Goal: Task Accomplishment & Management: Manage account settings

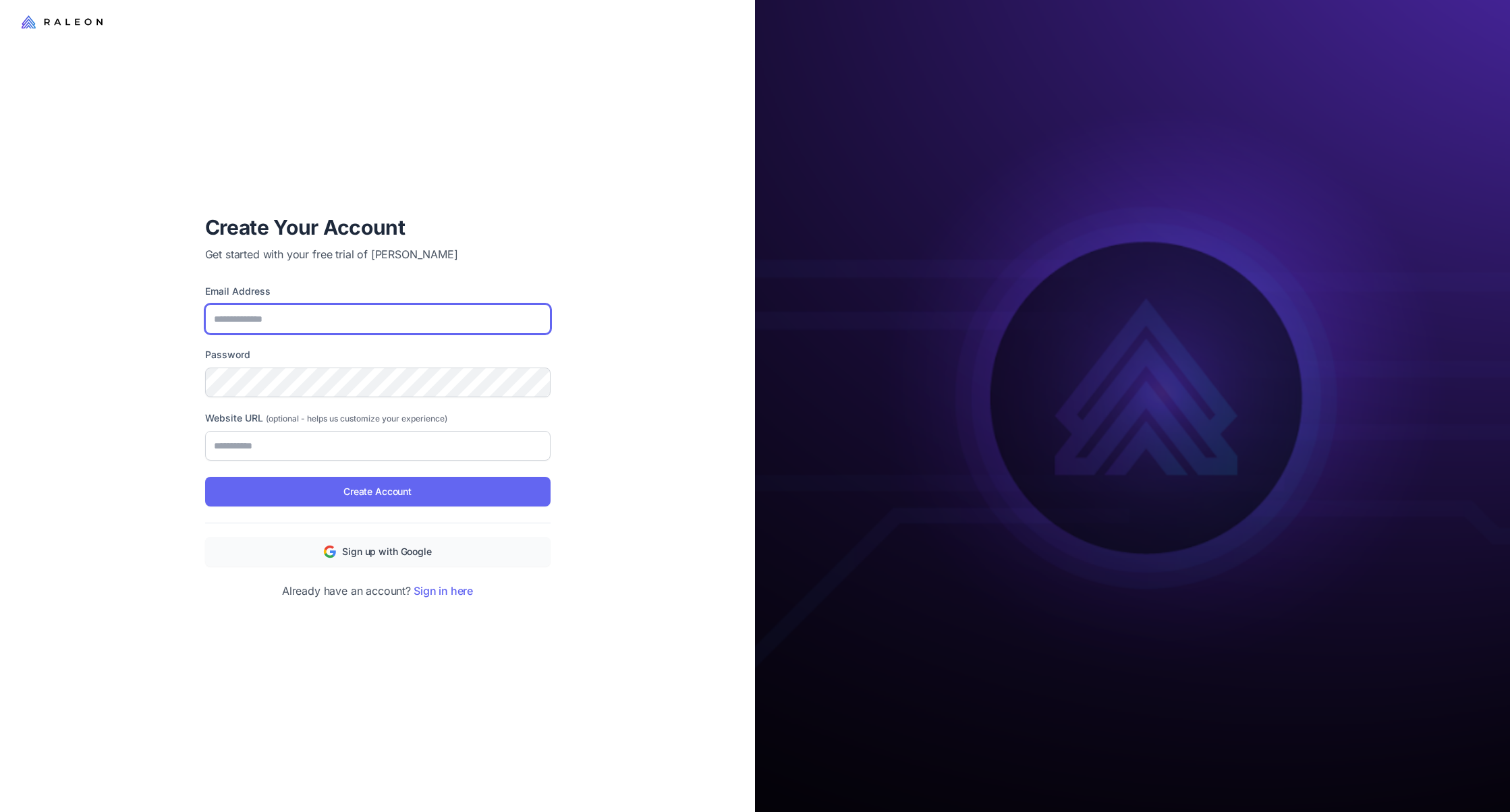
click at [447, 314] on input "Email Address" at bounding box center [378, 318] width 346 height 30
type input "**********"
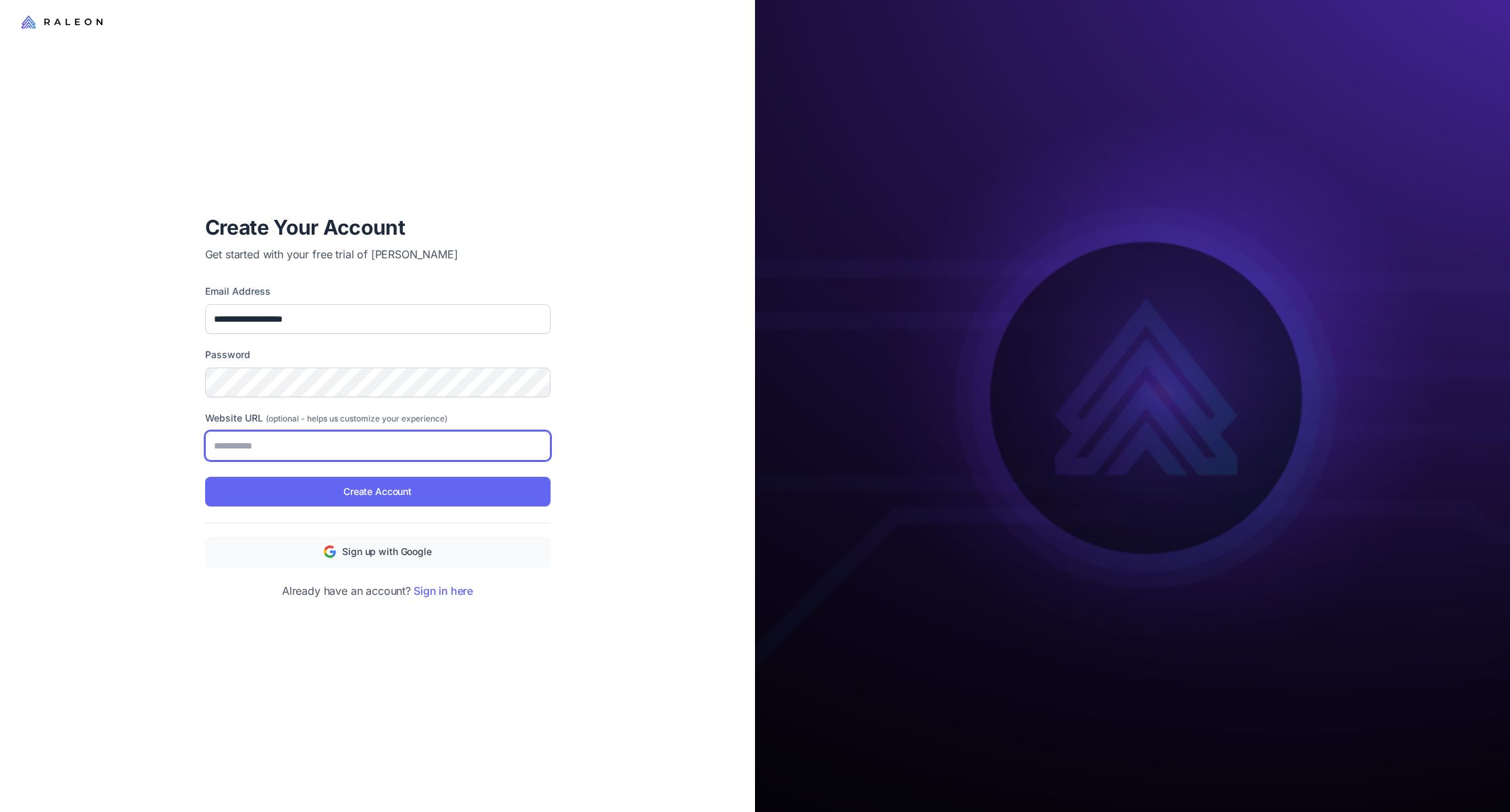
click at [354, 435] on input "Website URL (optional - helps us customize your experience)" at bounding box center [378, 445] width 346 height 30
type input "**********"
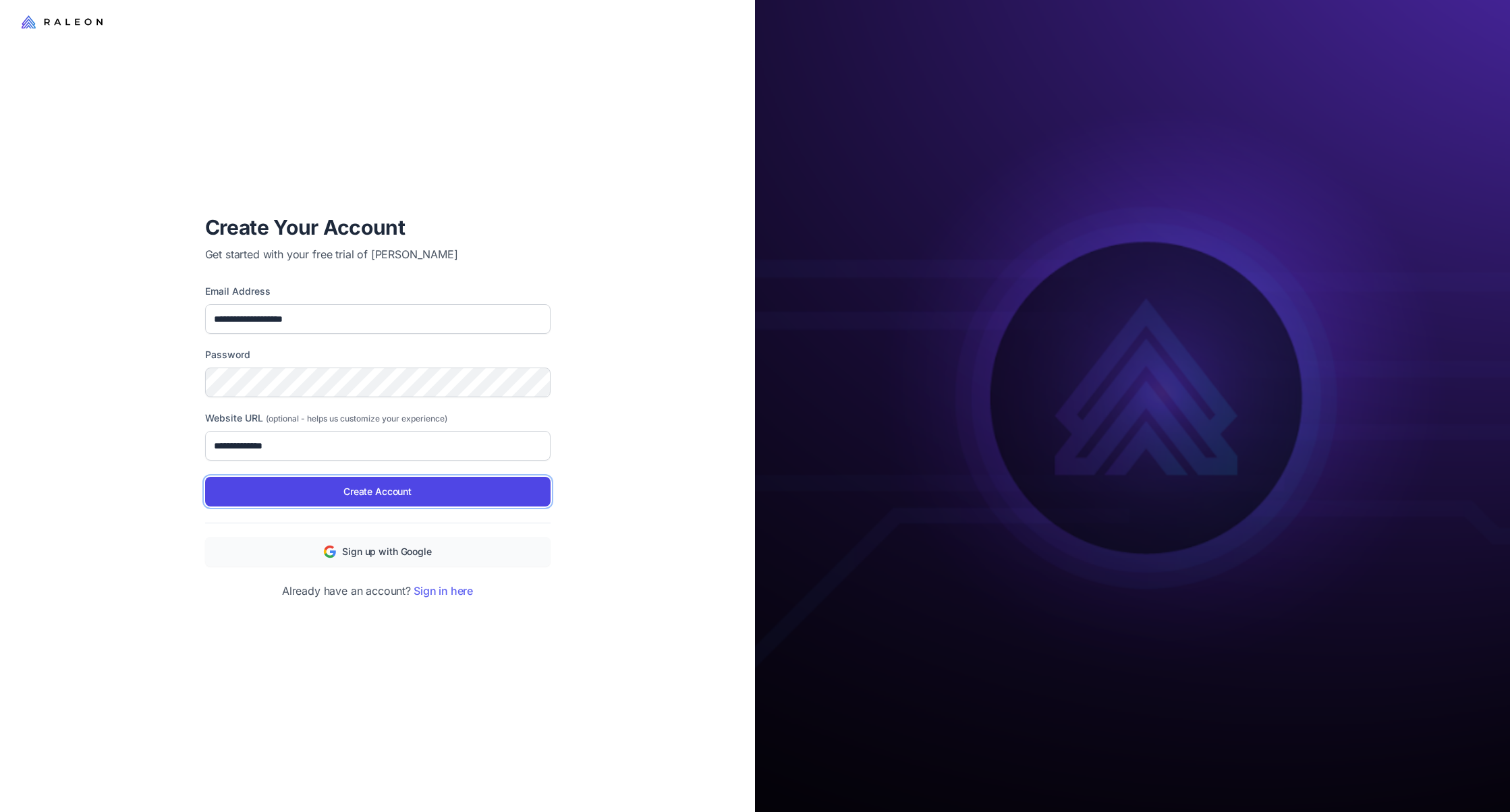
click at [360, 496] on span "Create Account" at bounding box center [378, 492] width 68 height 15
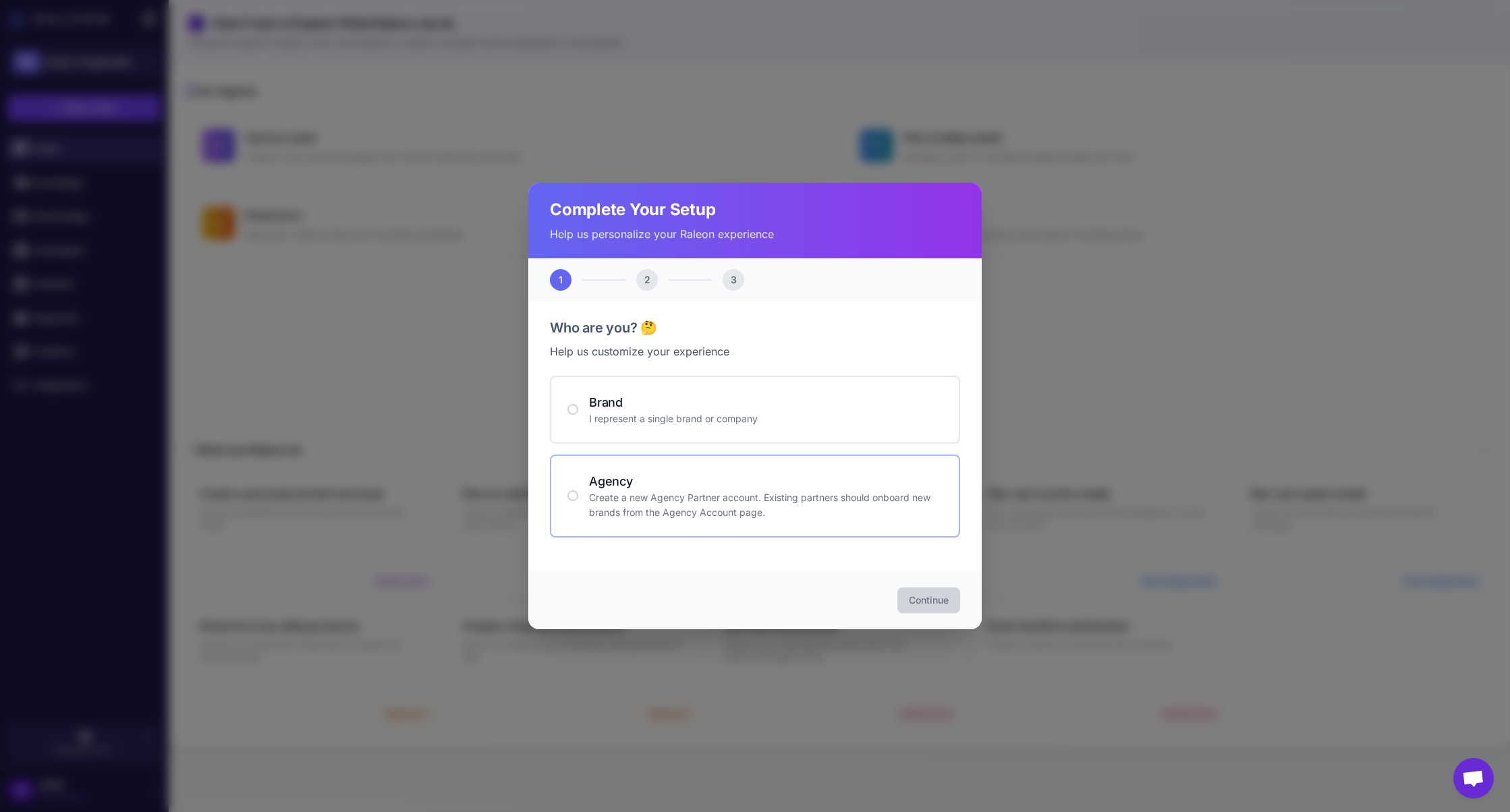
click at [666, 473] on h4 "Agency" at bounding box center [766, 482] width 354 height 19
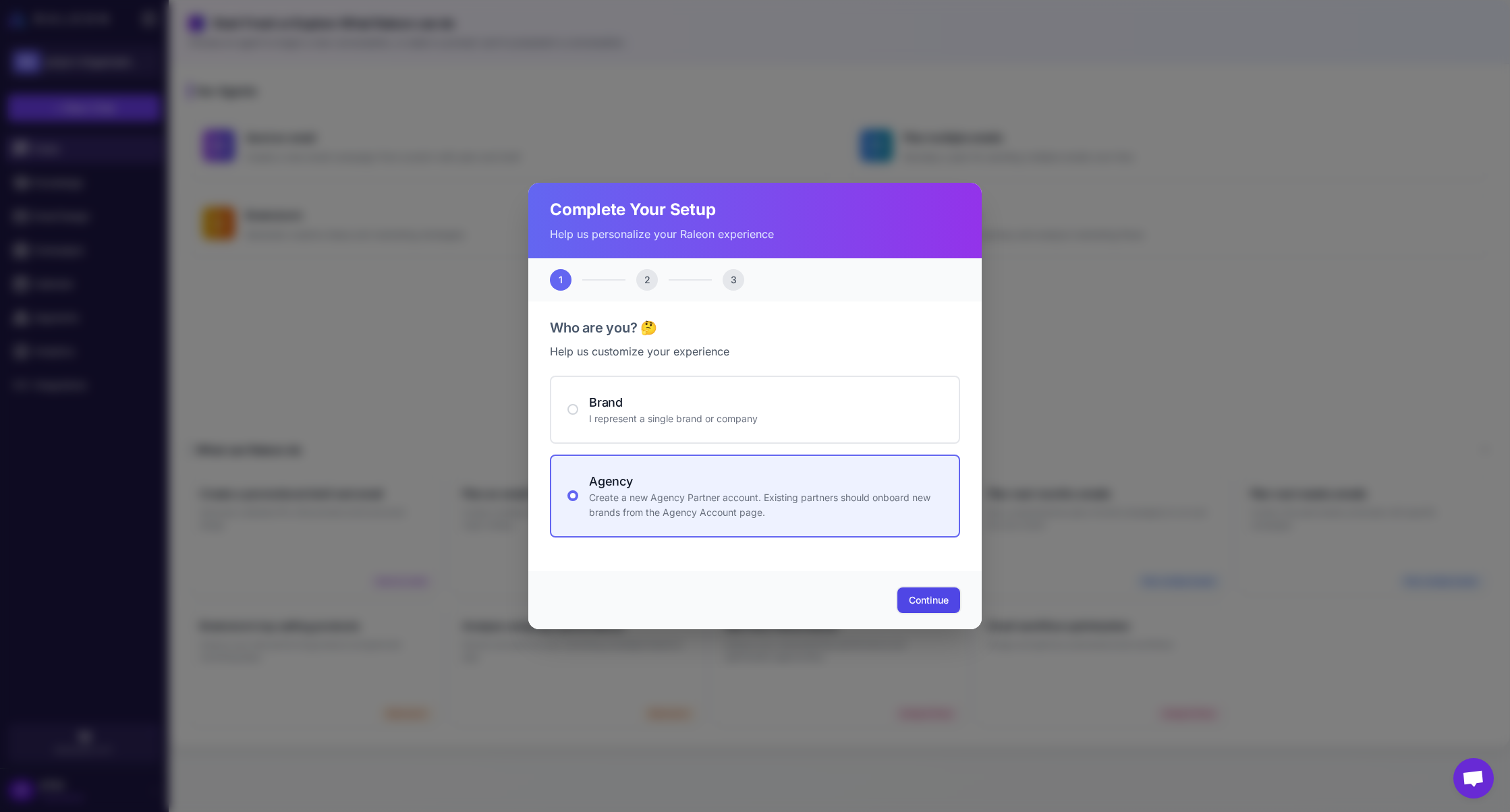
click at [924, 603] on span "Continue" at bounding box center [928, 600] width 40 height 14
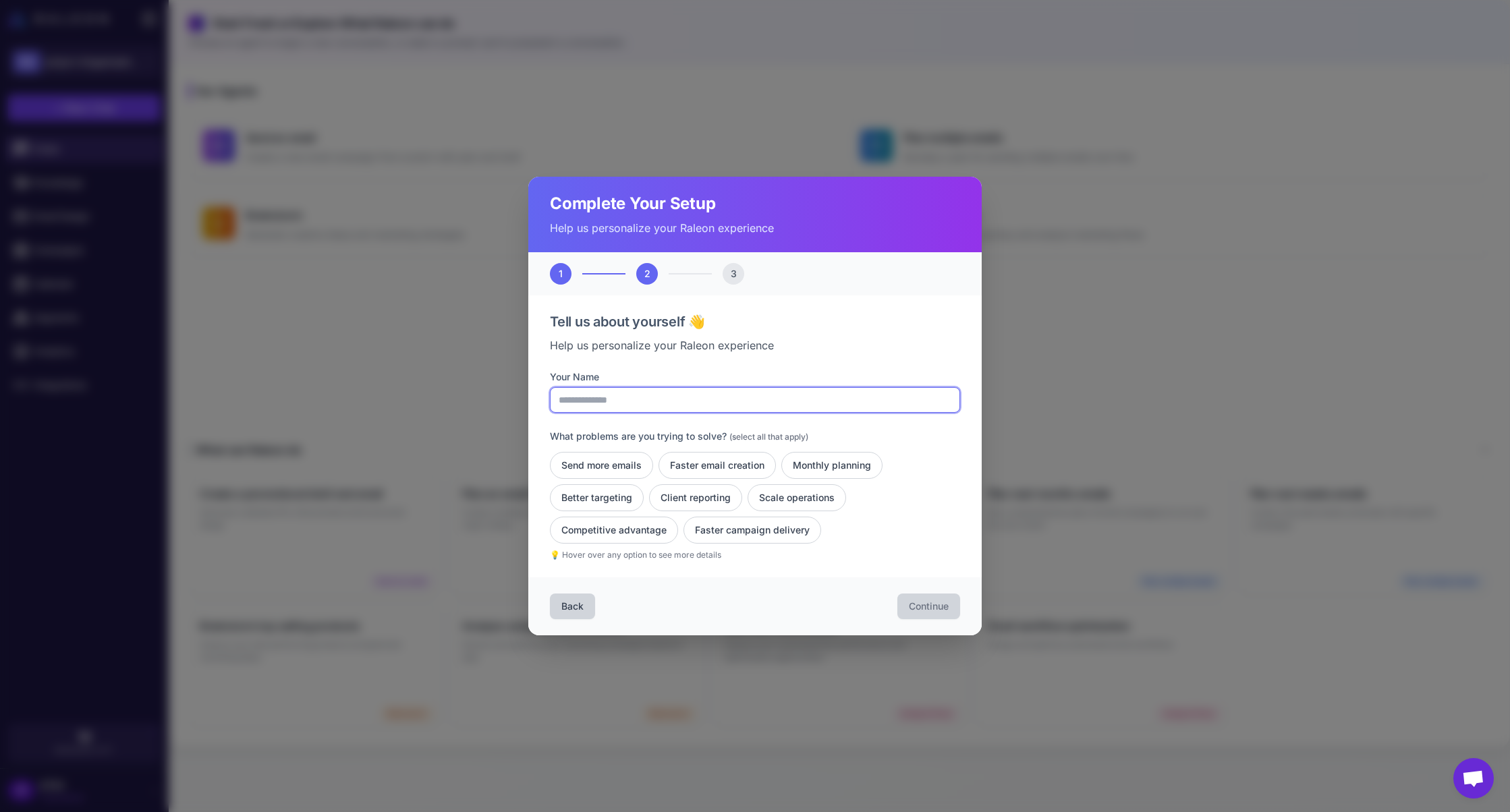
click at [667, 404] on input "Your Name" at bounding box center [755, 400] width 410 height 25
type input "**********"
click at [623, 470] on button "Send more emails" at bounding box center [601, 466] width 103 height 27
click at [826, 461] on button "Monthly planning" at bounding box center [832, 466] width 102 height 27
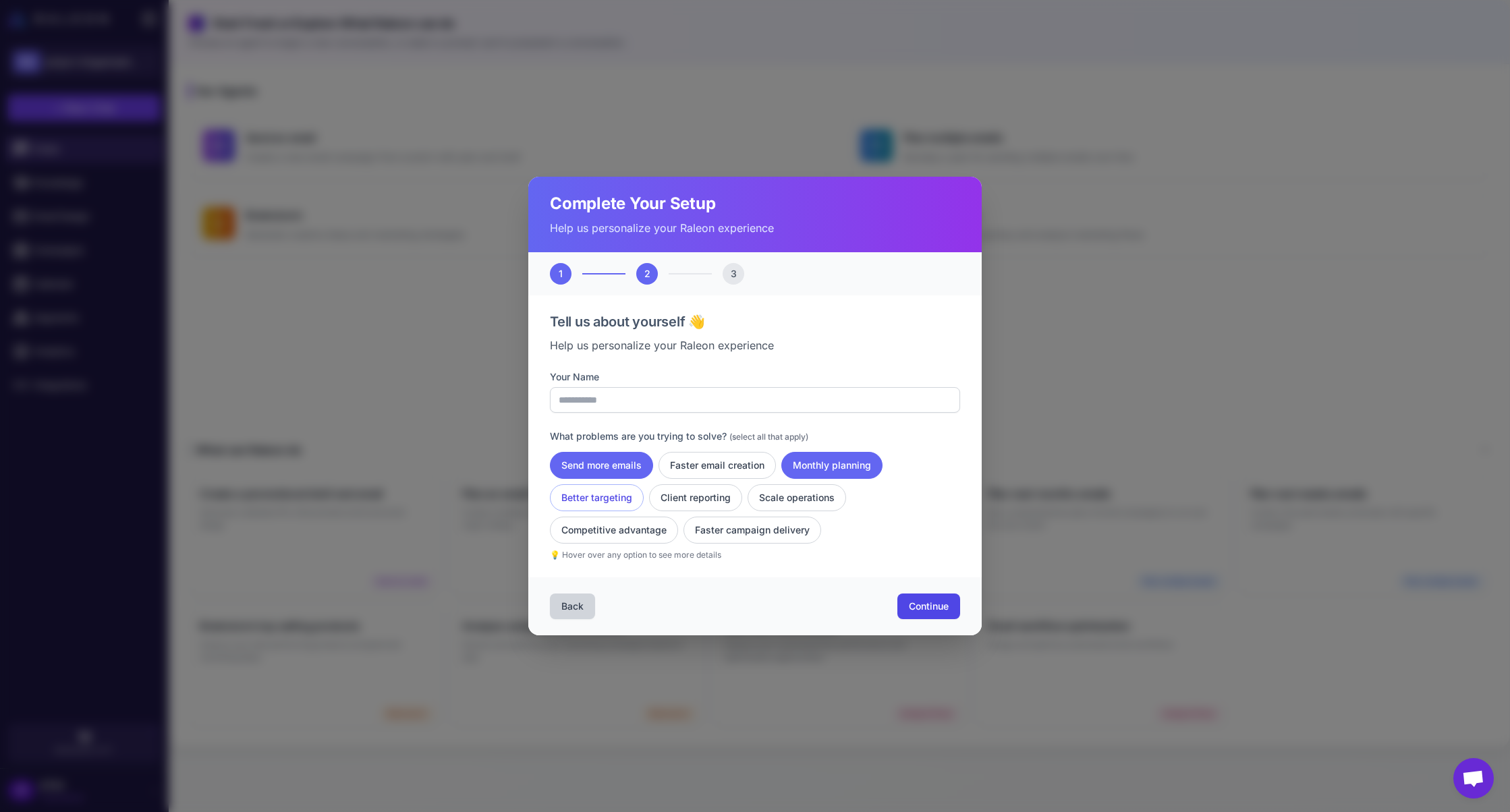
click at [617, 498] on button "Better targeting" at bounding box center [596, 498] width 94 height 27
click at [703, 499] on button "Client reporting" at bounding box center [696, 498] width 93 height 27
click at [712, 501] on button "Client reporting" at bounding box center [696, 498] width 93 height 27
click at [694, 528] on button "Faster campaign delivery" at bounding box center [752, 530] width 138 height 27
click at [641, 537] on button "Competitive advantage" at bounding box center [613, 530] width 128 height 27
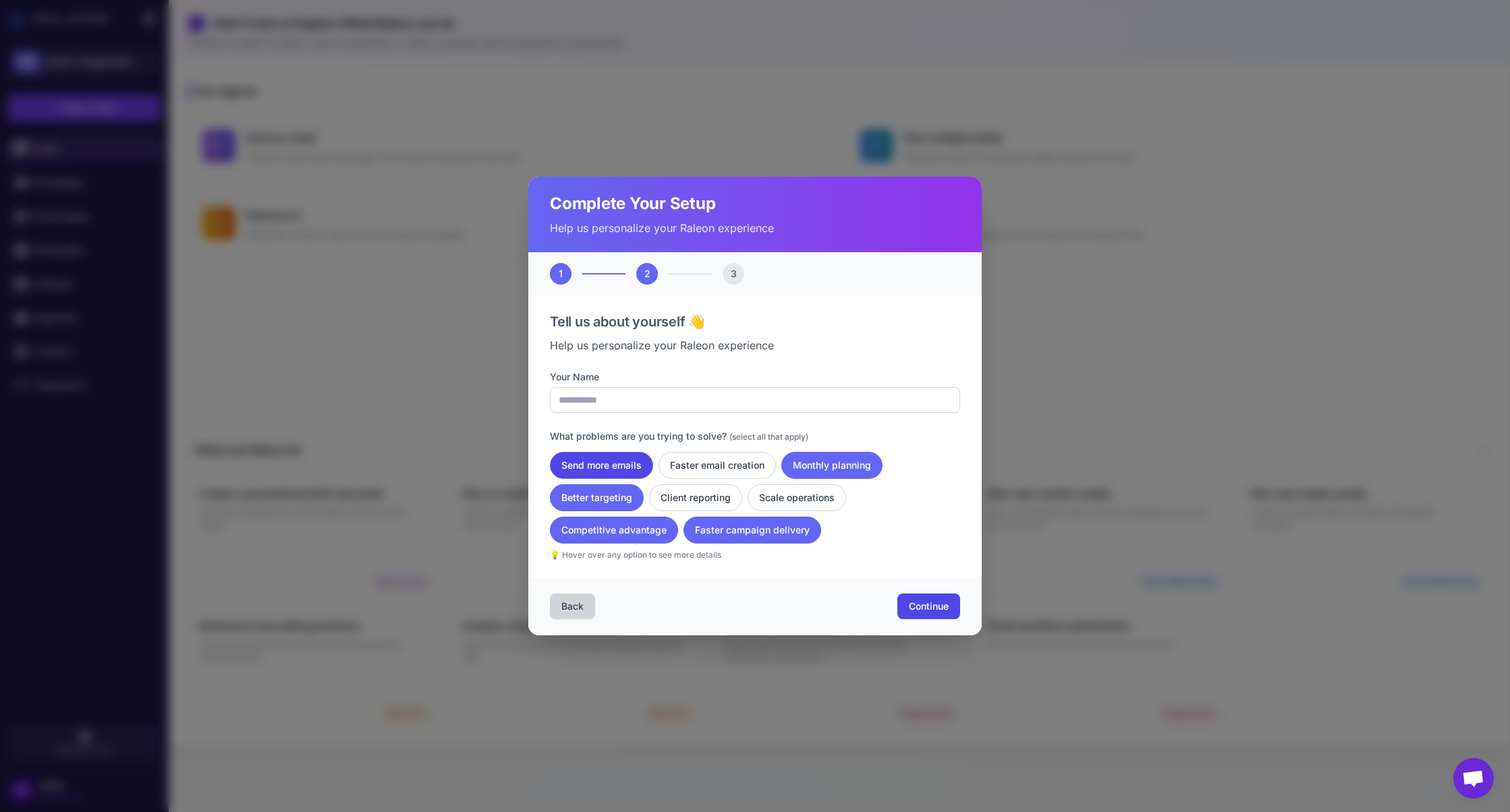
click at [631, 470] on button "Send more emails" at bounding box center [601, 466] width 103 height 27
click at [752, 470] on button "Faster email creation" at bounding box center [717, 466] width 118 height 27
drag, startPoint x: 918, startPoint y: 610, endPoint x: 857, endPoint y: 511, distance: 116.3
click at [857, 512] on div "**********" at bounding box center [755, 406] width 453 height 459
click at [791, 520] on button "Faster campaign delivery" at bounding box center [752, 530] width 138 height 27
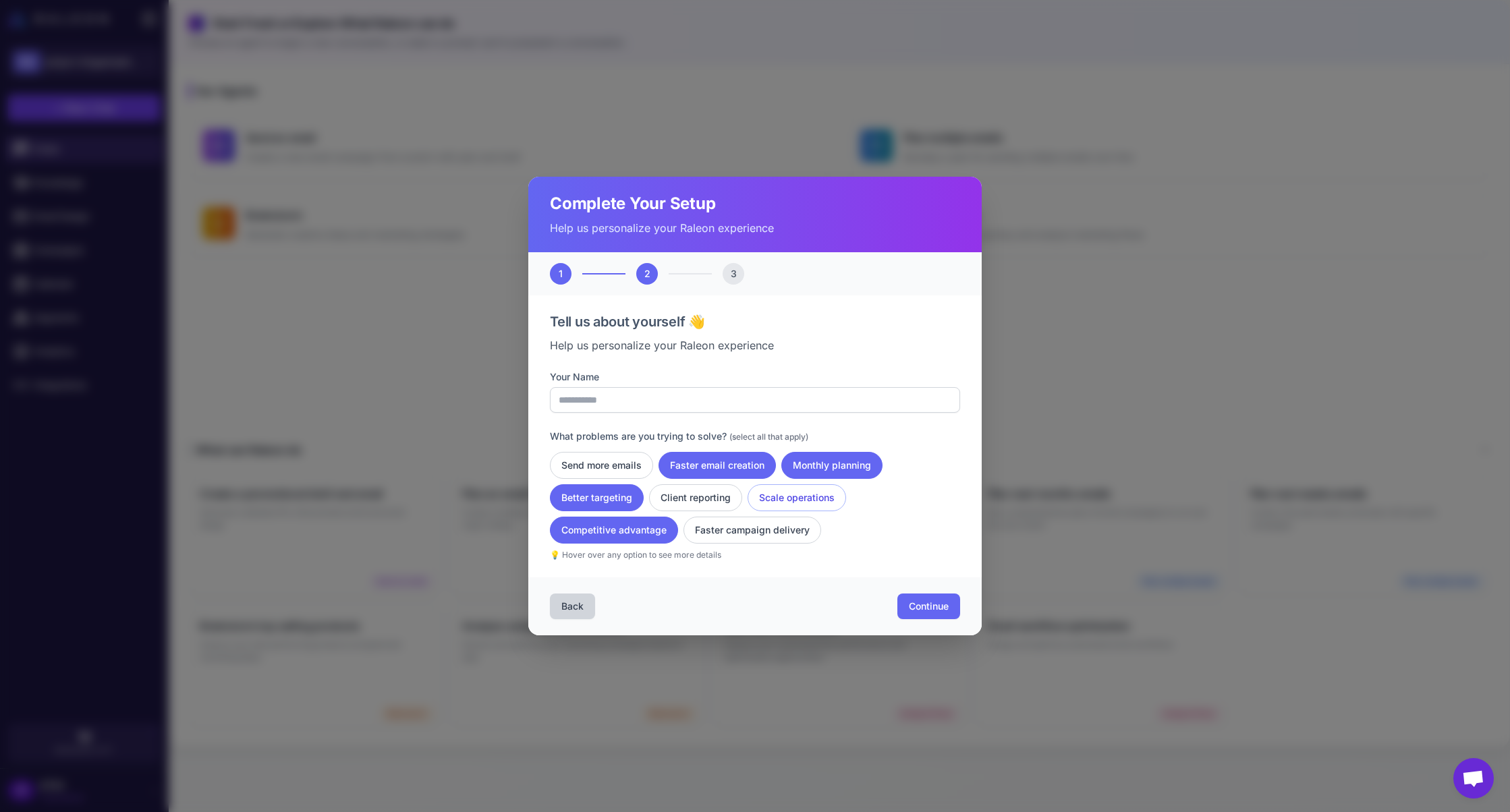
click at [808, 489] on button "Scale operations" at bounding box center [797, 498] width 98 height 27
click at [923, 616] on button "Continue" at bounding box center [929, 606] width 63 height 25
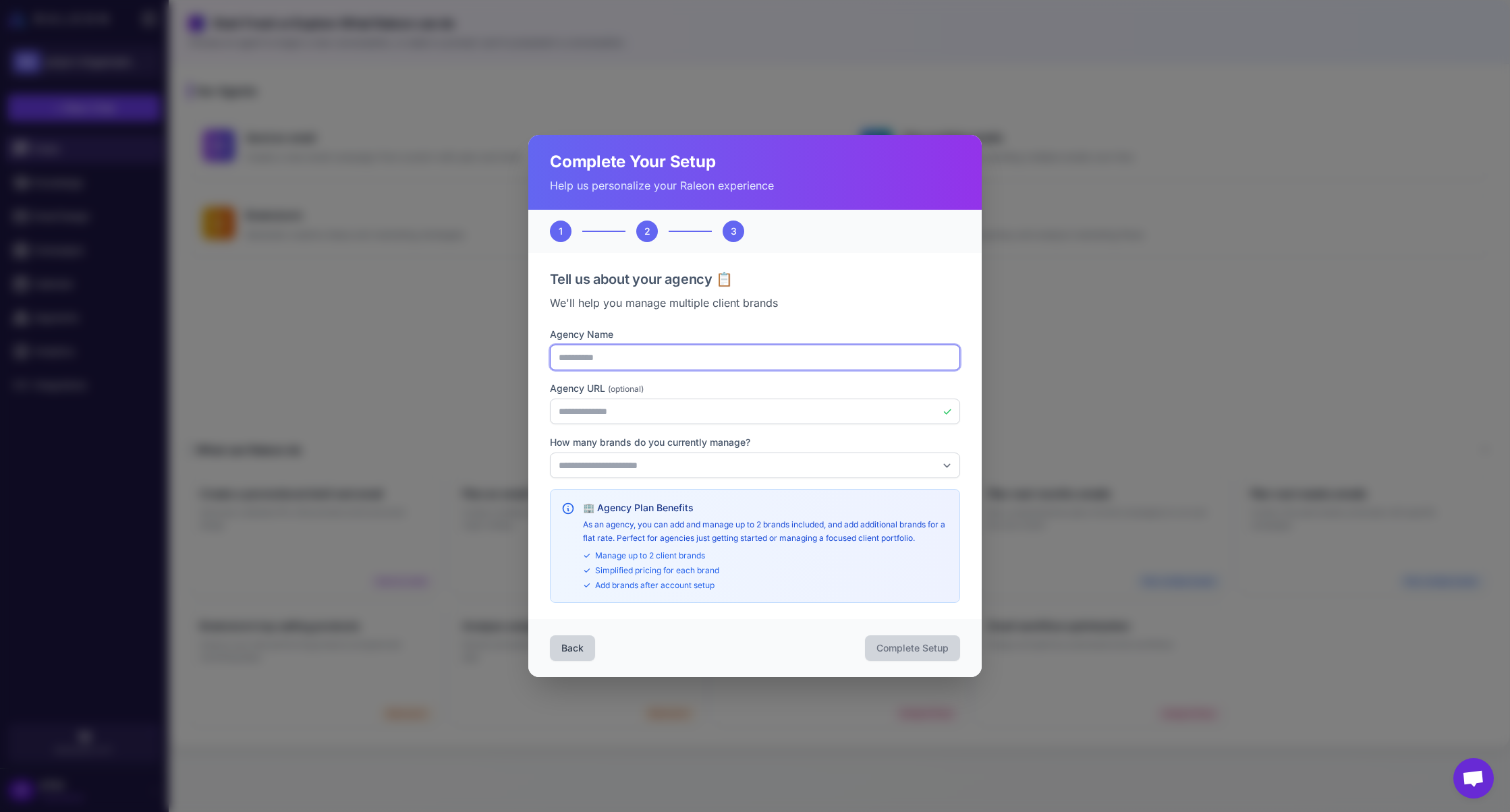
click at [705, 352] on input "**********" at bounding box center [755, 357] width 410 height 25
type input "**********"
click at [710, 467] on select "**********" at bounding box center [755, 466] width 410 height 25
select select "*"
click at [550, 453] on select "**********" at bounding box center [755, 466] width 410 height 25
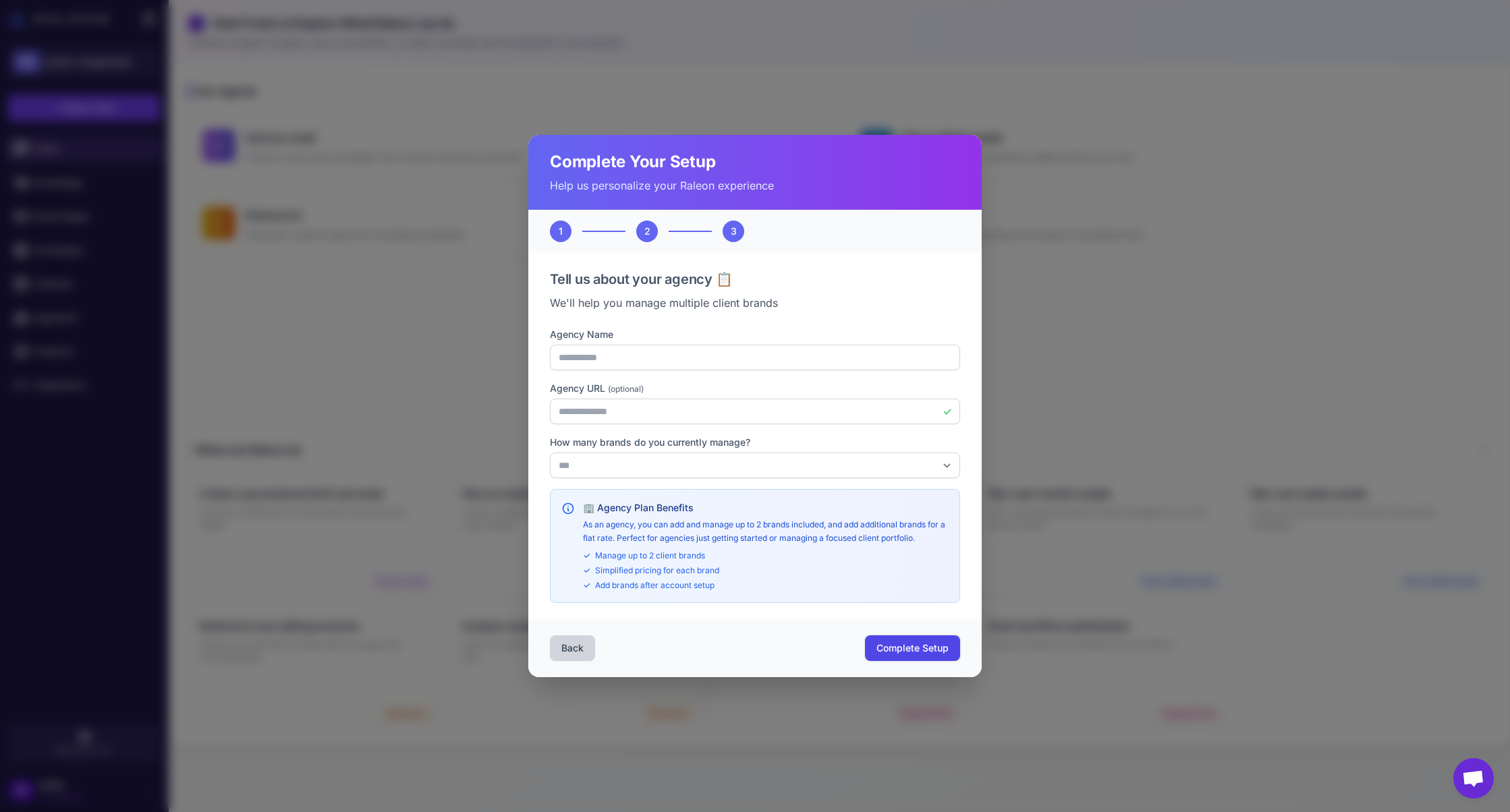
click at [898, 656] on button "Complete Setup" at bounding box center [913, 649] width 95 height 25
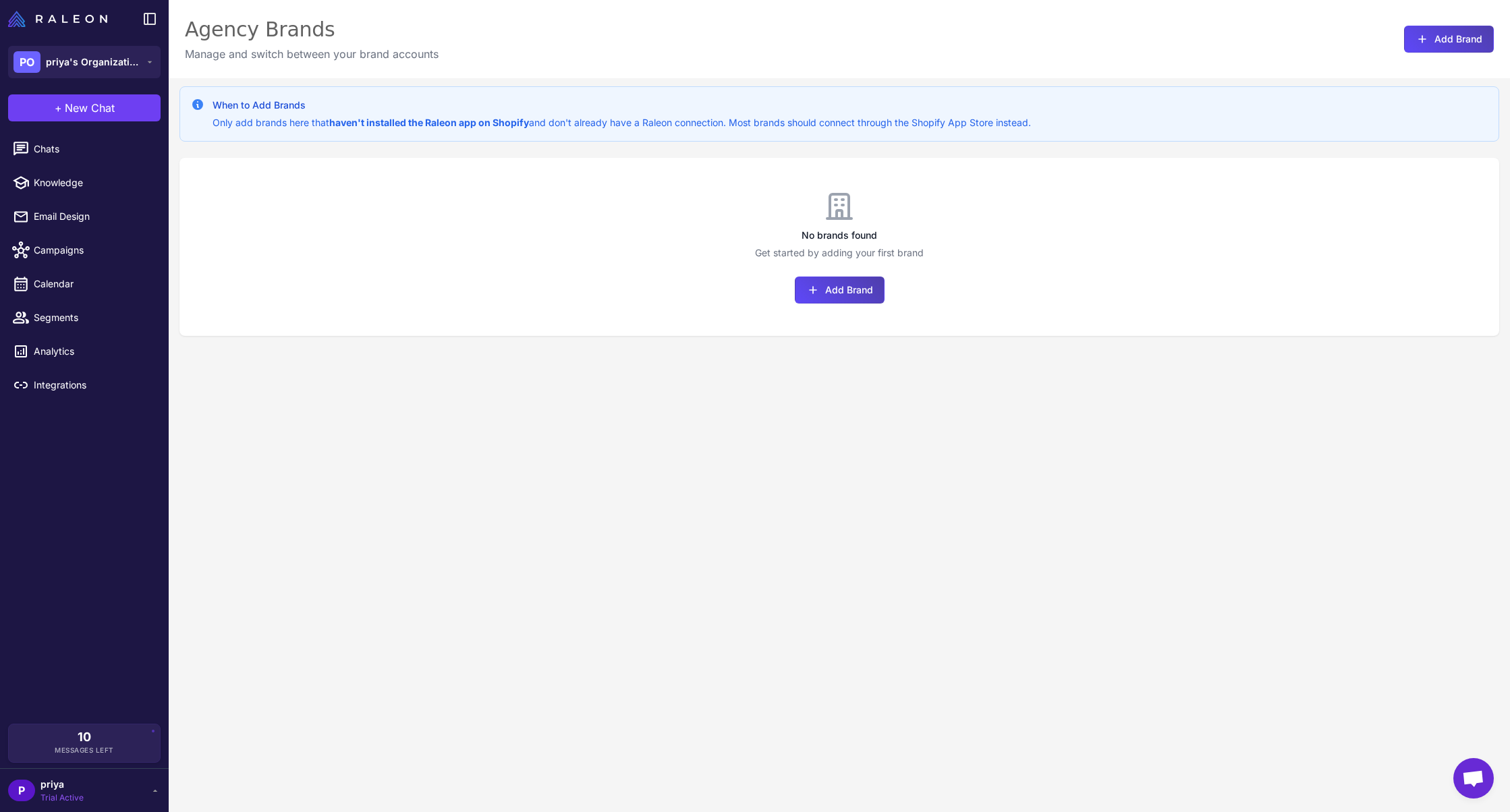
click at [399, 126] on strong "haven't installed the Raleon app on Shopify" at bounding box center [429, 123] width 200 height 12
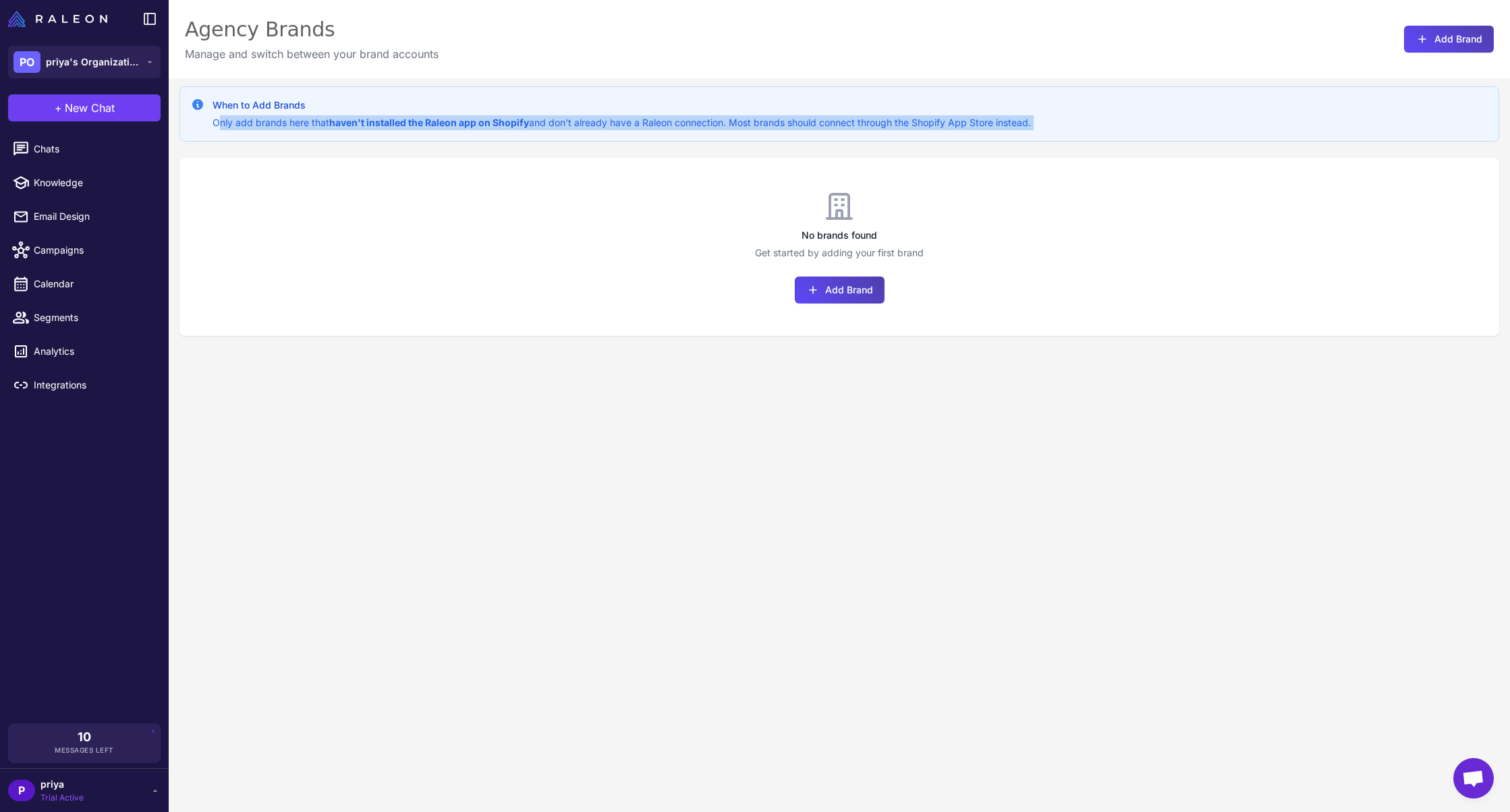
click at [399, 126] on strong "haven't installed the Raleon app on Shopify" at bounding box center [429, 123] width 200 height 12
click at [464, 118] on strong "haven't installed the Raleon app on Shopify" at bounding box center [429, 123] width 200 height 12
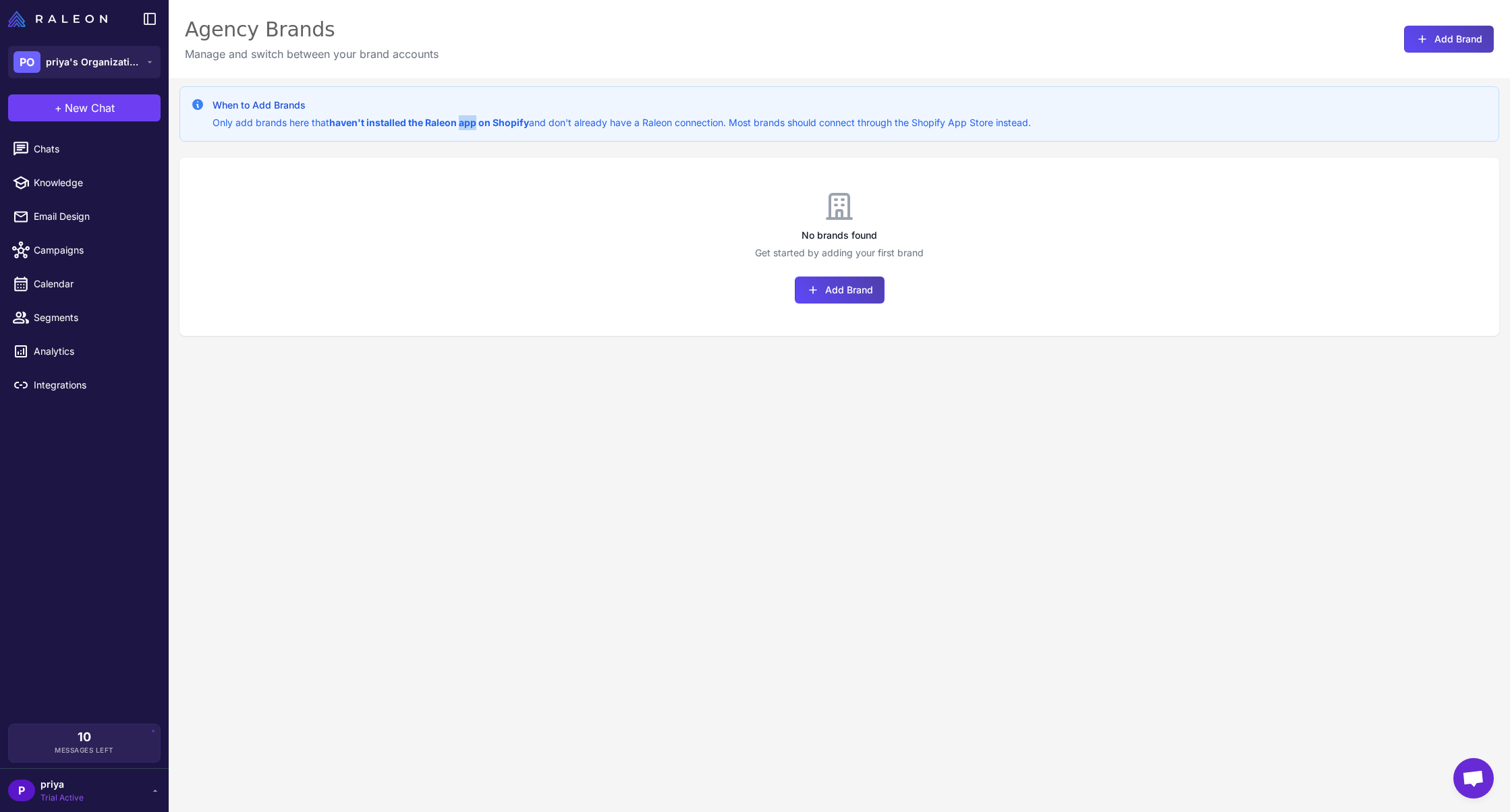
click at [464, 118] on strong "haven't installed the Raleon app on Shopify" at bounding box center [429, 123] width 200 height 12
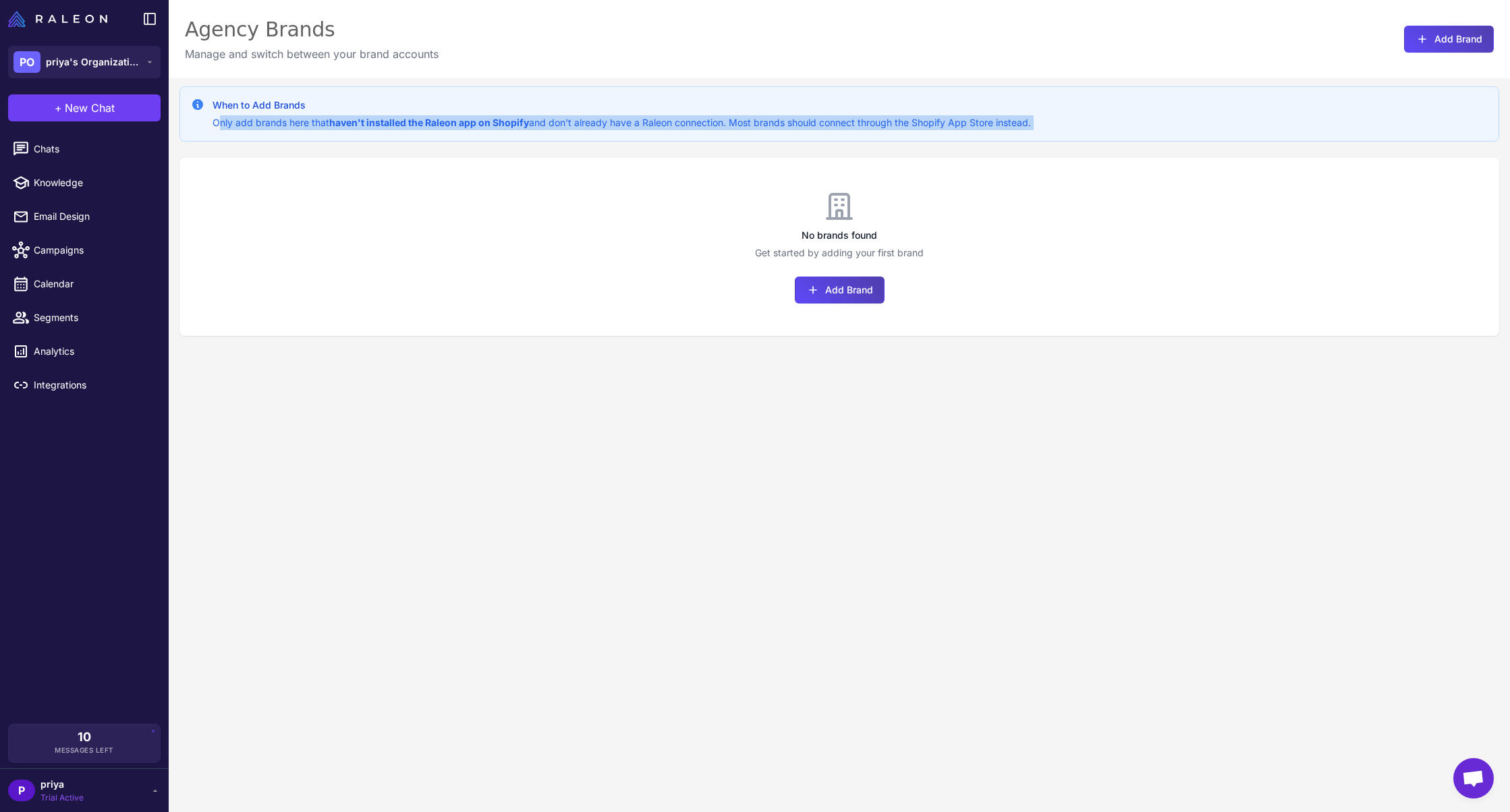
click at [464, 118] on strong "haven't installed the Raleon app on Shopify" at bounding box center [429, 123] width 200 height 12
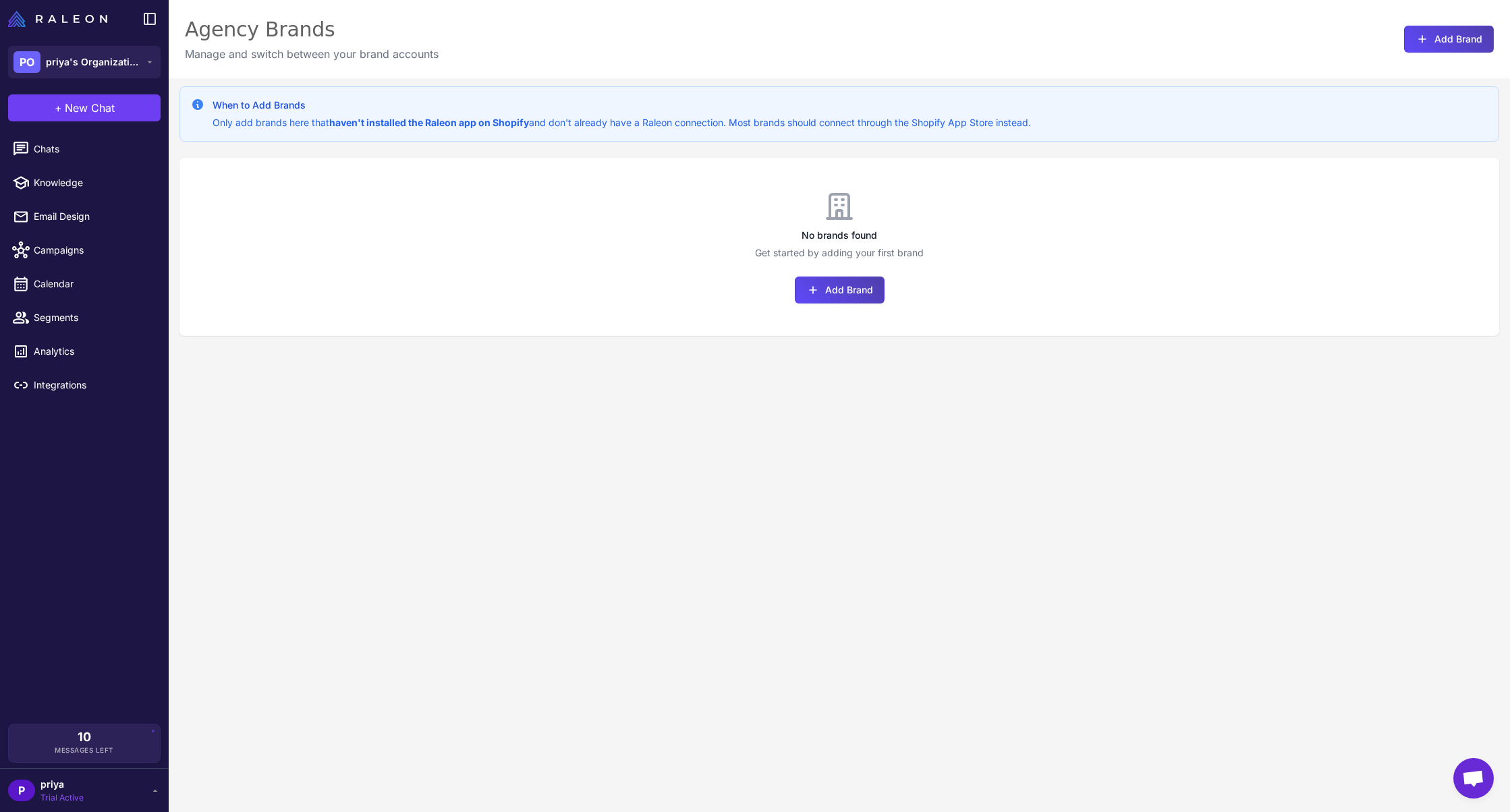
click at [493, 111] on h3 "When to Add Brands" at bounding box center [622, 106] width 819 height 15
click at [491, 124] on strong "haven't installed the Raleon app on Shopify" at bounding box center [429, 123] width 200 height 12
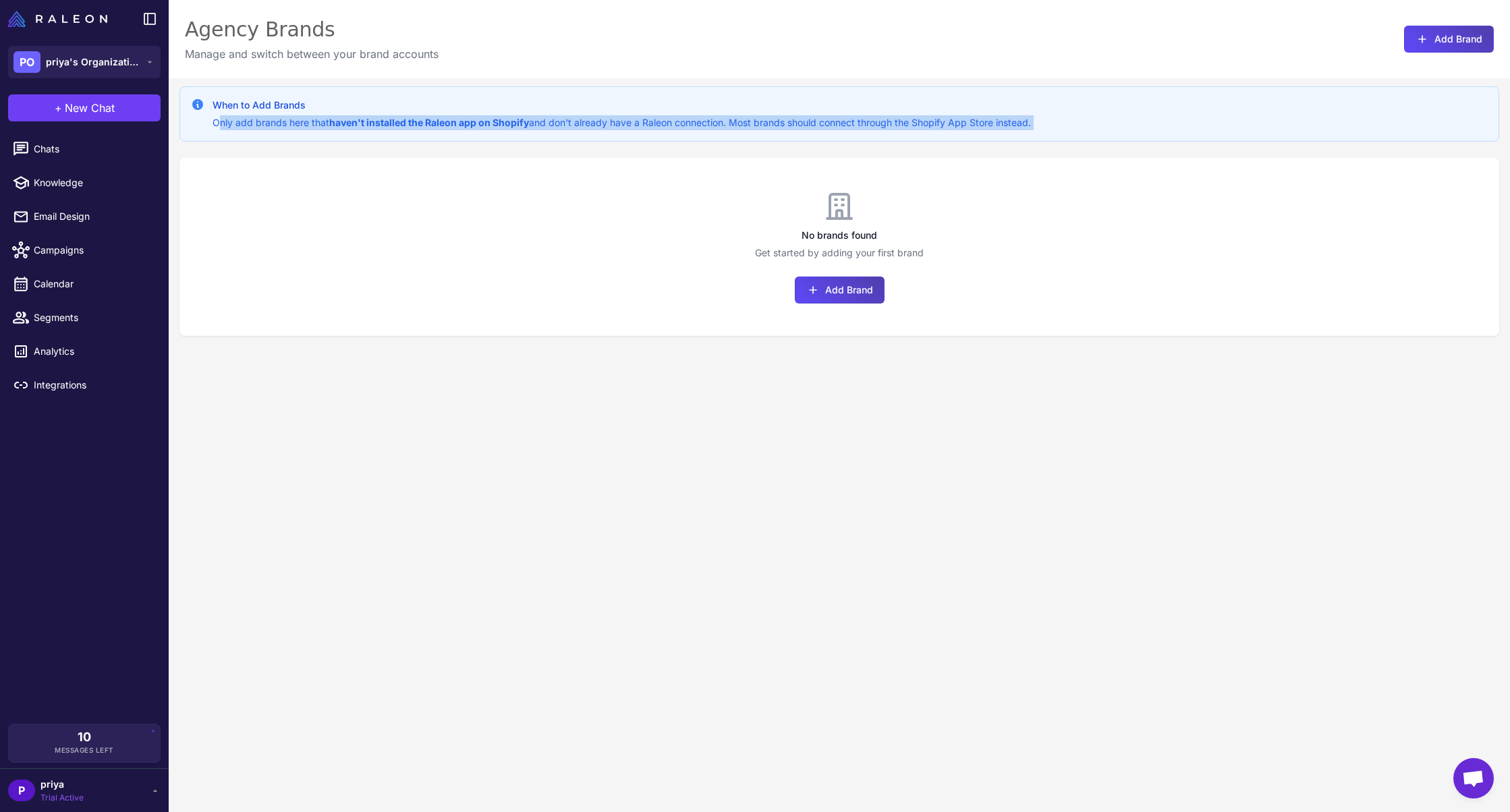
click at [491, 124] on strong "haven't installed the Raleon app on Shopify" at bounding box center [429, 123] width 200 height 12
click at [480, 145] on div "When to Add Brands Only add brands here that haven't installed the Raleon app o…" at bounding box center [839, 483] width 1341 height 812
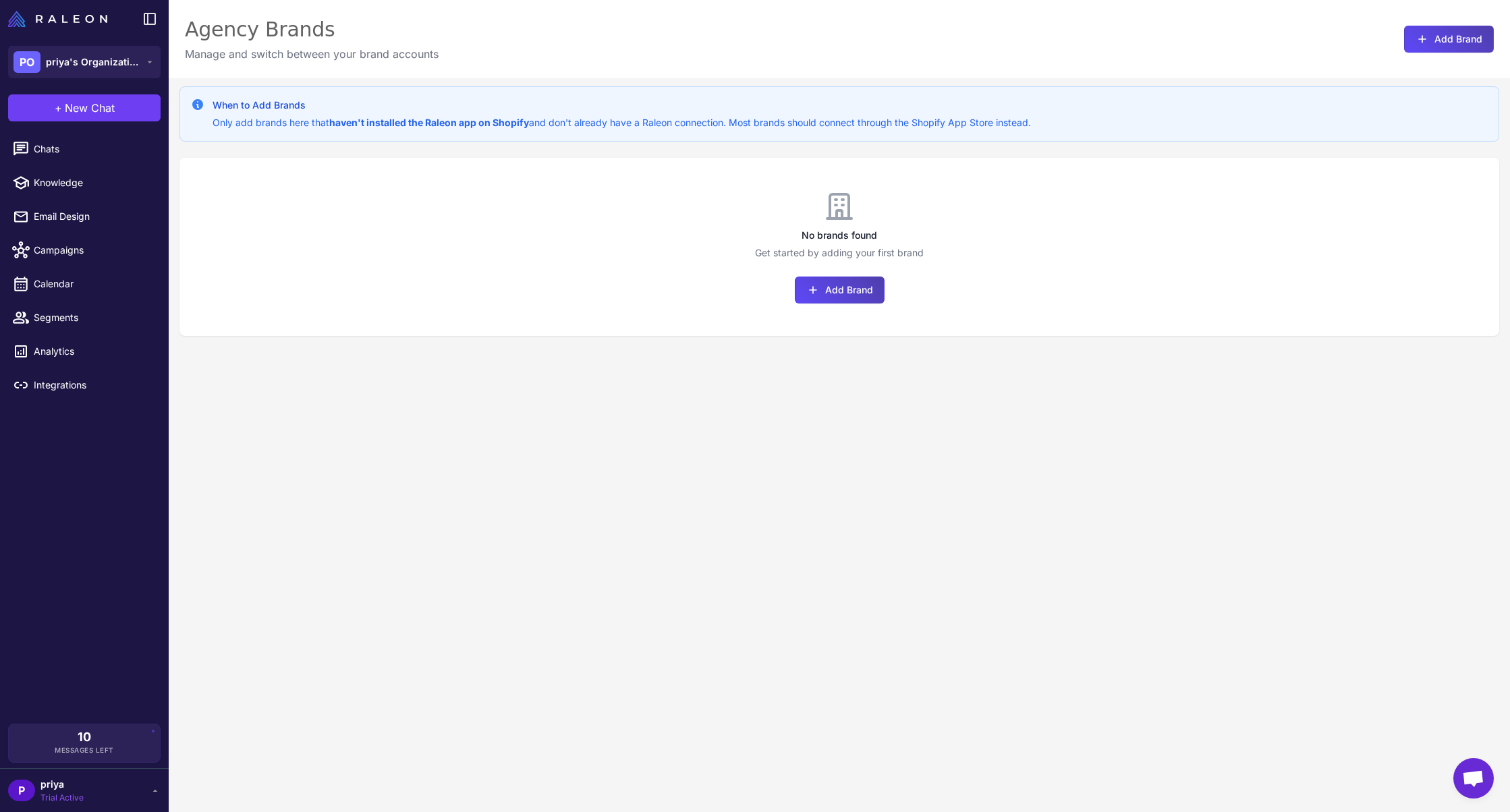
click at [484, 122] on strong "haven't installed the Raleon app on Shopify" at bounding box center [429, 123] width 200 height 12
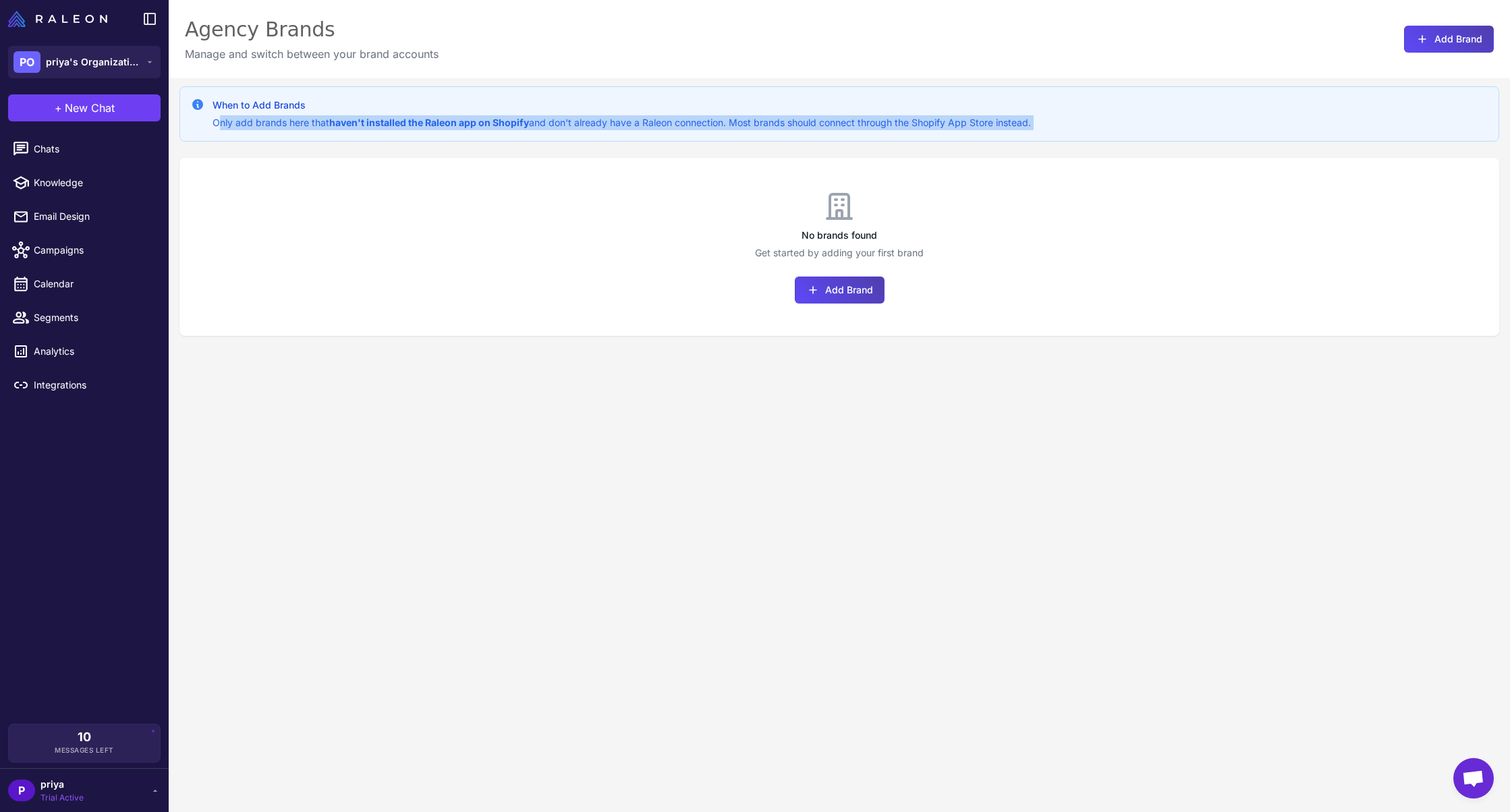
click at [484, 122] on strong "haven't installed the Raleon app on Shopify" at bounding box center [429, 123] width 200 height 12
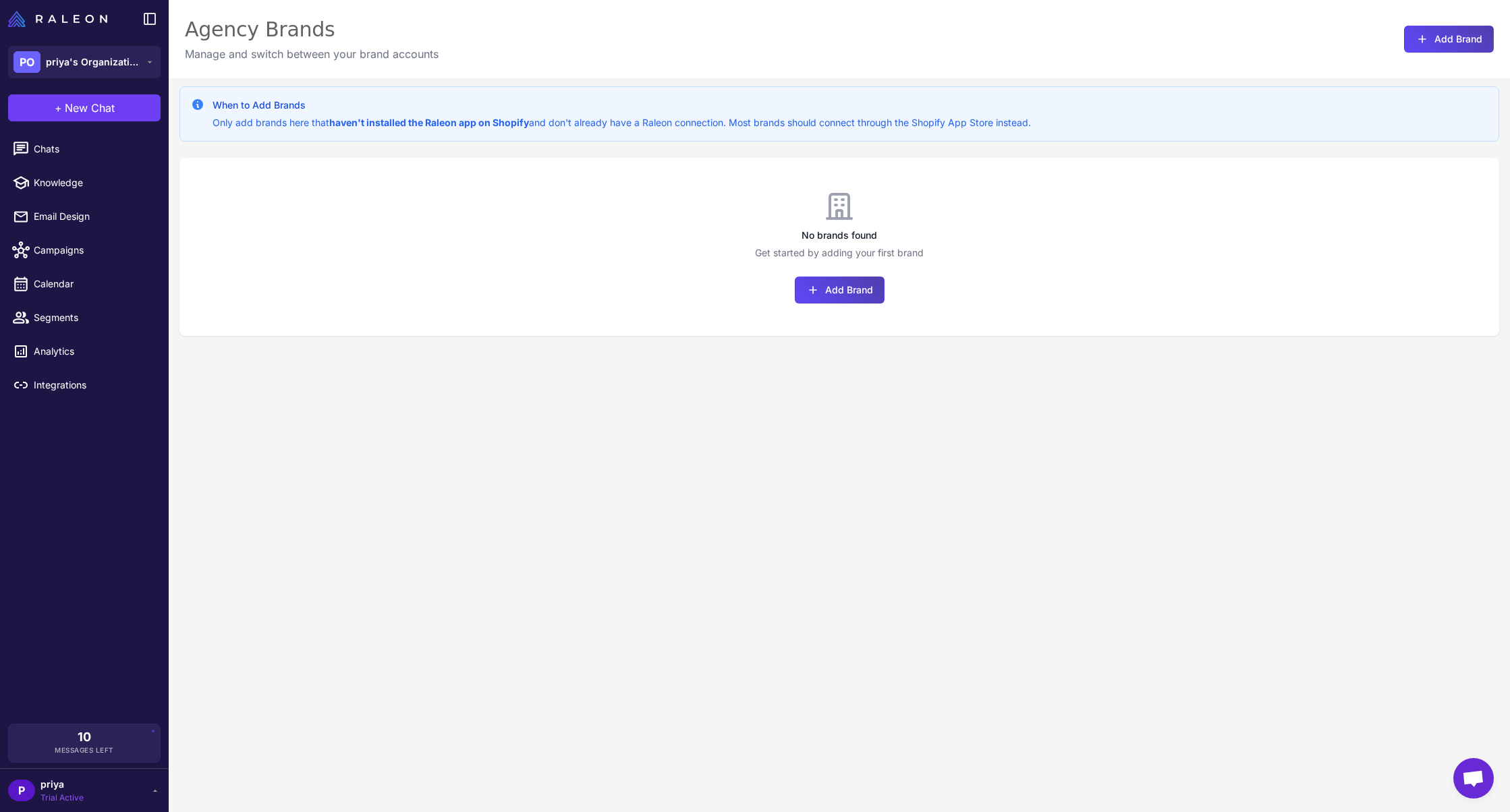
click at [529, 116] on p "Only add brands here that haven't installed the Raleon app on Shopify and don't…" at bounding box center [622, 123] width 819 height 15
click at [85, 798] on div "P priya Trial Active" at bounding box center [85, 791] width 152 height 27
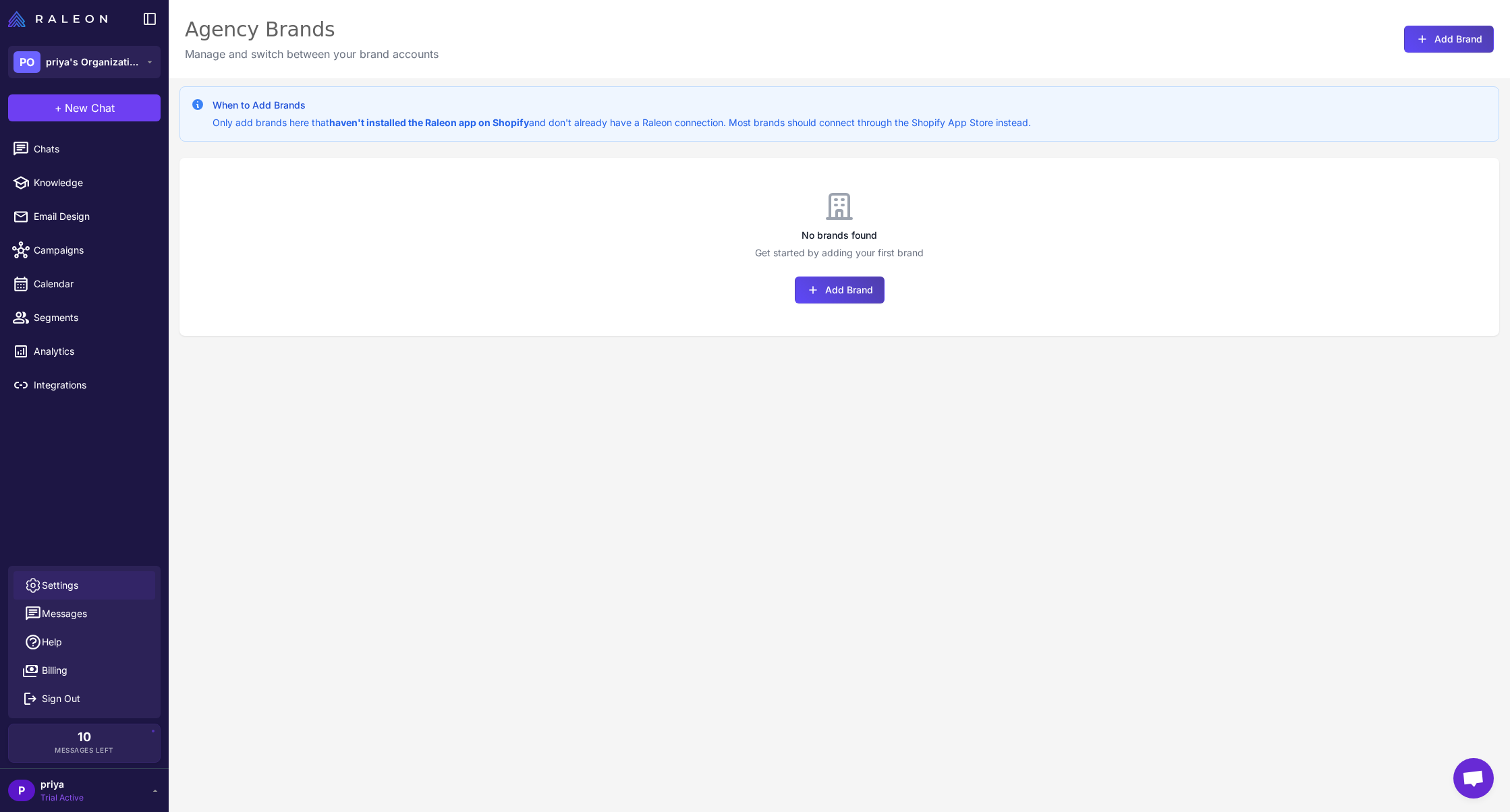
click at [119, 575] on link "Settings" at bounding box center [84, 585] width 141 height 28
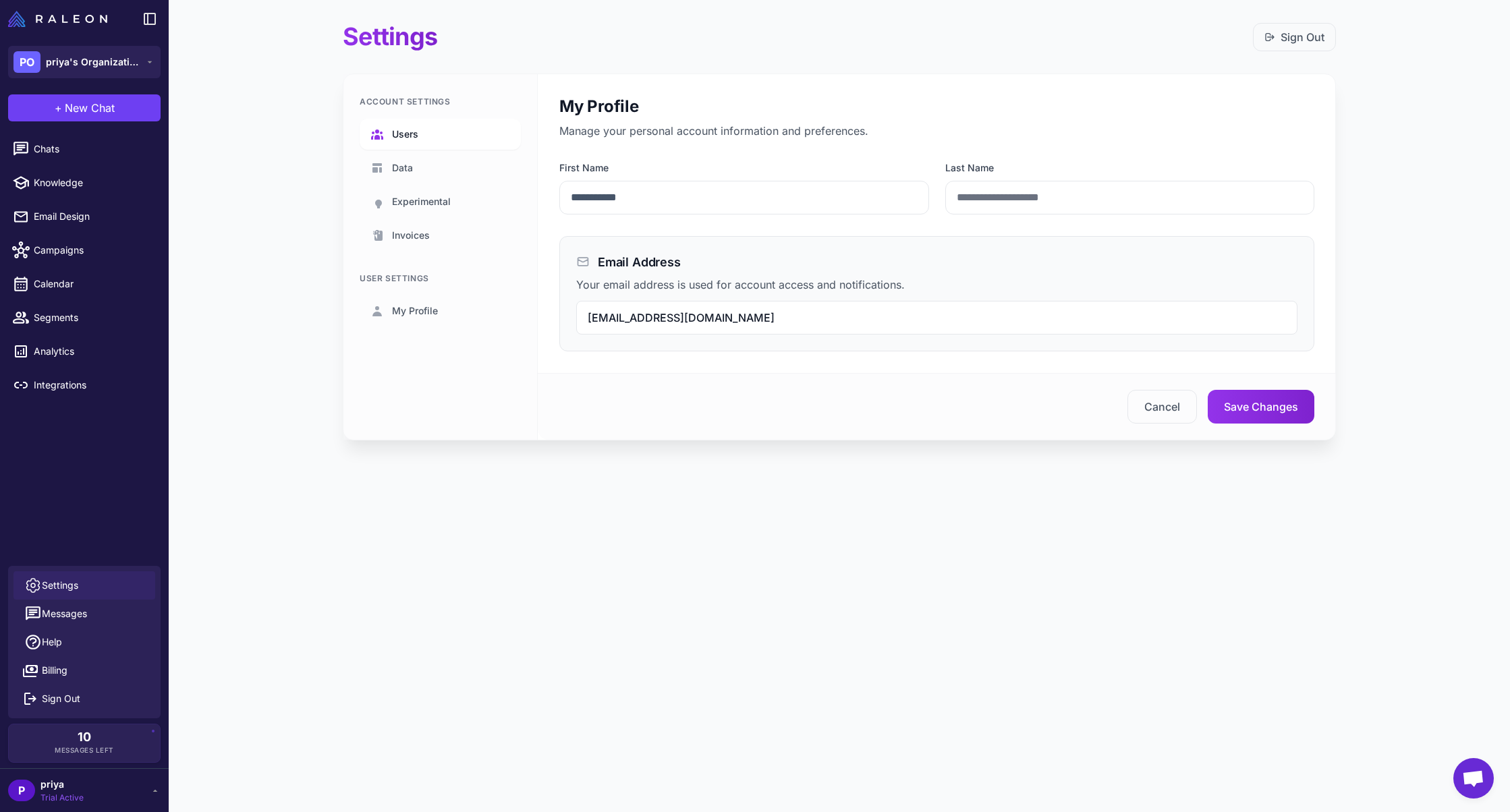
click at [432, 137] on link "Users" at bounding box center [440, 134] width 161 height 31
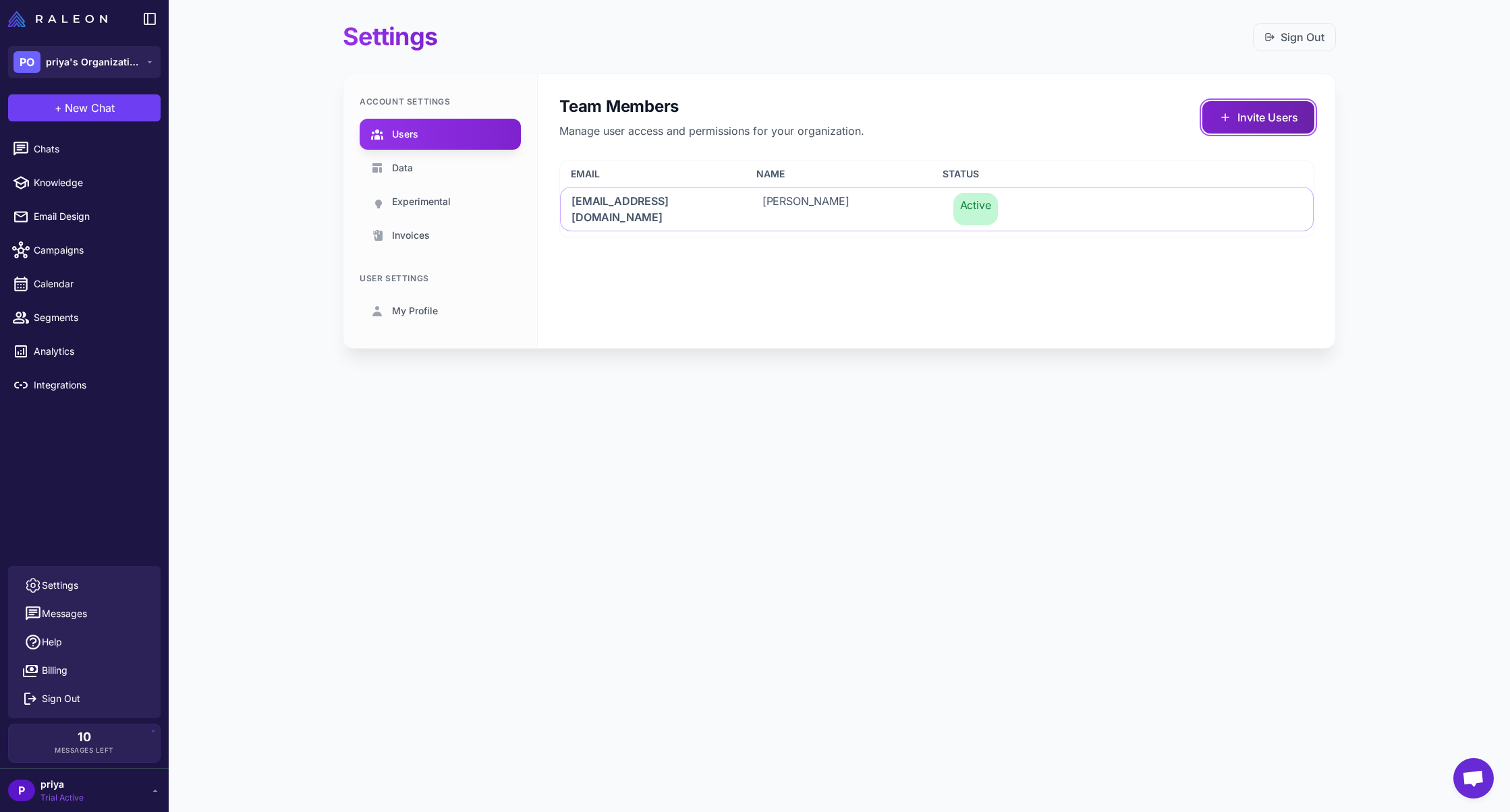
click at [1253, 114] on button "Invite Users" at bounding box center [1258, 118] width 112 height 32
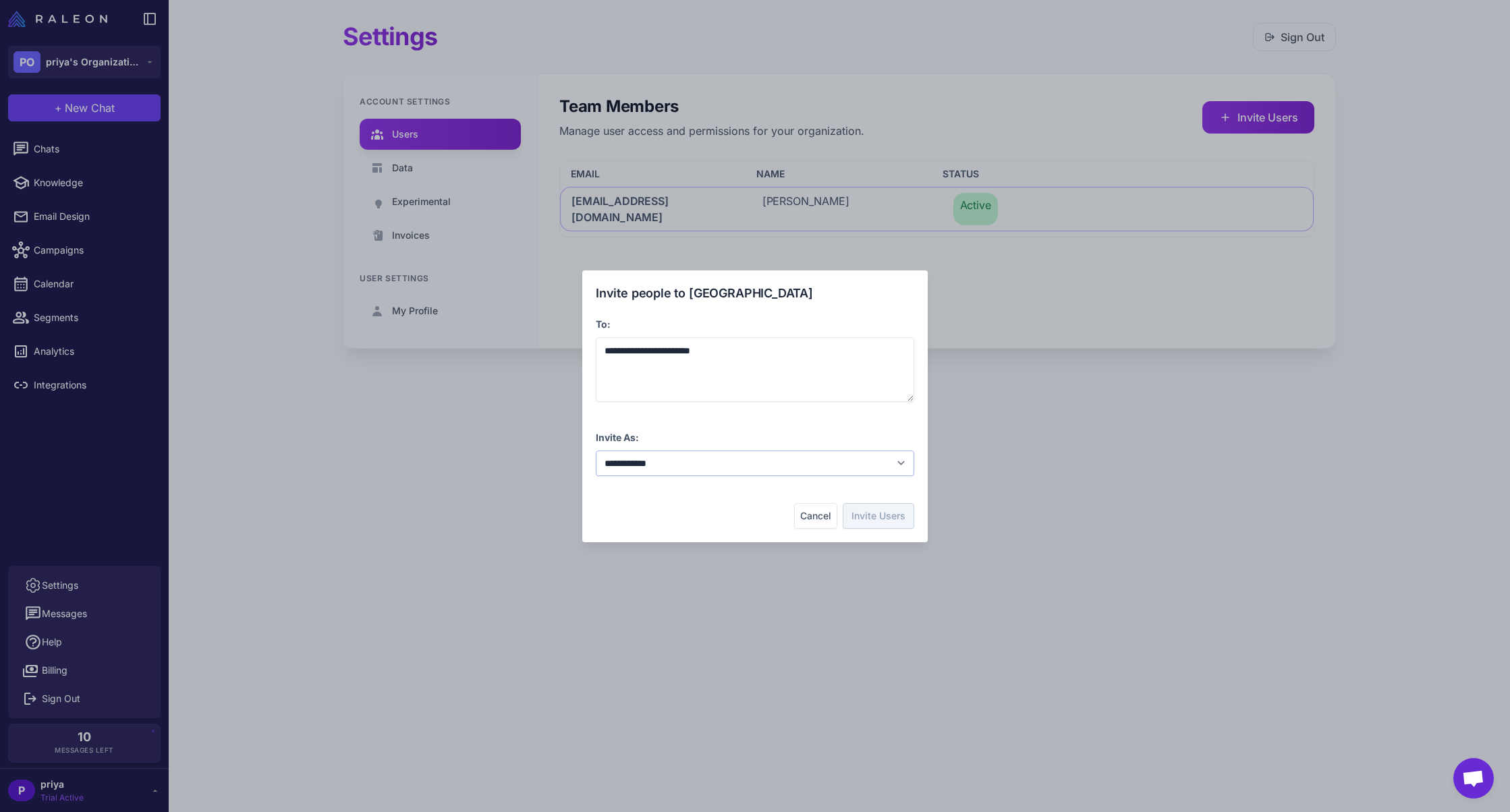
click at [690, 474] on select "**********" at bounding box center [755, 463] width 318 height 25
click at [596, 450] on select "**********" at bounding box center [755, 463] width 318 height 25
click at [716, 470] on select "**********" at bounding box center [755, 463] width 318 height 25
click at [875, 515] on button "Invite Users" at bounding box center [878, 516] width 71 height 25
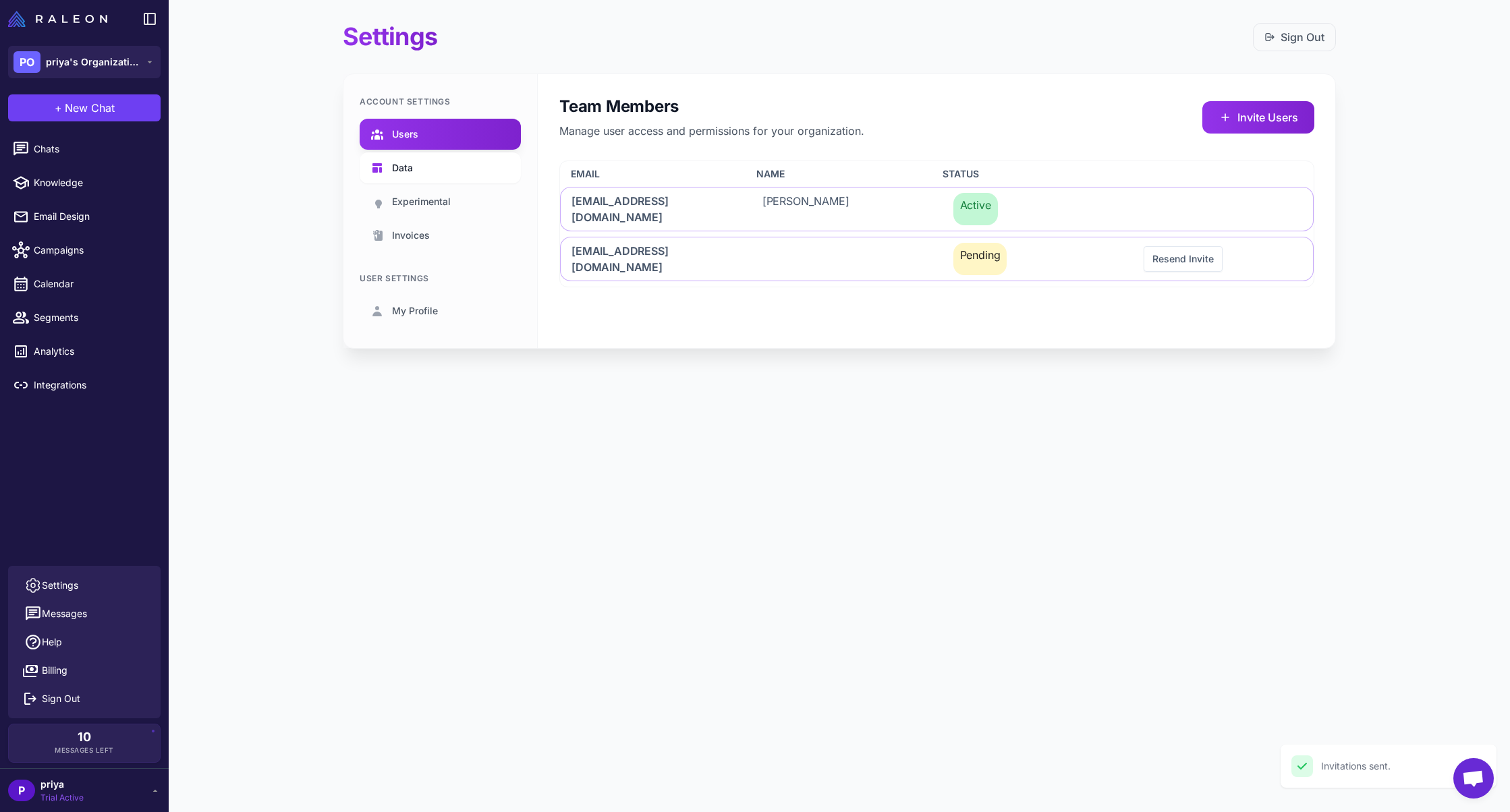
click at [453, 171] on link "Data" at bounding box center [440, 168] width 161 height 31
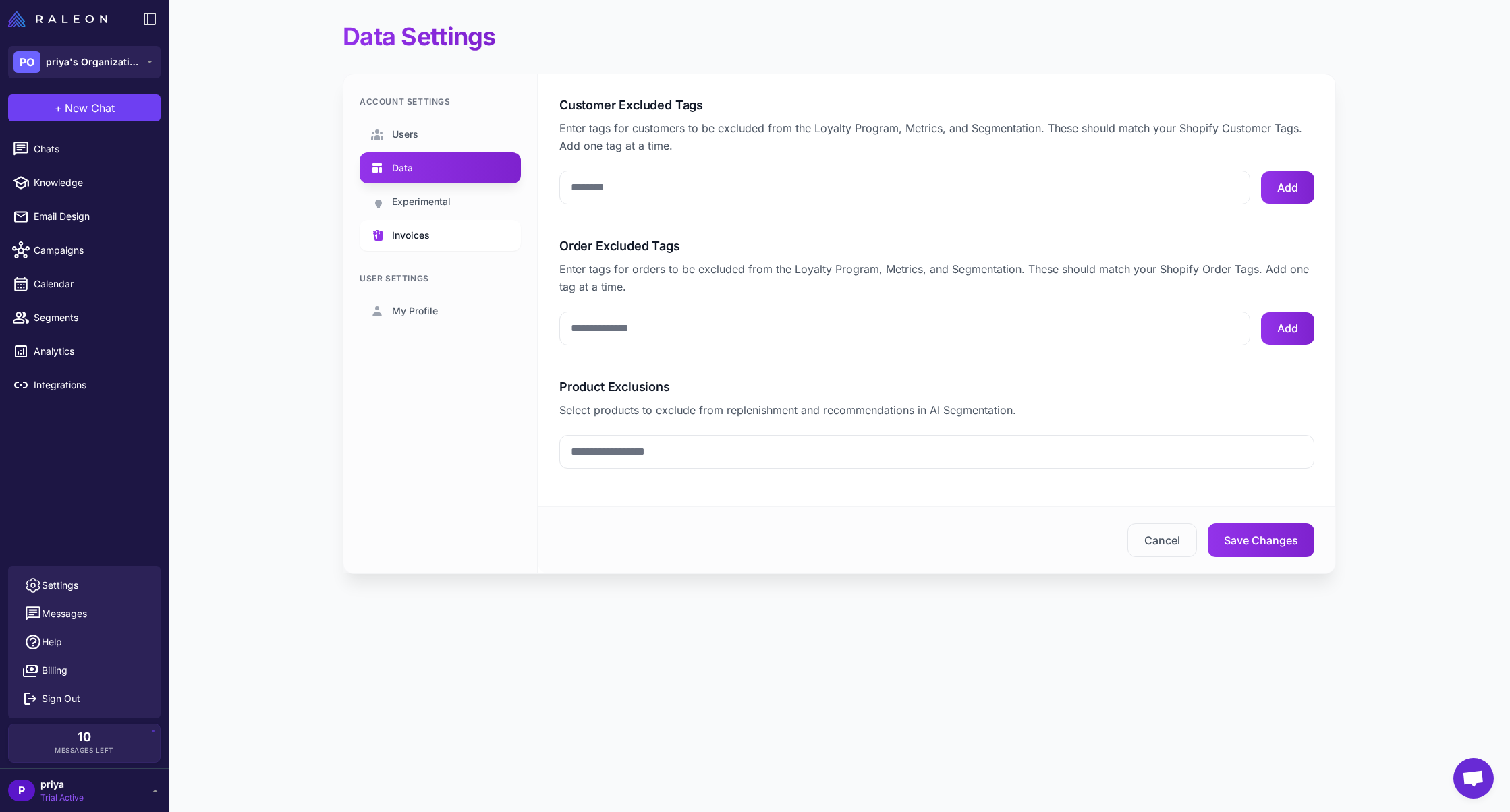
click at [439, 229] on link "Invoices" at bounding box center [440, 235] width 161 height 31
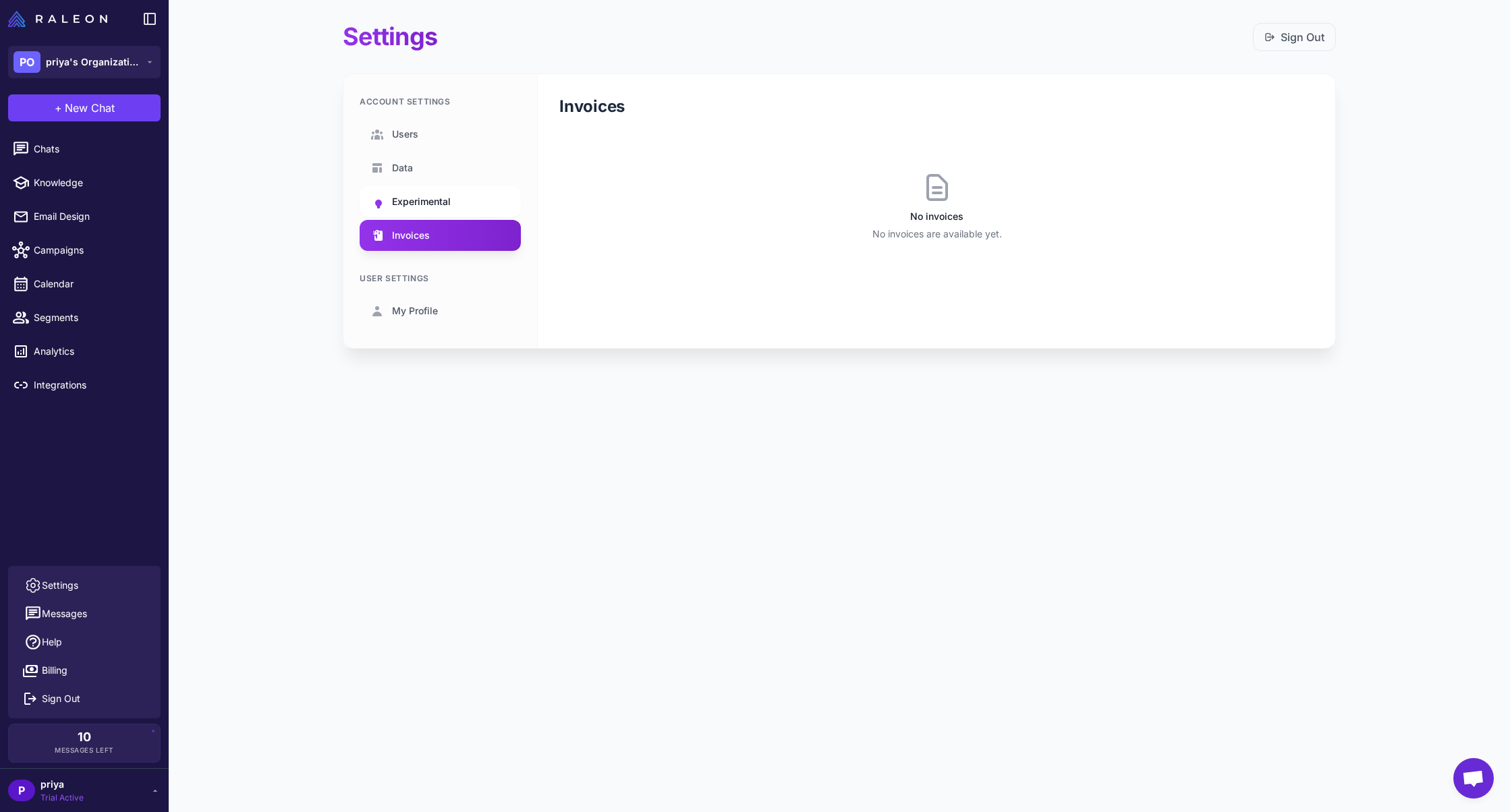
click at [457, 196] on link "Experimental" at bounding box center [440, 202] width 161 height 31
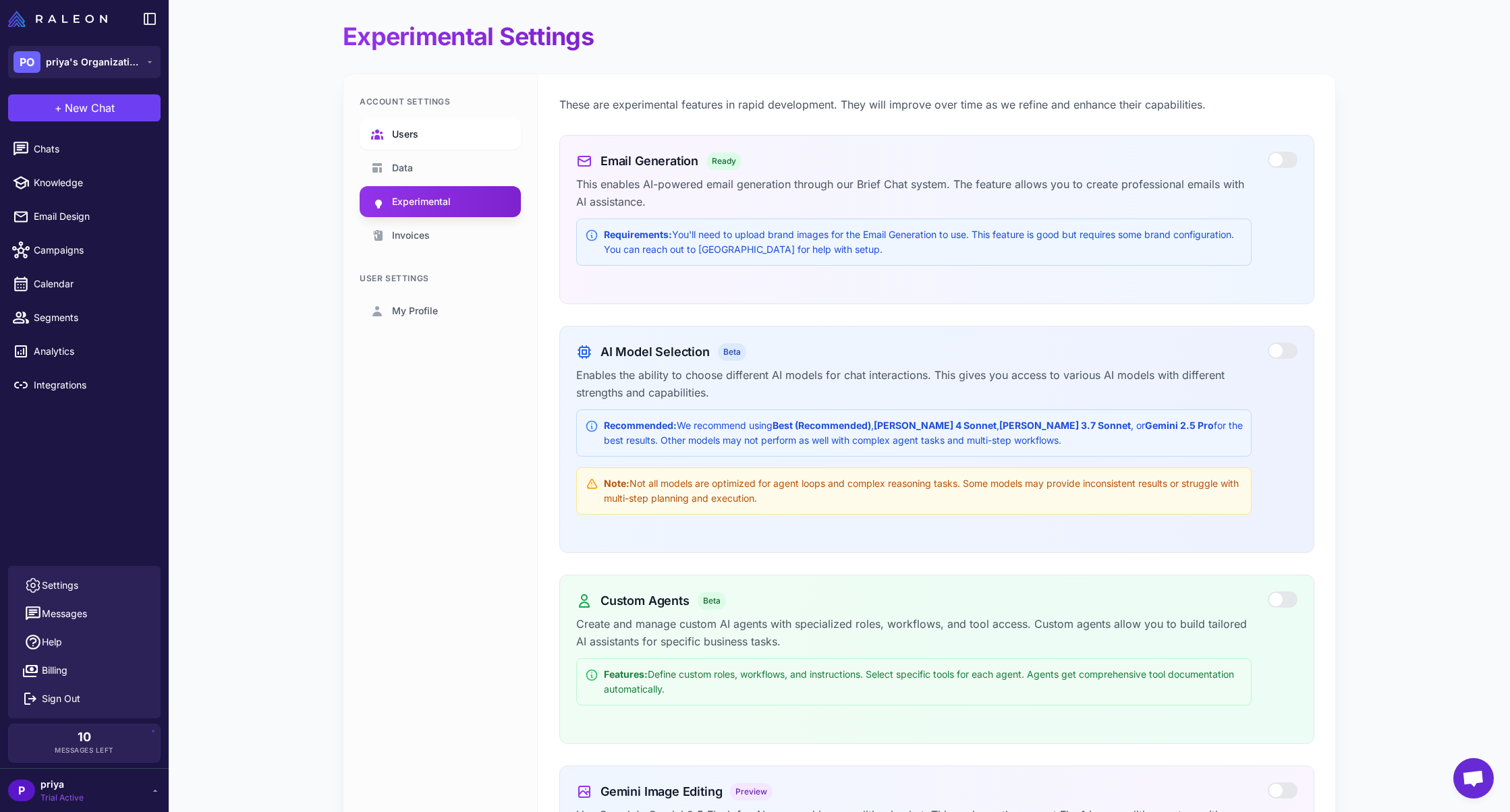
click at [453, 136] on link "Users" at bounding box center [440, 134] width 161 height 31
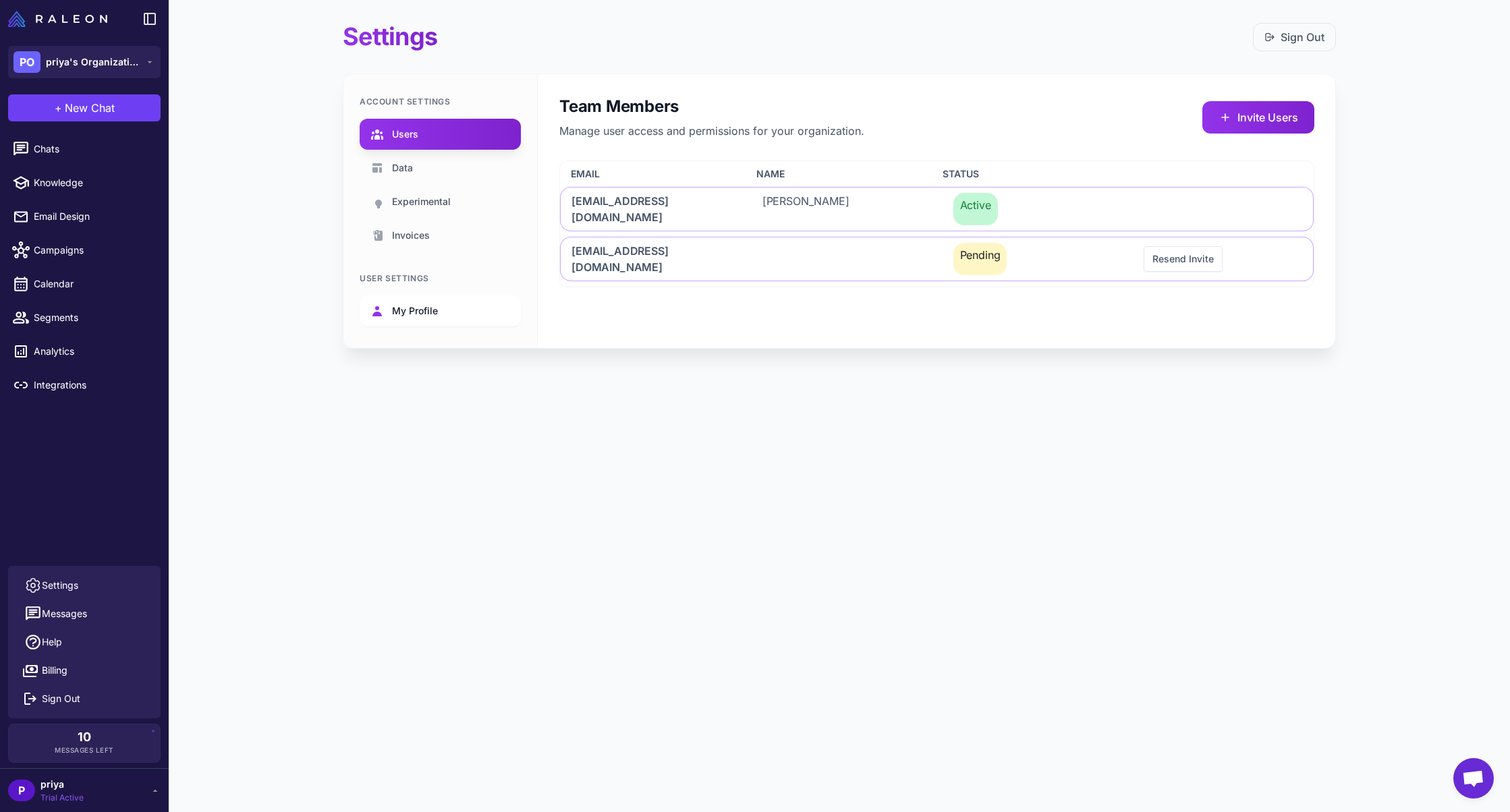
click at [423, 311] on span "My Profile" at bounding box center [415, 312] width 46 height 15
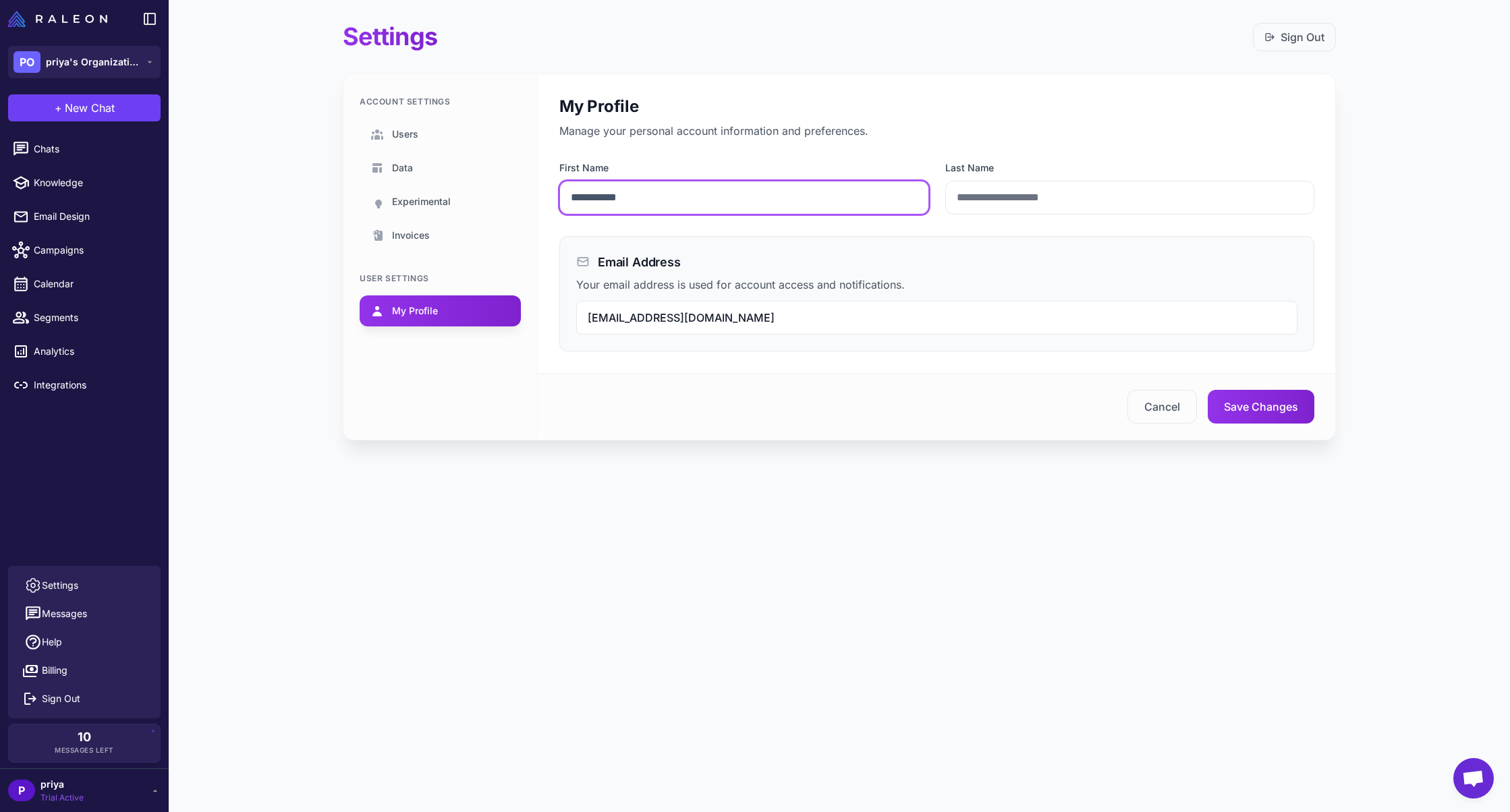
click at [617, 197] on input "**********" at bounding box center [744, 198] width 370 height 34
type input "*****"
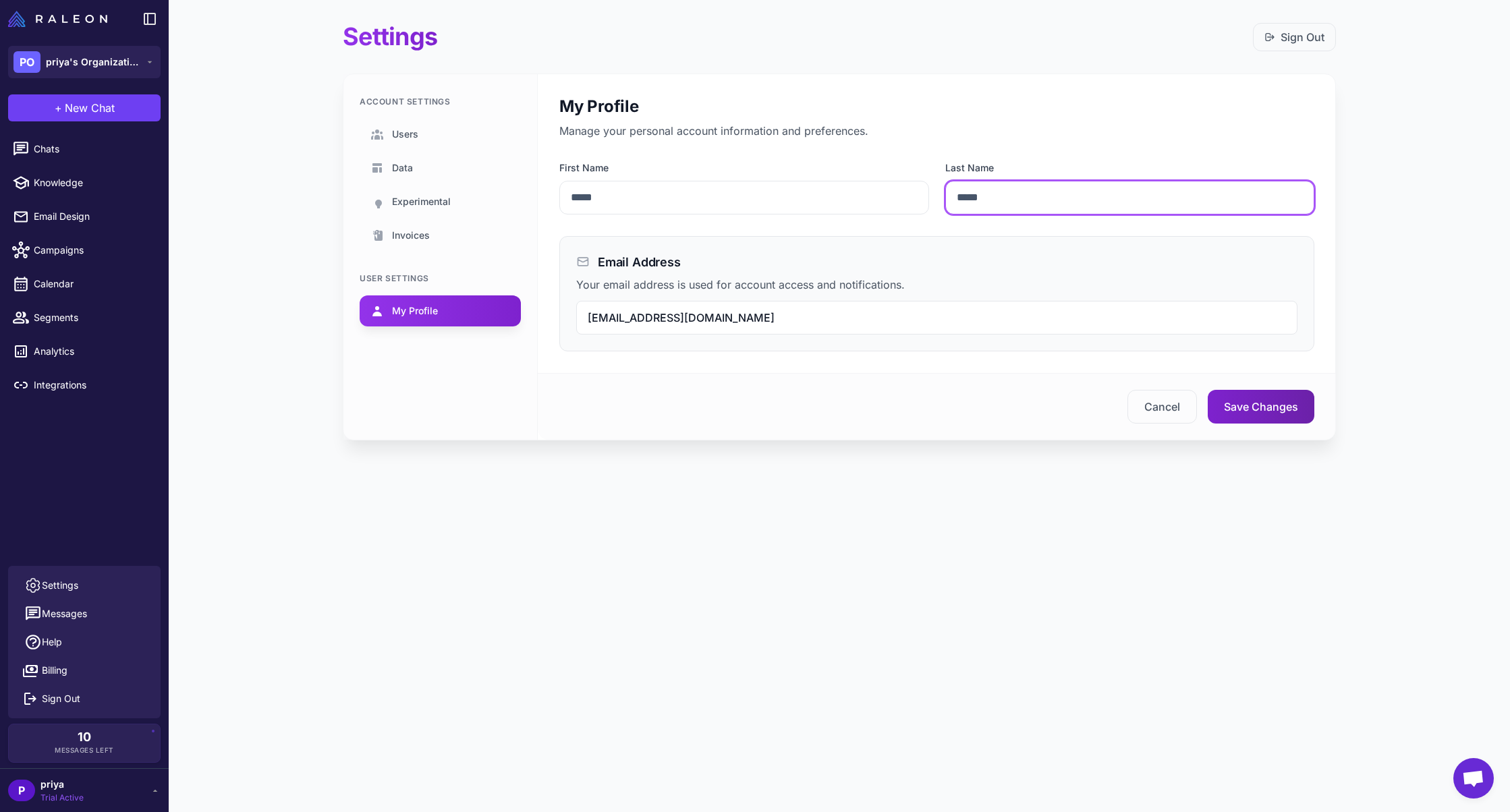
type input "*****"
click at [1253, 407] on button "Save Changes" at bounding box center [1261, 407] width 107 height 34
click at [1241, 405] on button "Save Changes" at bounding box center [1261, 407] width 107 height 34
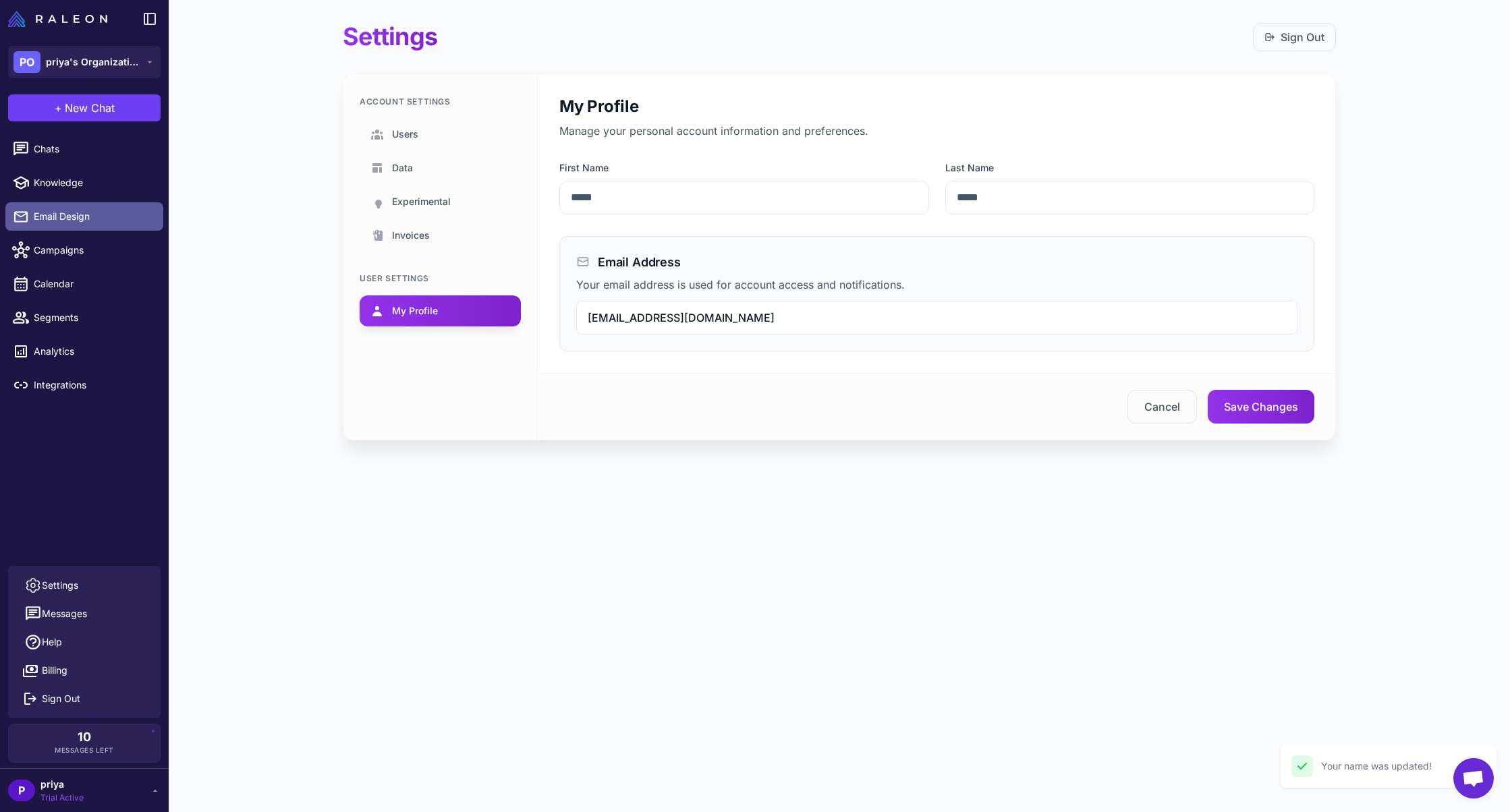
click at [91, 224] on span "Email Design" at bounding box center [93, 217] width 119 height 15
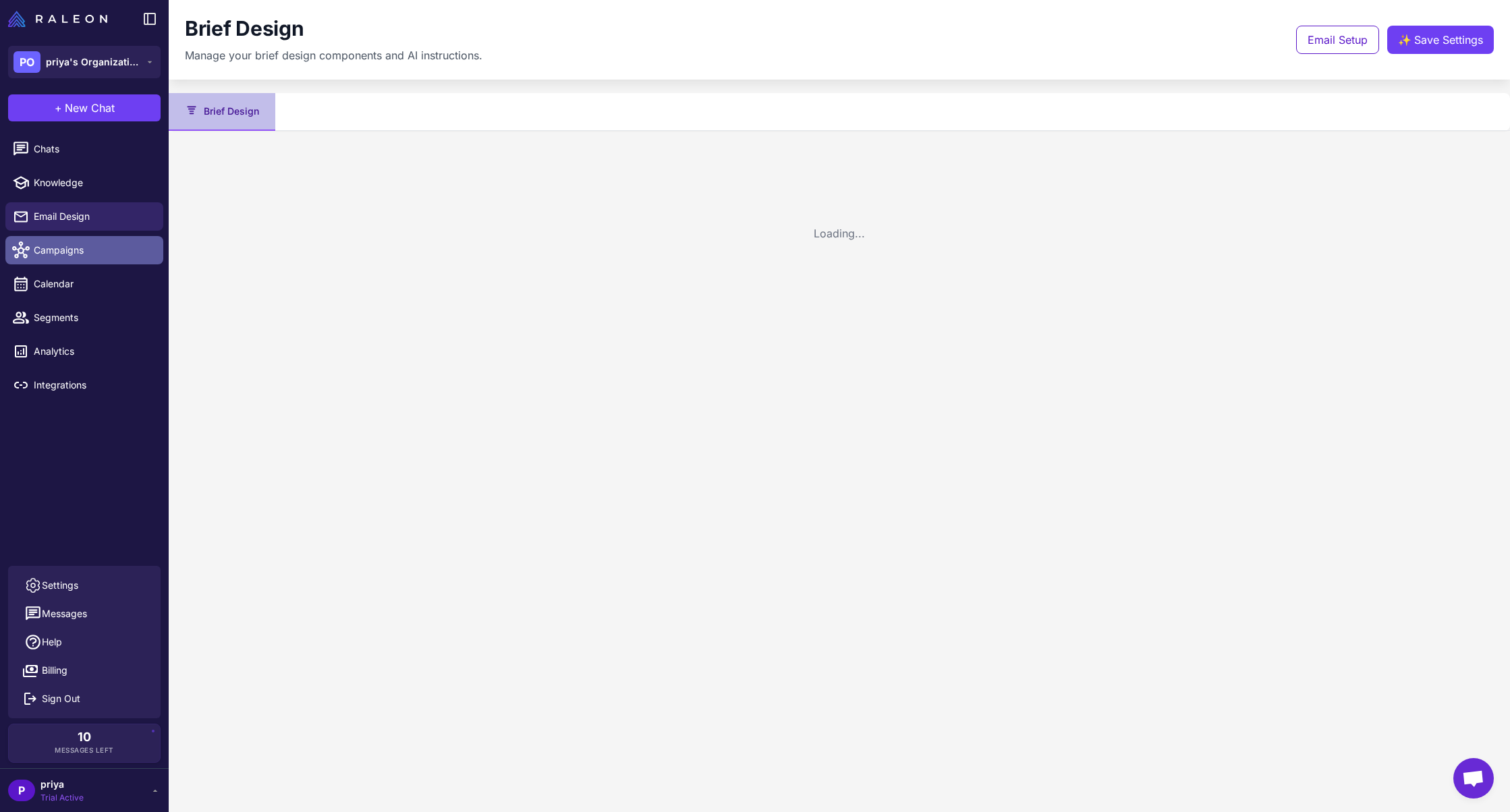
click at [90, 257] on link "Campaigns" at bounding box center [84, 250] width 158 height 28
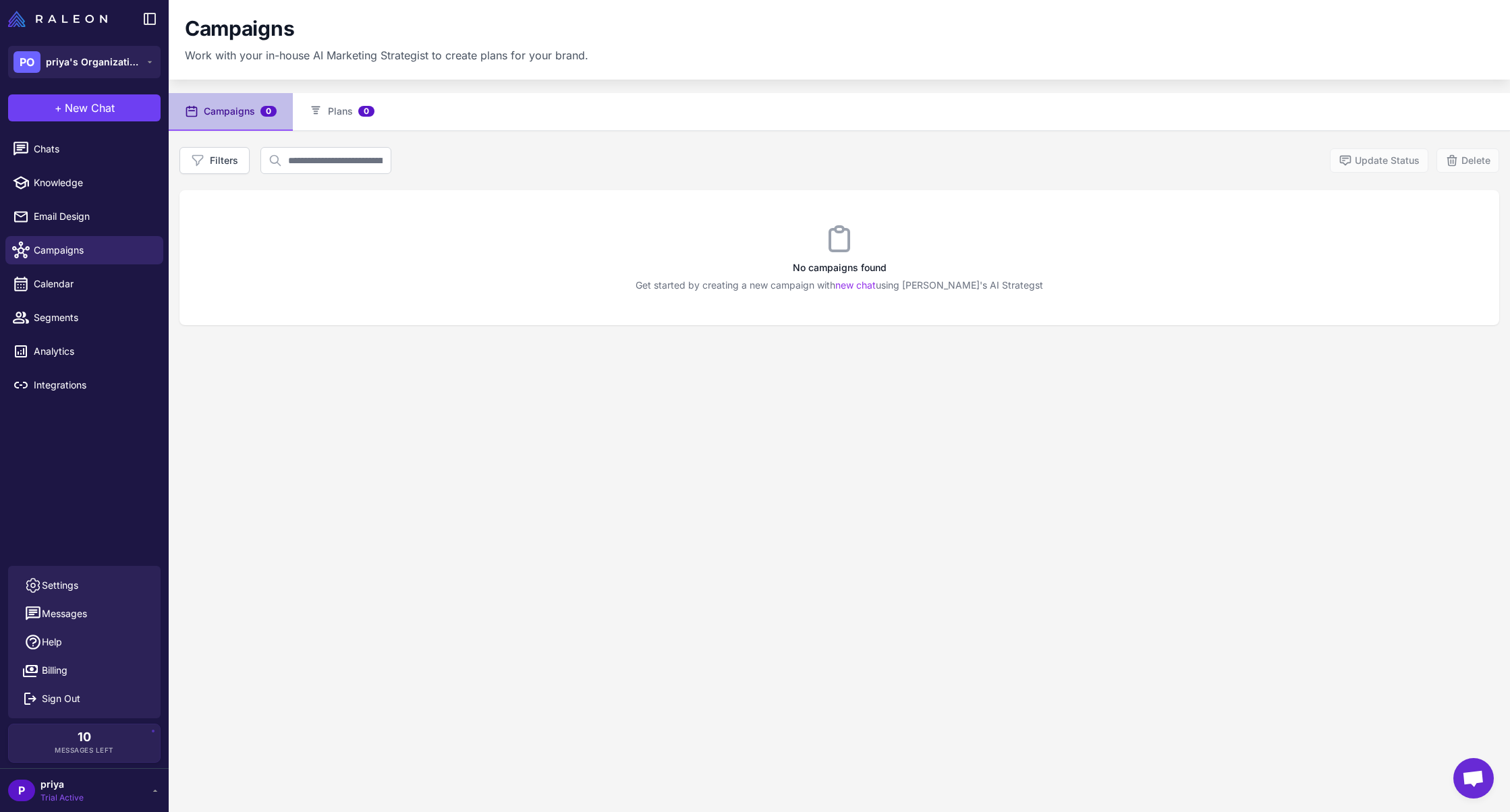
click at [79, 166] on li "Knowledge" at bounding box center [84, 183] width 169 height 34
click at [86, 152] on span "Chats" at bounding box center [93, 149] width 119 height 15
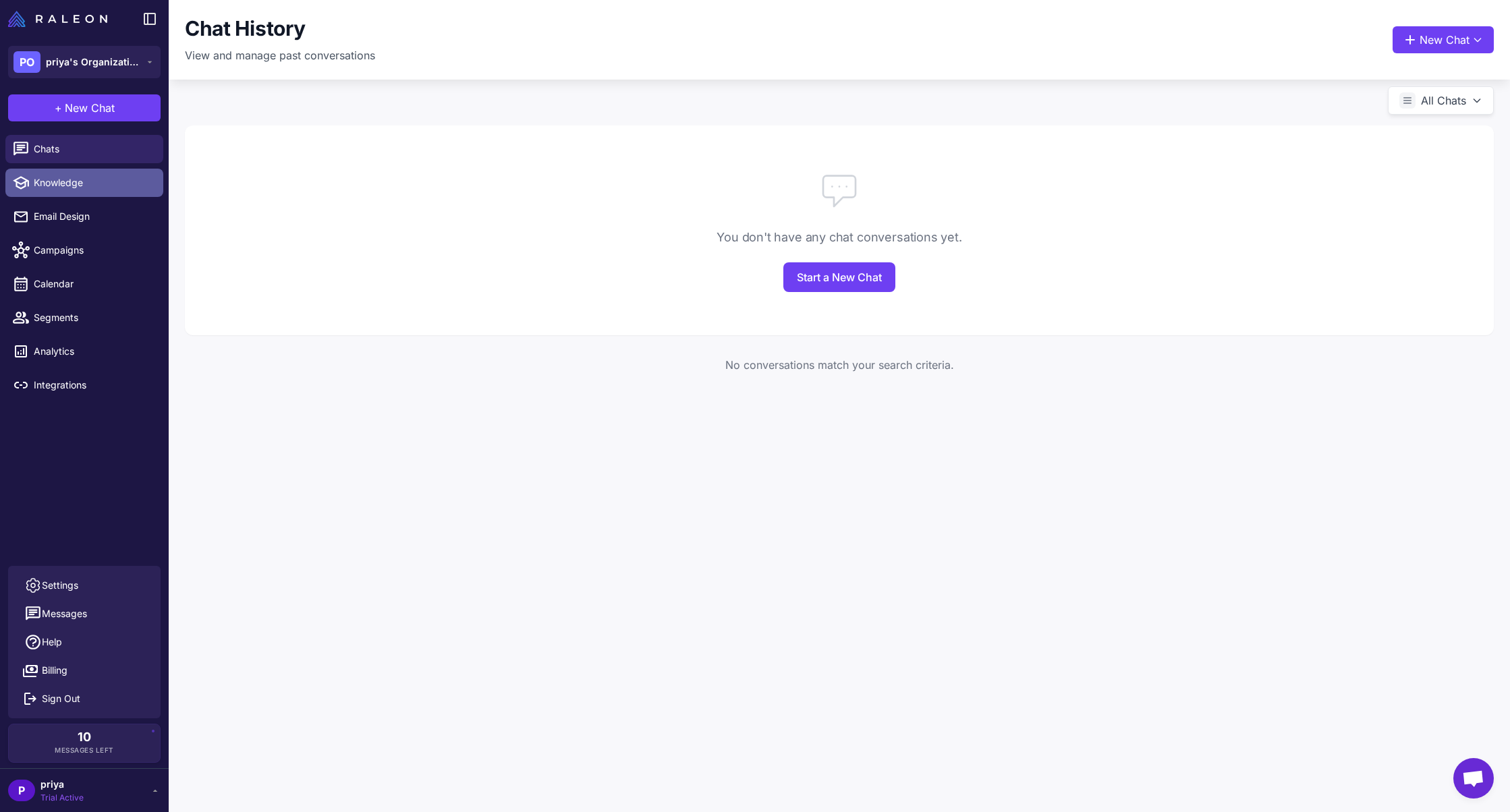
click at [82, 185] on span "Knowledge" at bounding box center [93, 183] width 119 height 15
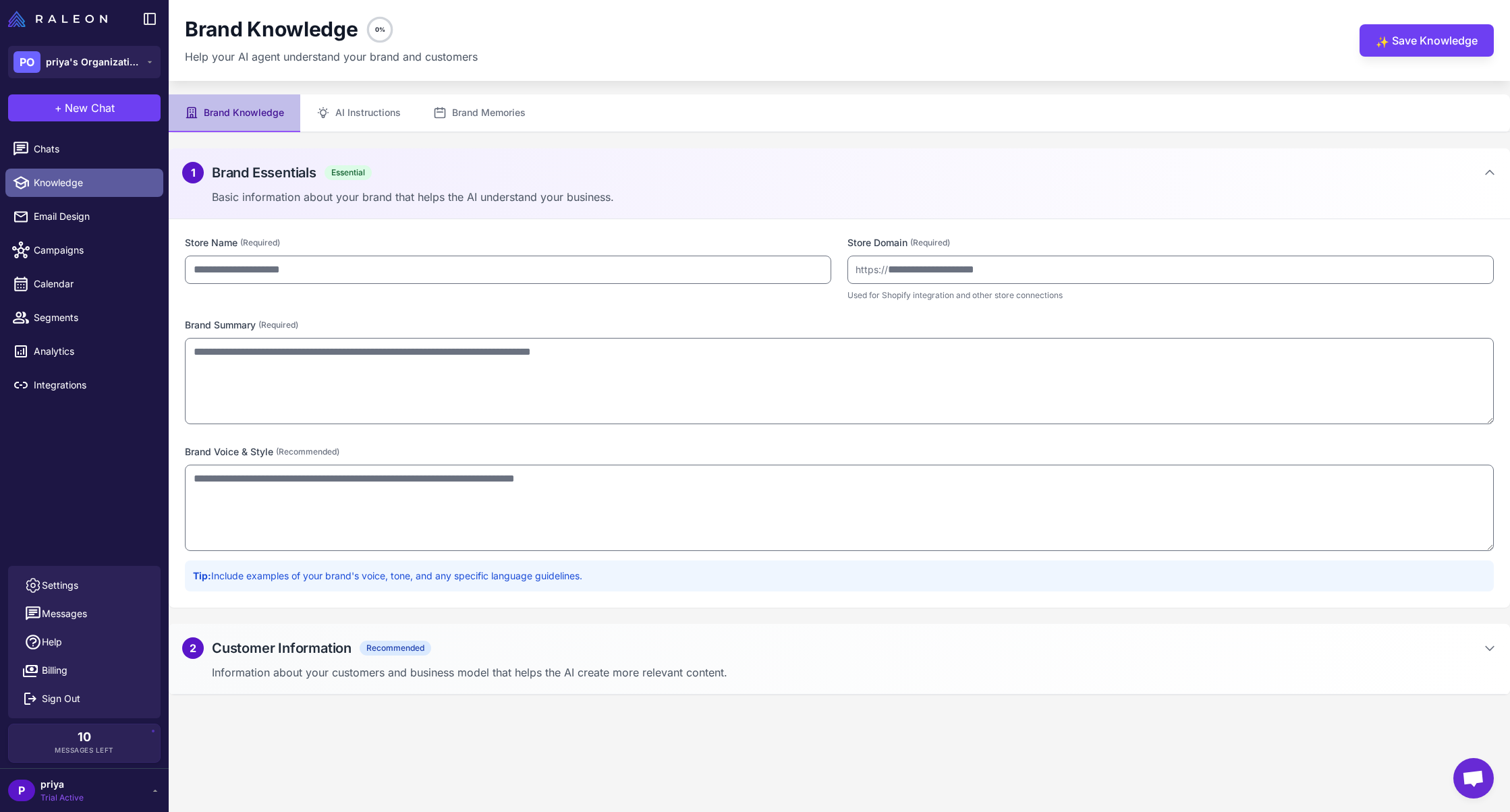
type input "**********"
type textarea "**********"
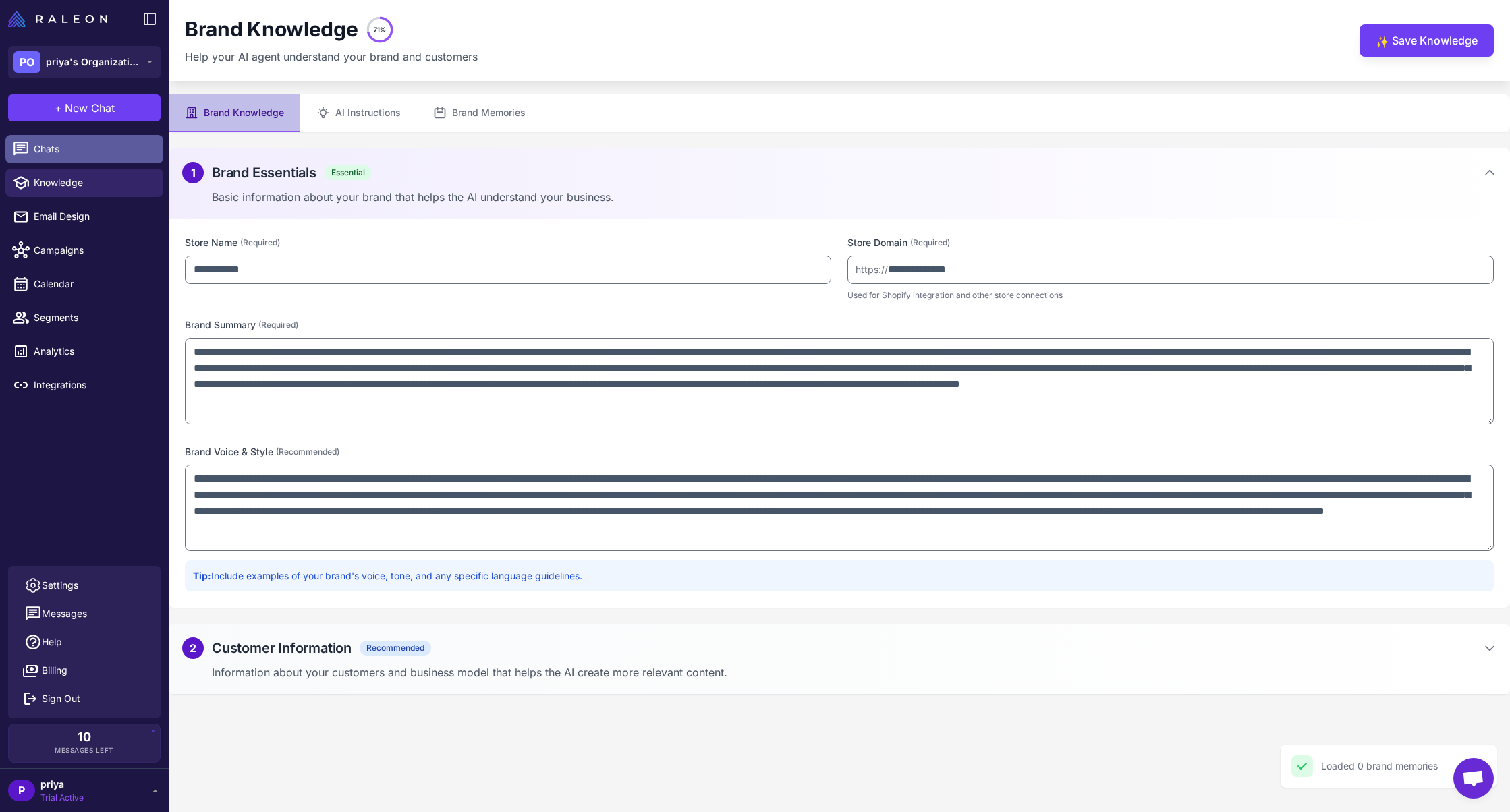
click at [52, 150] on span "Chats" at bounding box center [93, 149] width 119 height 15
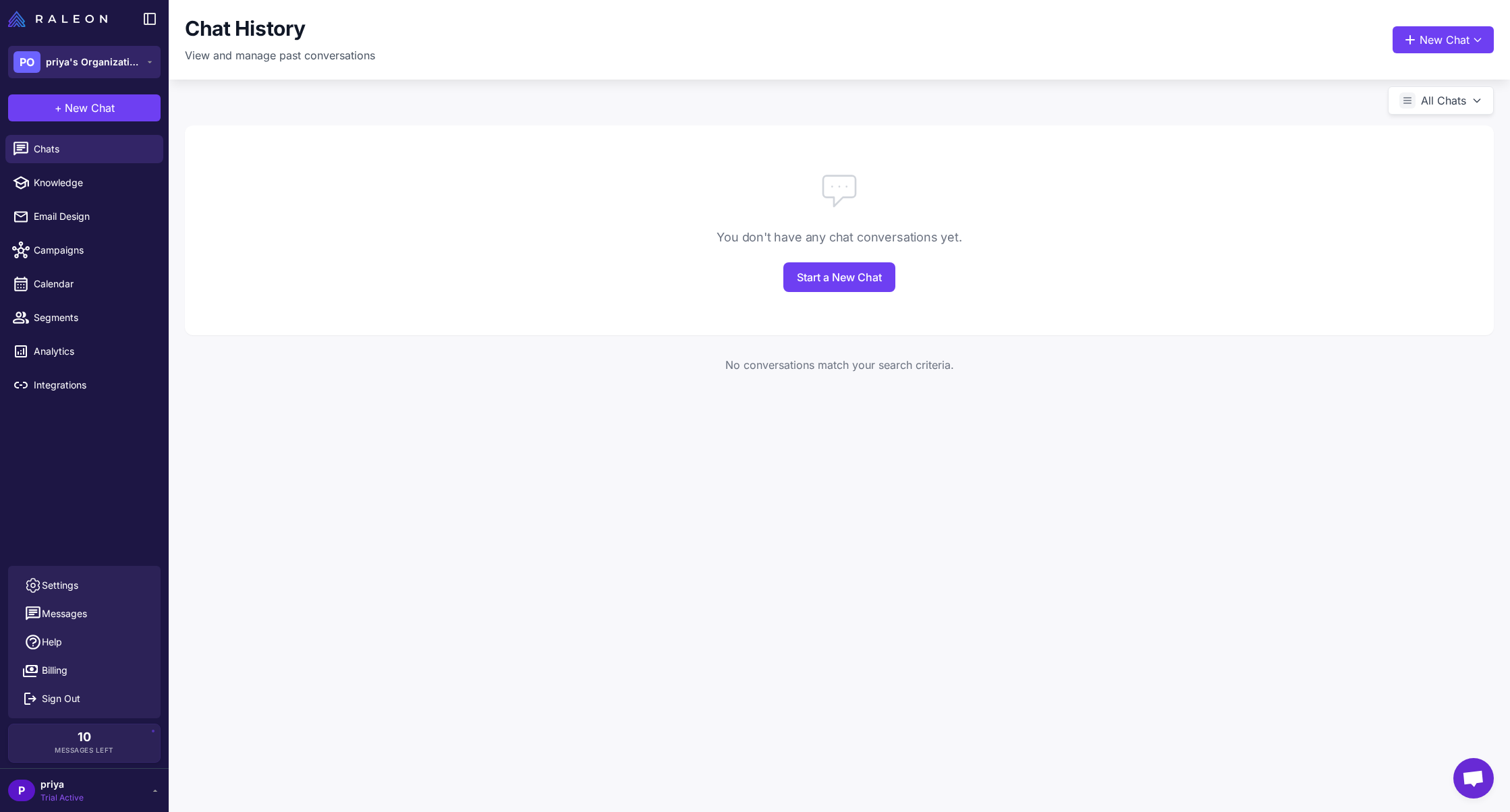
click at [96, 52] on div "PO priya's Organization" at bounding box center [77, 62] width 127 height 21
click at [78, 112] on span "priya's Organization" at bounding box center [99, 111] width 95 height 15
click at [116, 798] on div "P priya Trial Active" at bounding box center [85, 791] width 152 height 27
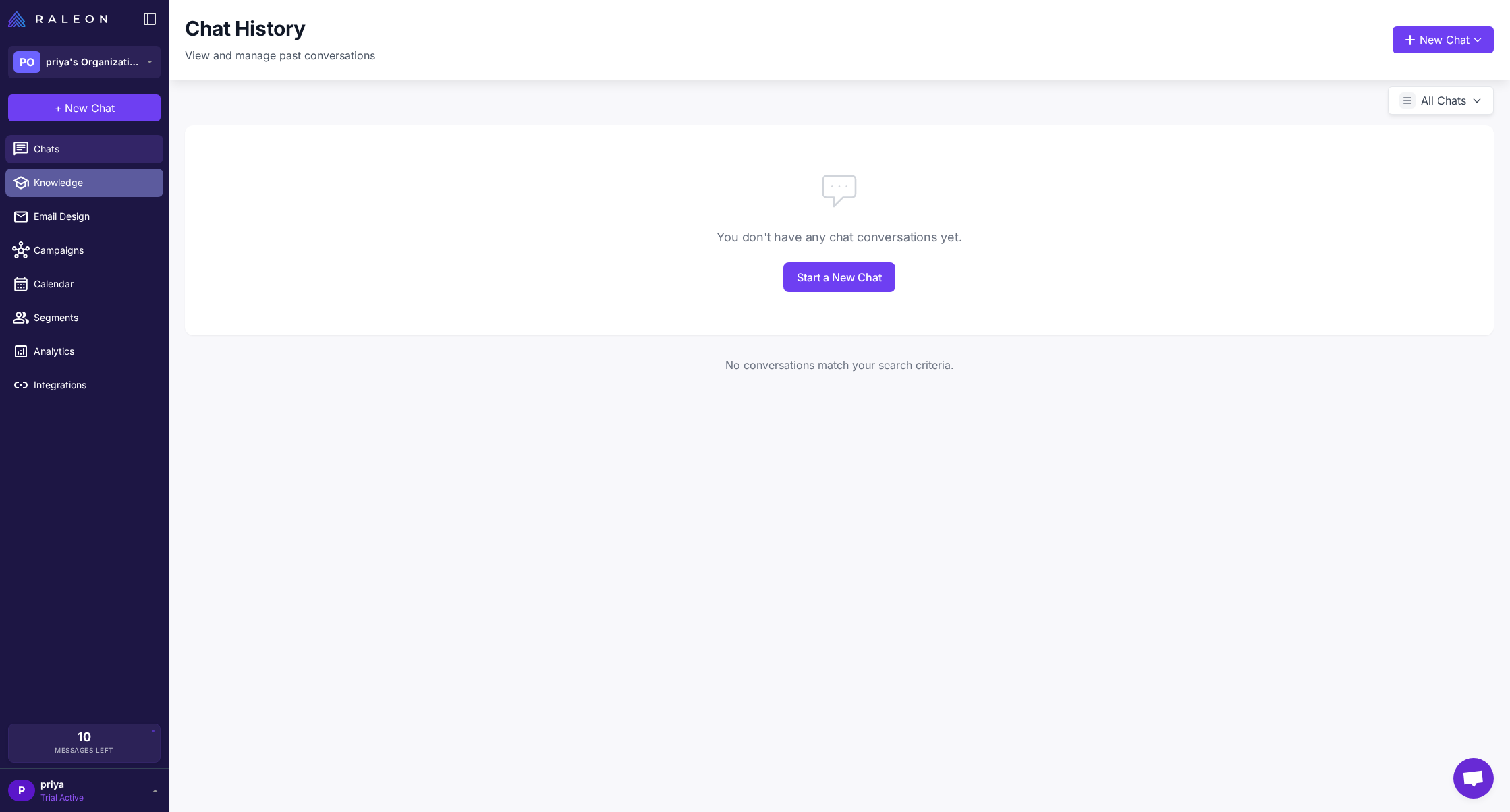
click at [75, 187] on span "Knowledge" at bounding box center [93, 183] width 119 height 15
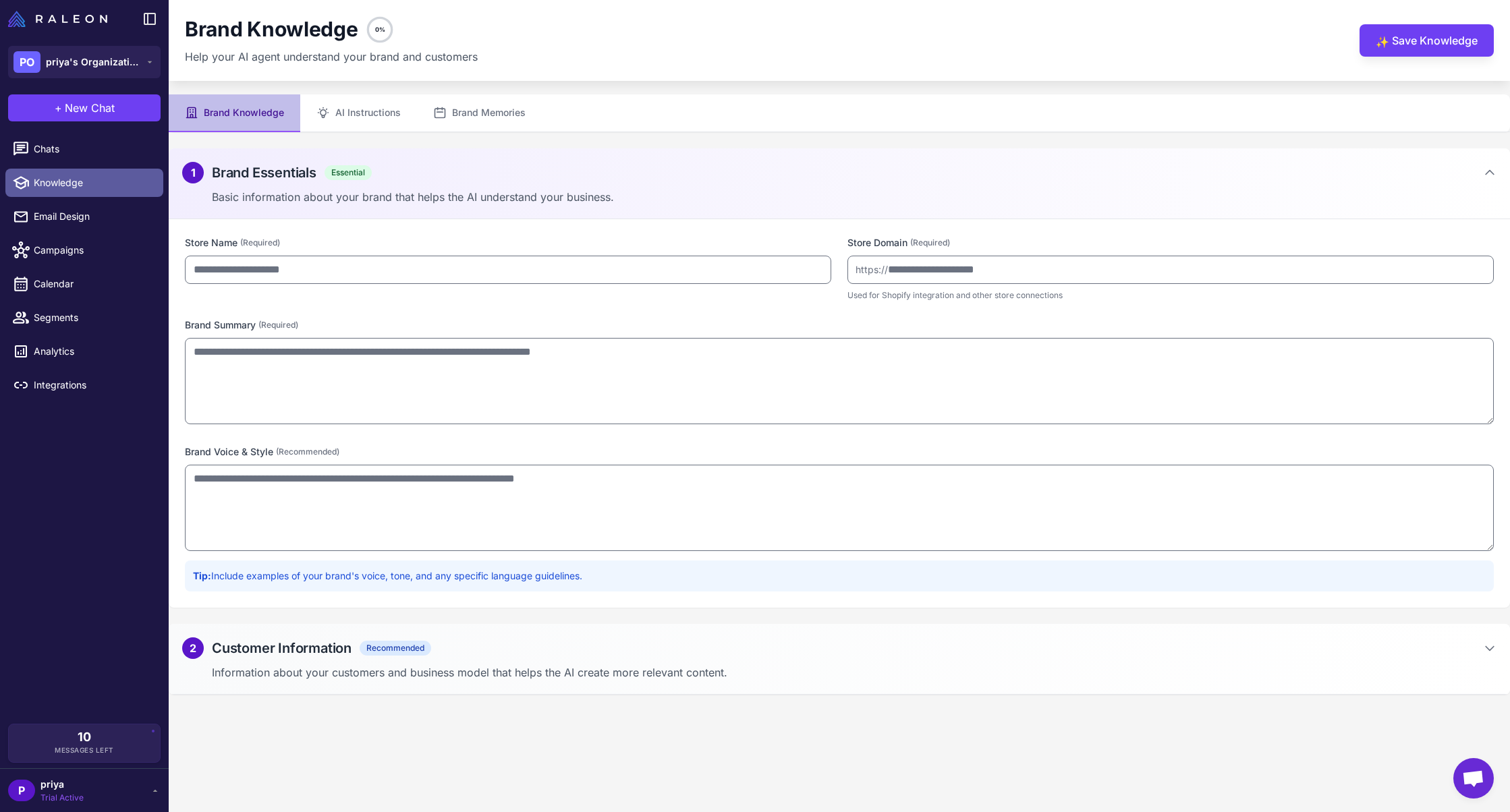
type input "**********"
type textarea "**********"
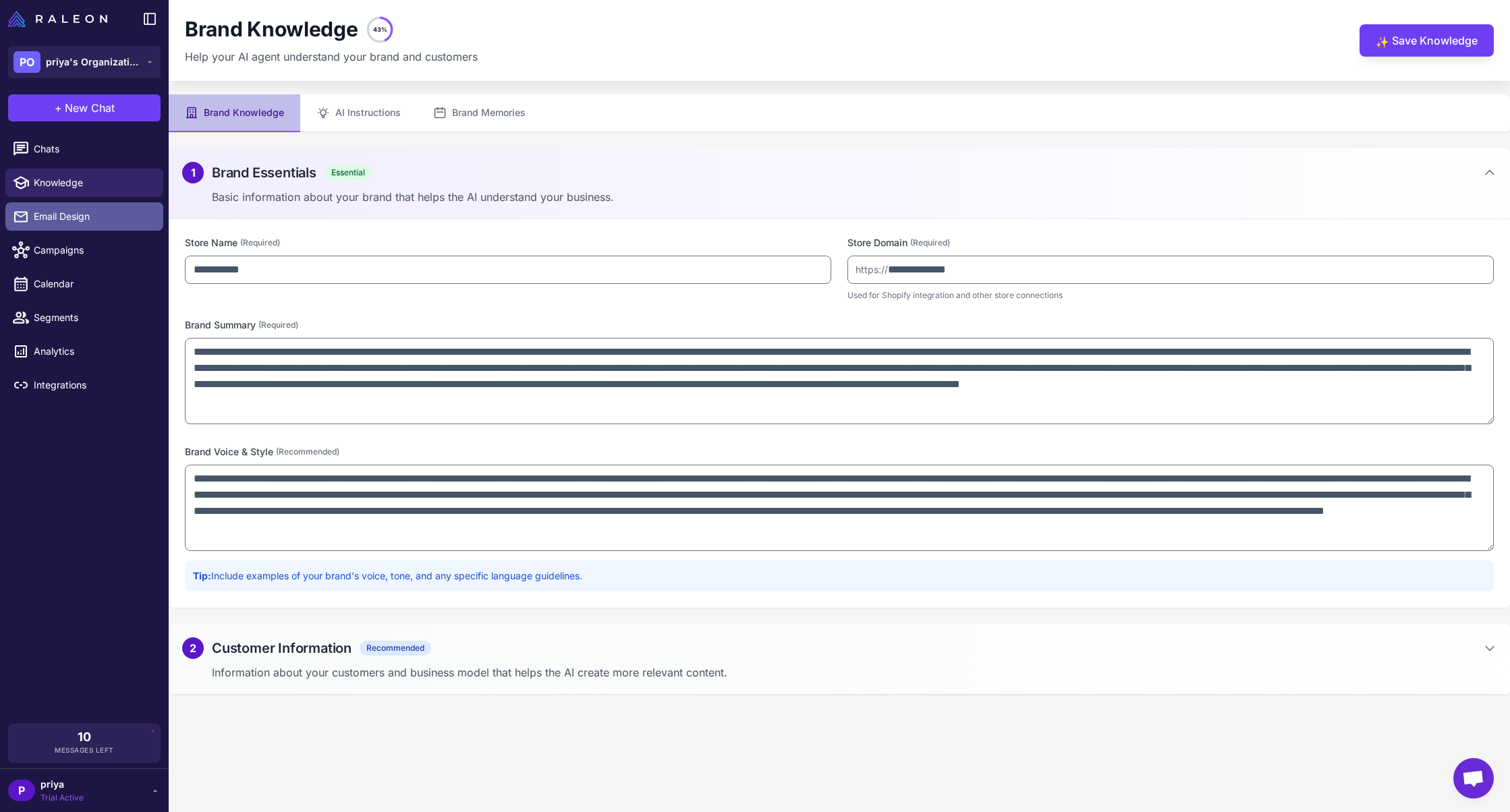
click at [80, 215] on span "Email Design" at bounding box center [93, 217] width 119 height 15
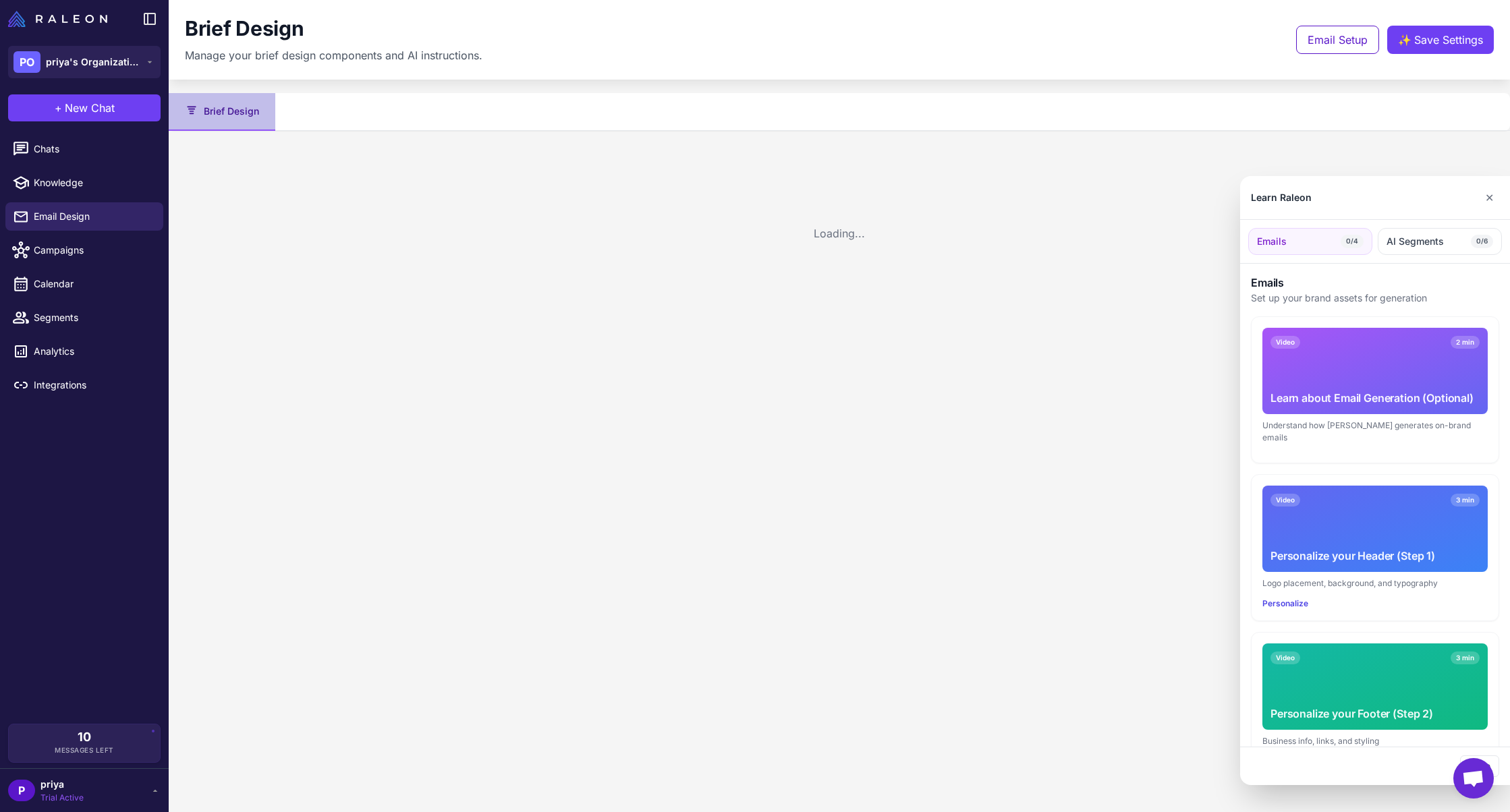
click at [88, 255] on div at bounding box center [755, 406] width 1510 height 812
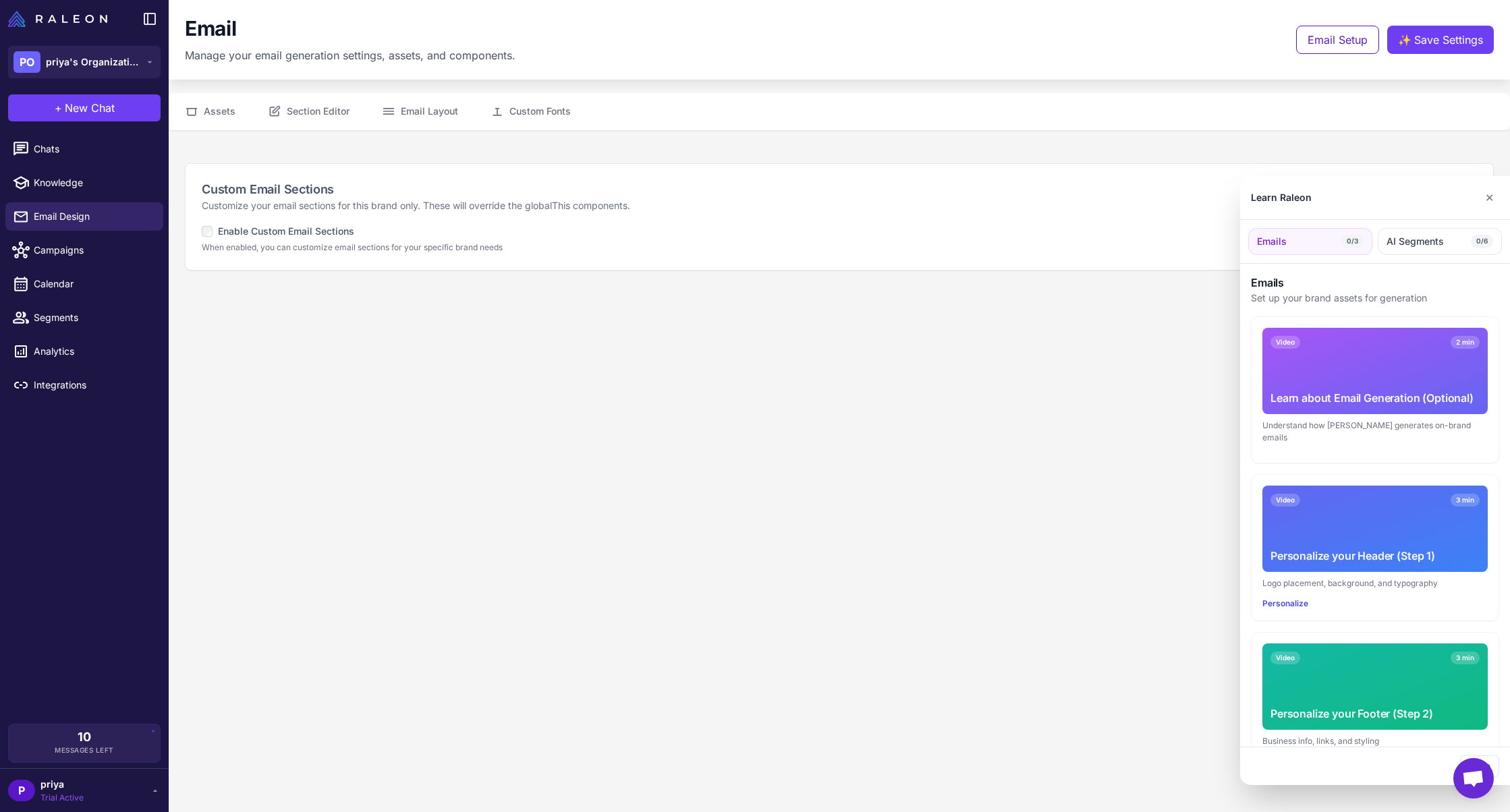
click at [89, 282] on div at bounding box center [755, 406] width 1510 height 812
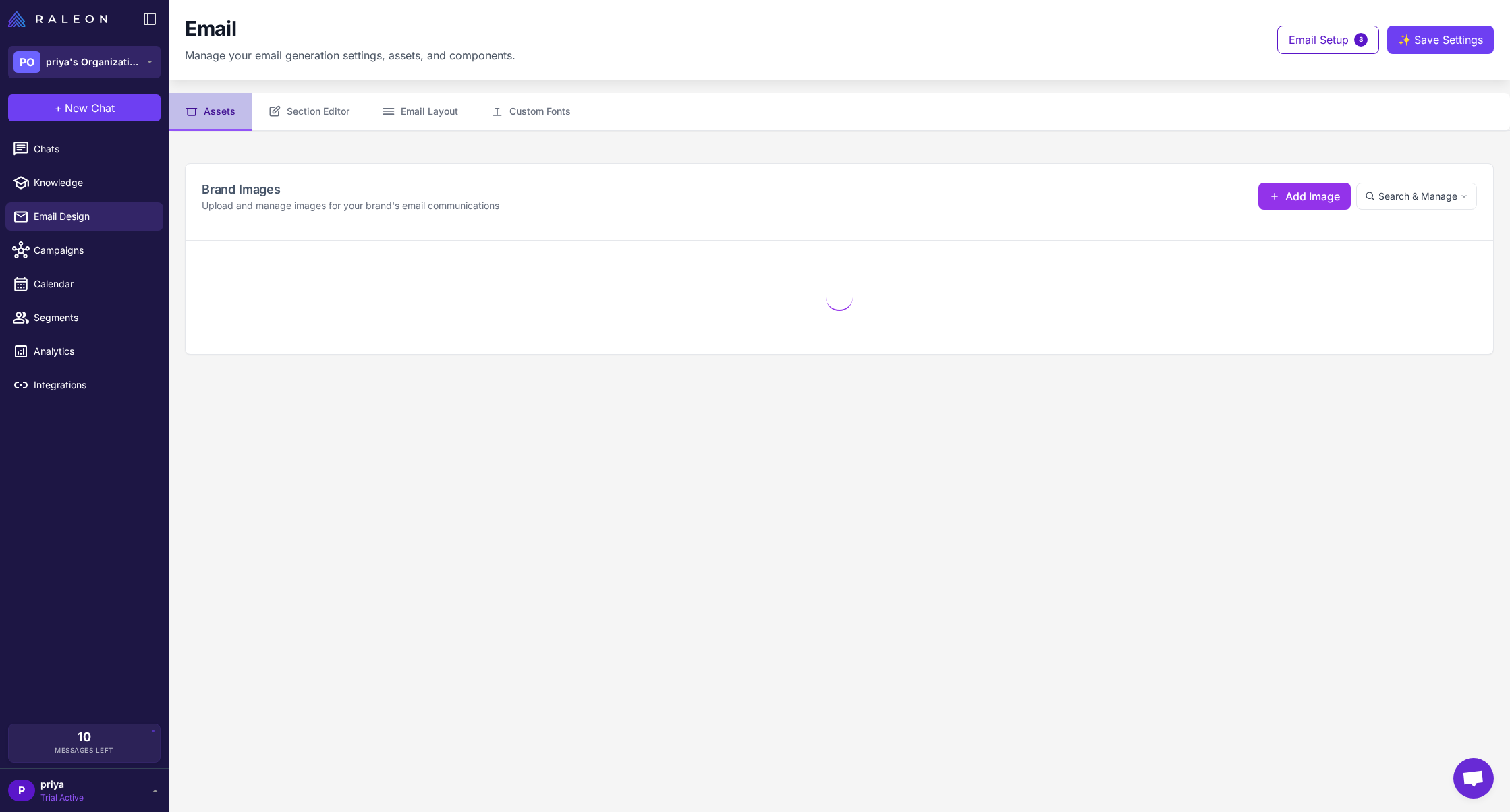
click at [130, 67] on span "priya's Organization" at bounding box center [93, 63] width 95 height 15
click at [111, 113] on span "priya's Organization" at bounding box center [99, 111] width 95 height 15
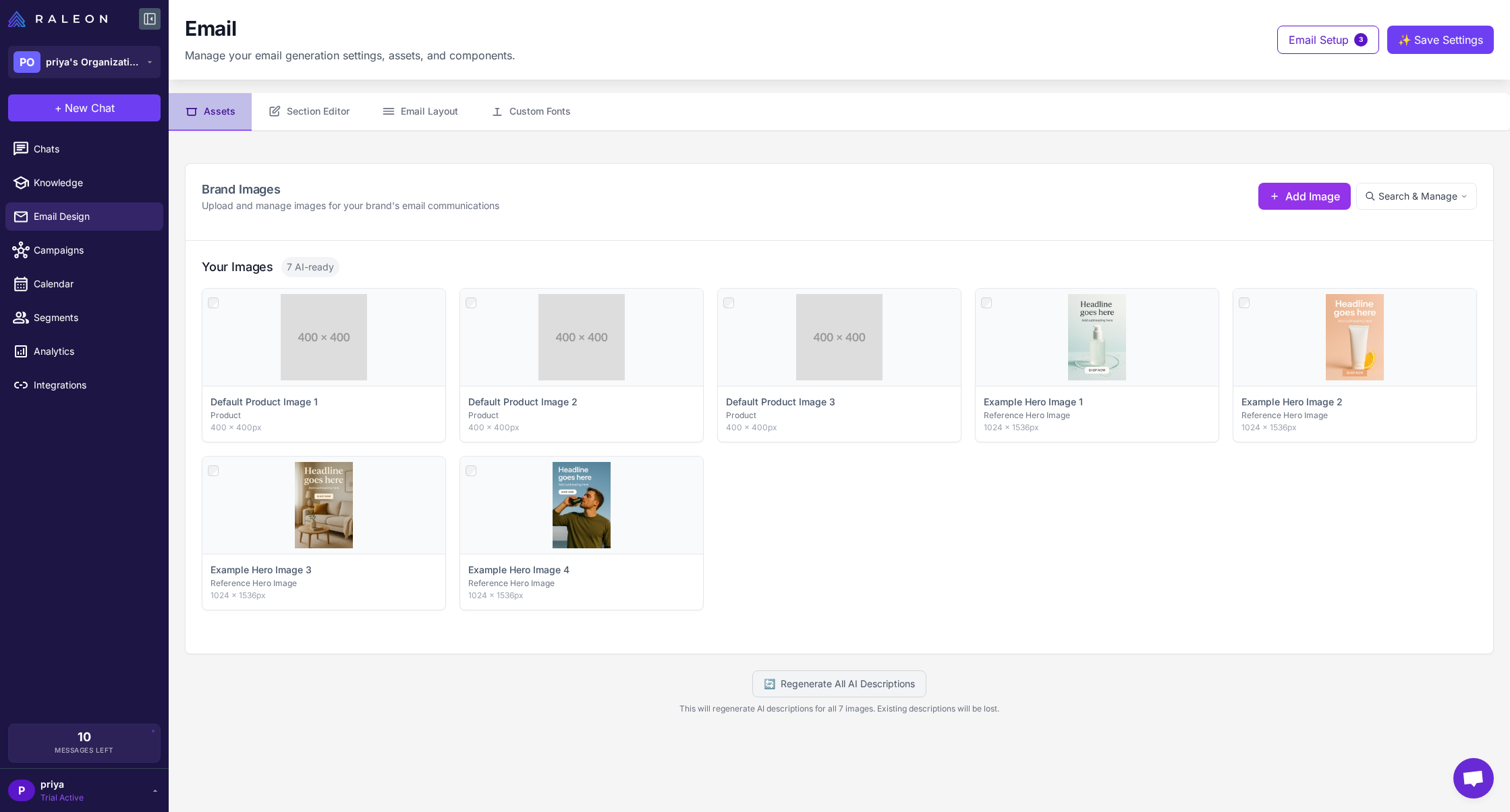
click at [152, 23] on icon at bounding box center [149, 19] width 16 height 16
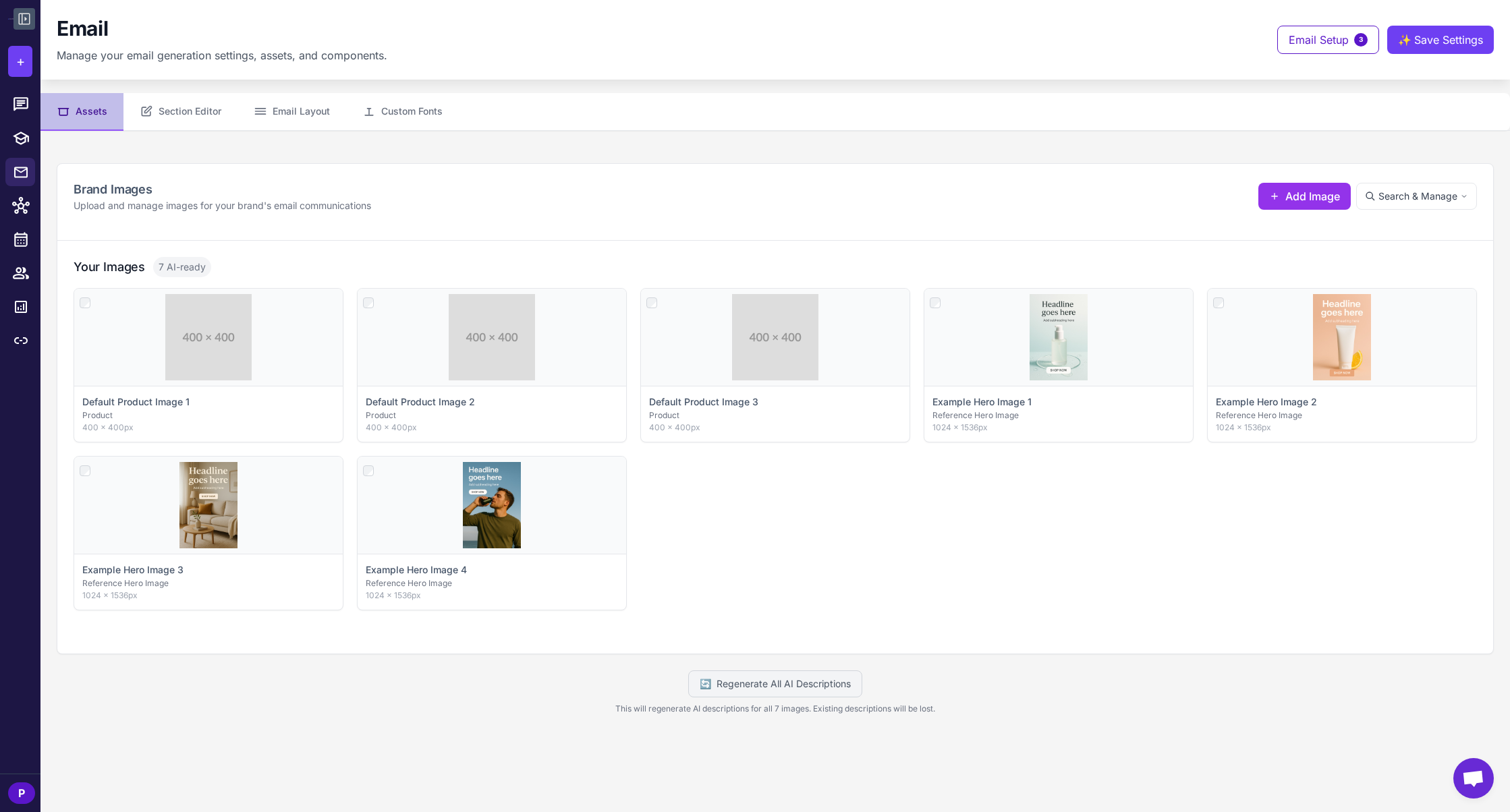
click at [31, 20] on icon at bounding box center [24, 19] width 16 height 16
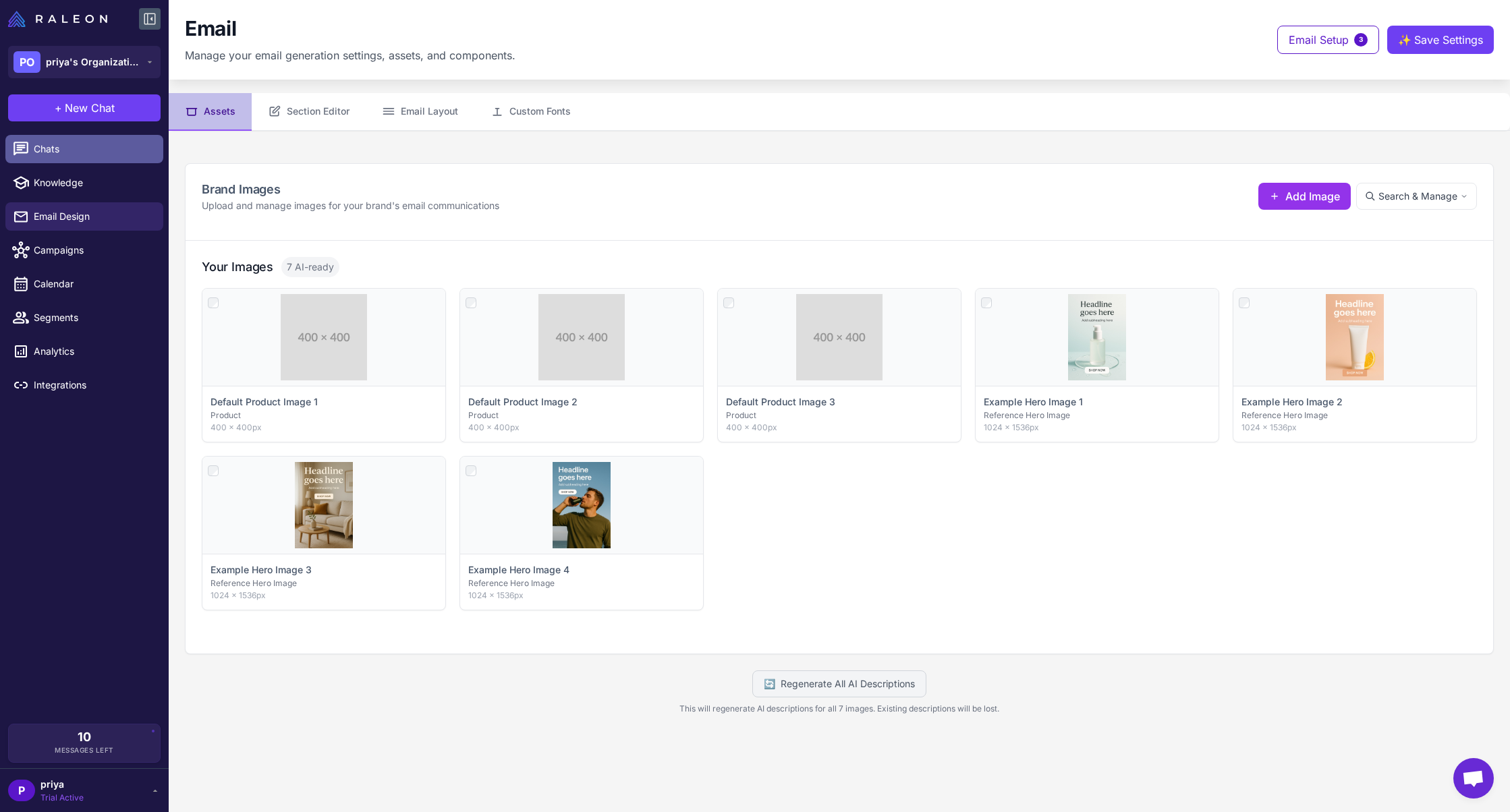
click at [88, 145] on span "Chats" at bounding box center [93, 149] width 119 height 15
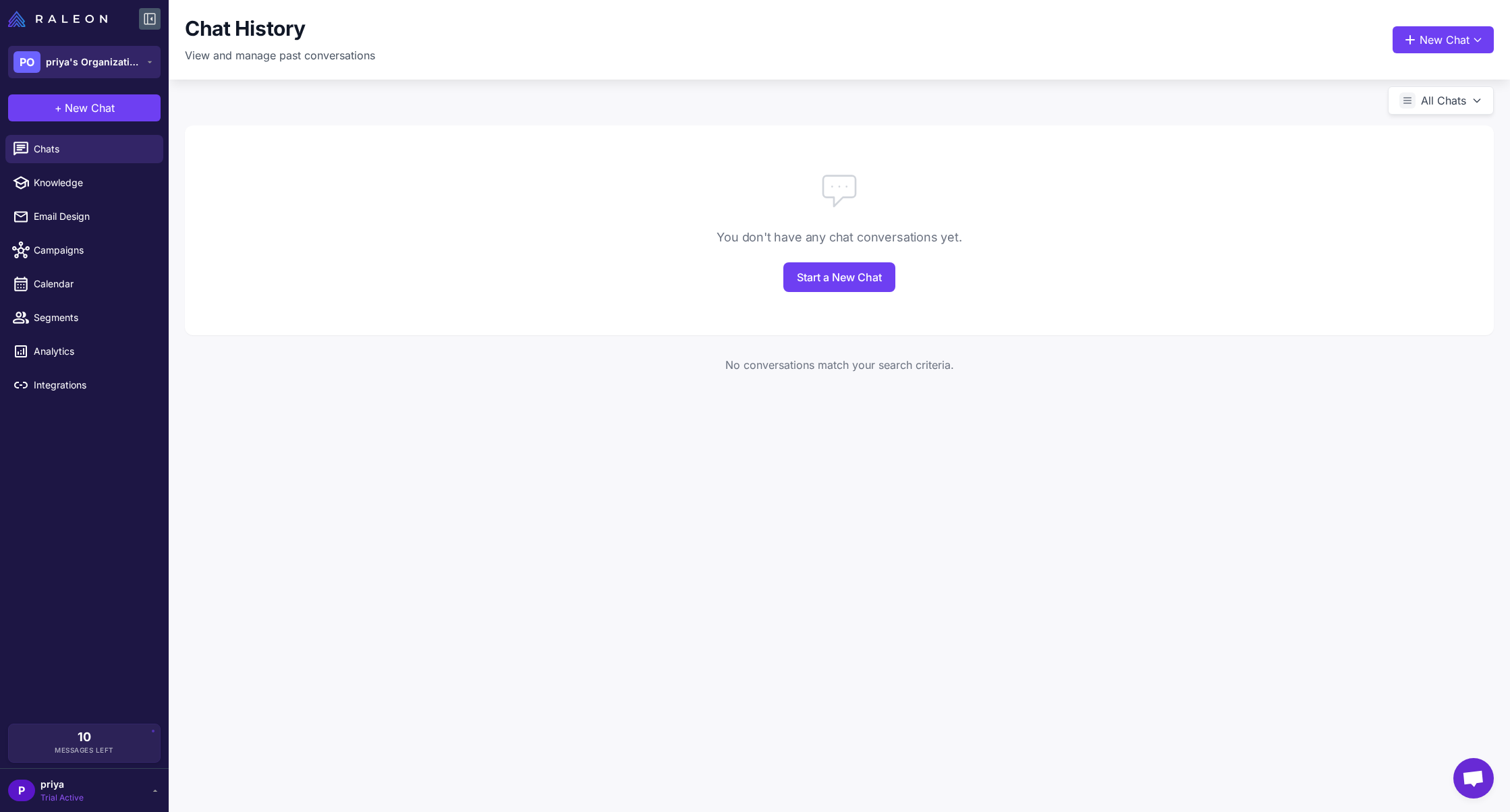
click at [98, 55] on span "priya's Organization" at bounding box center [93, 63] width 95 height 15
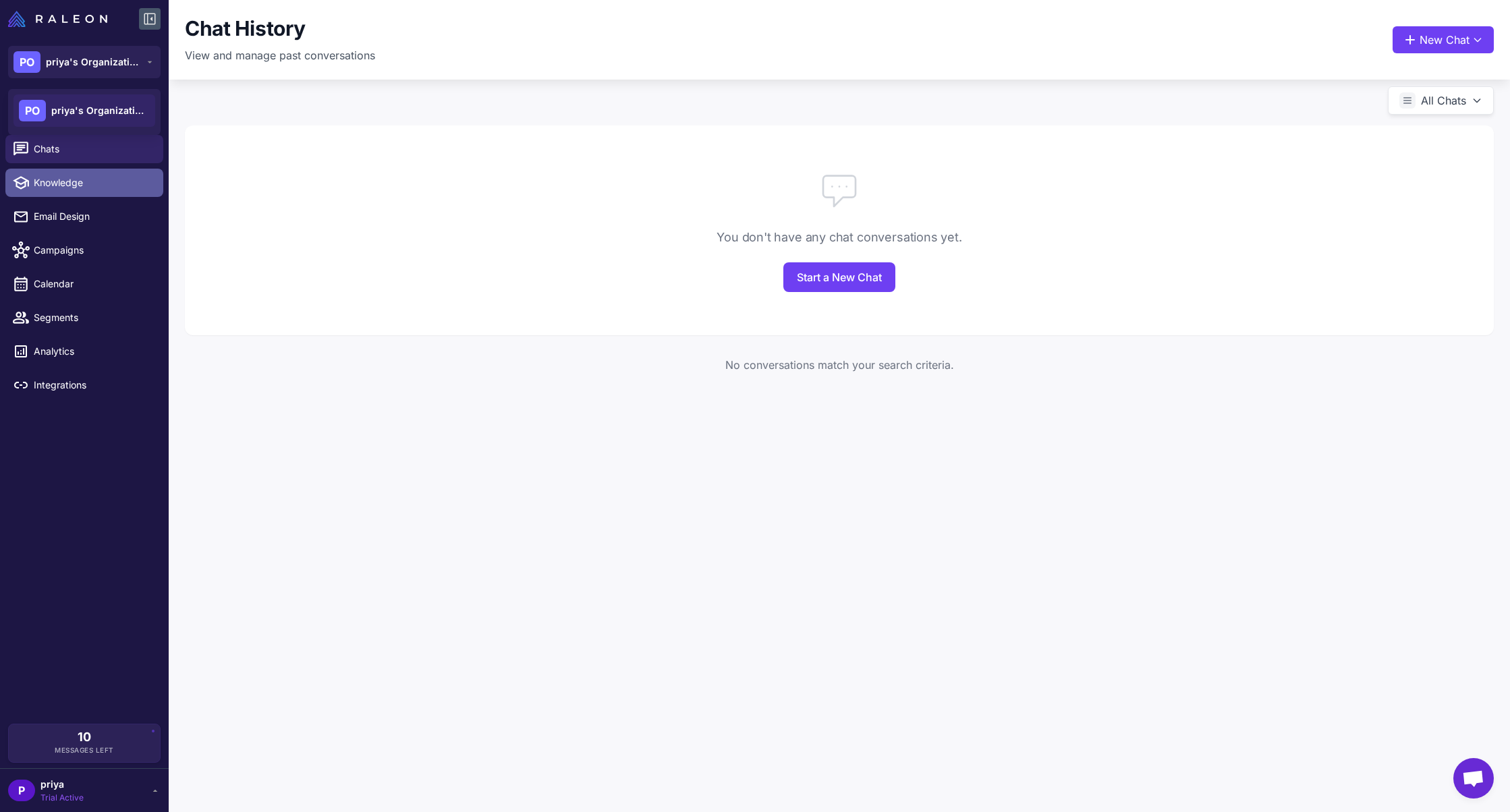
click at [96, 184] on span "Knowledge" at bounding box center [93, 183] width 119 height 15
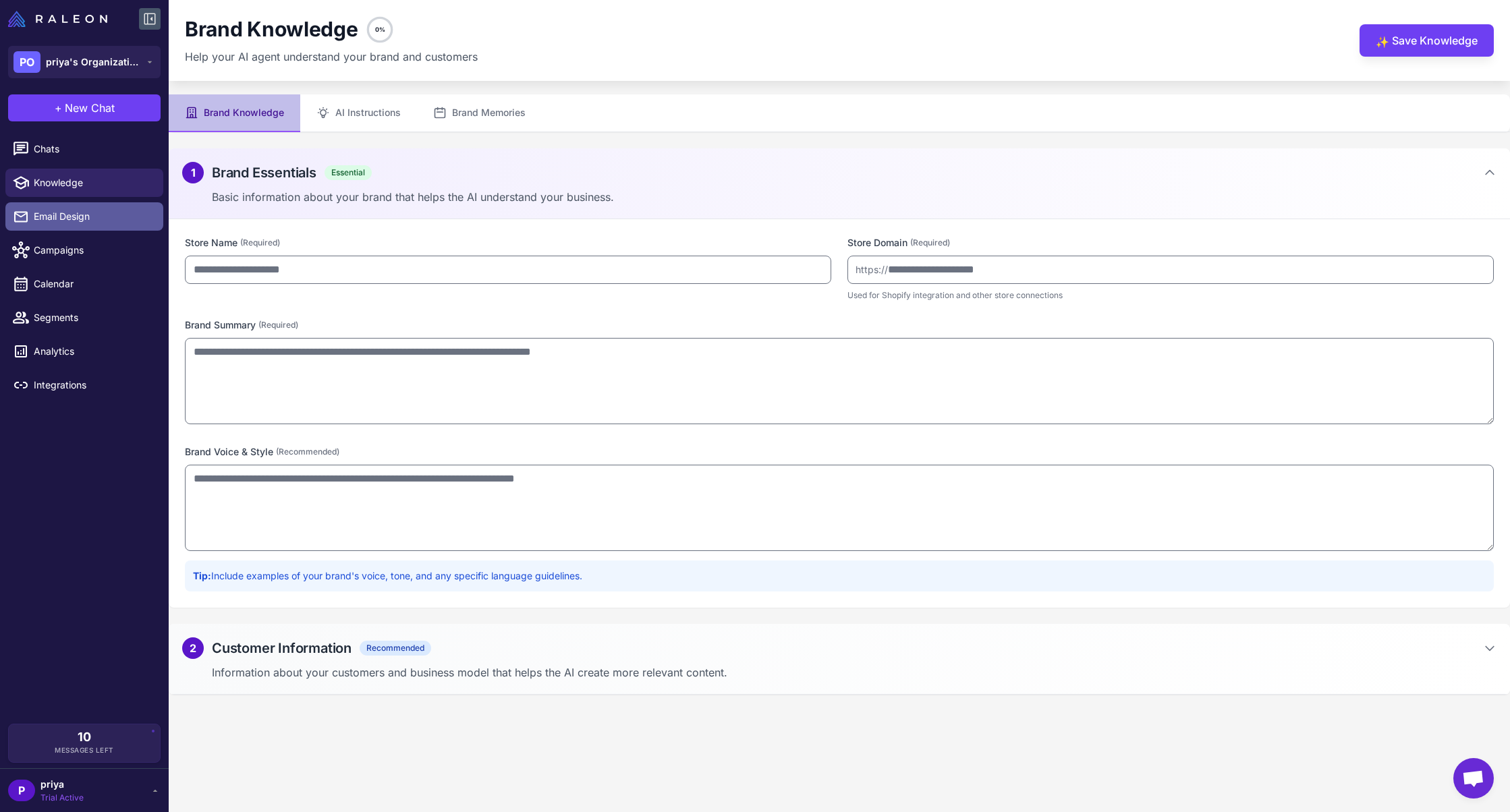
type input "**********"
type textarea "**********"
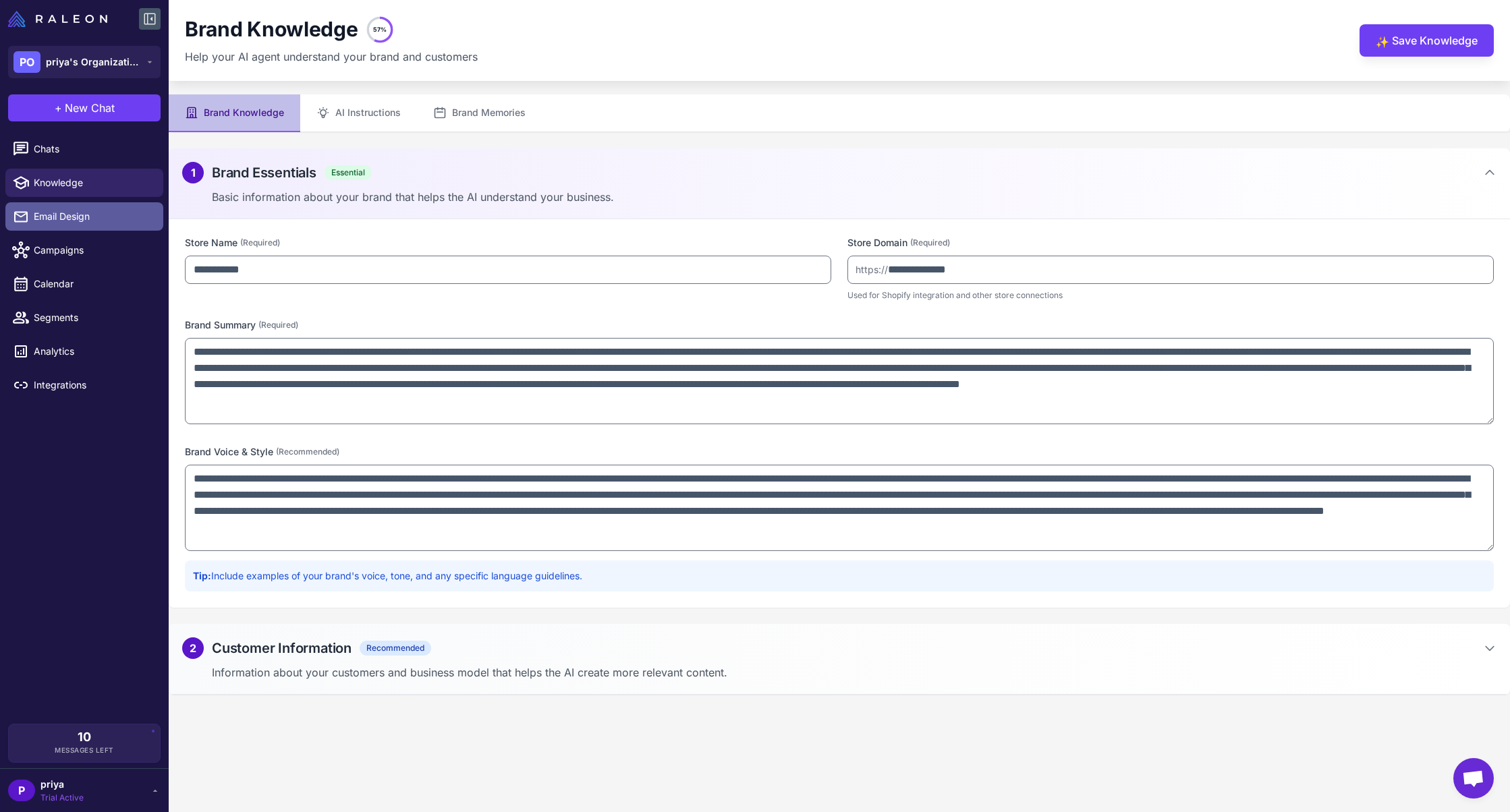
click at [102, 219] on span "Email Design" at bounding box center [93, 217] width 119 height 15
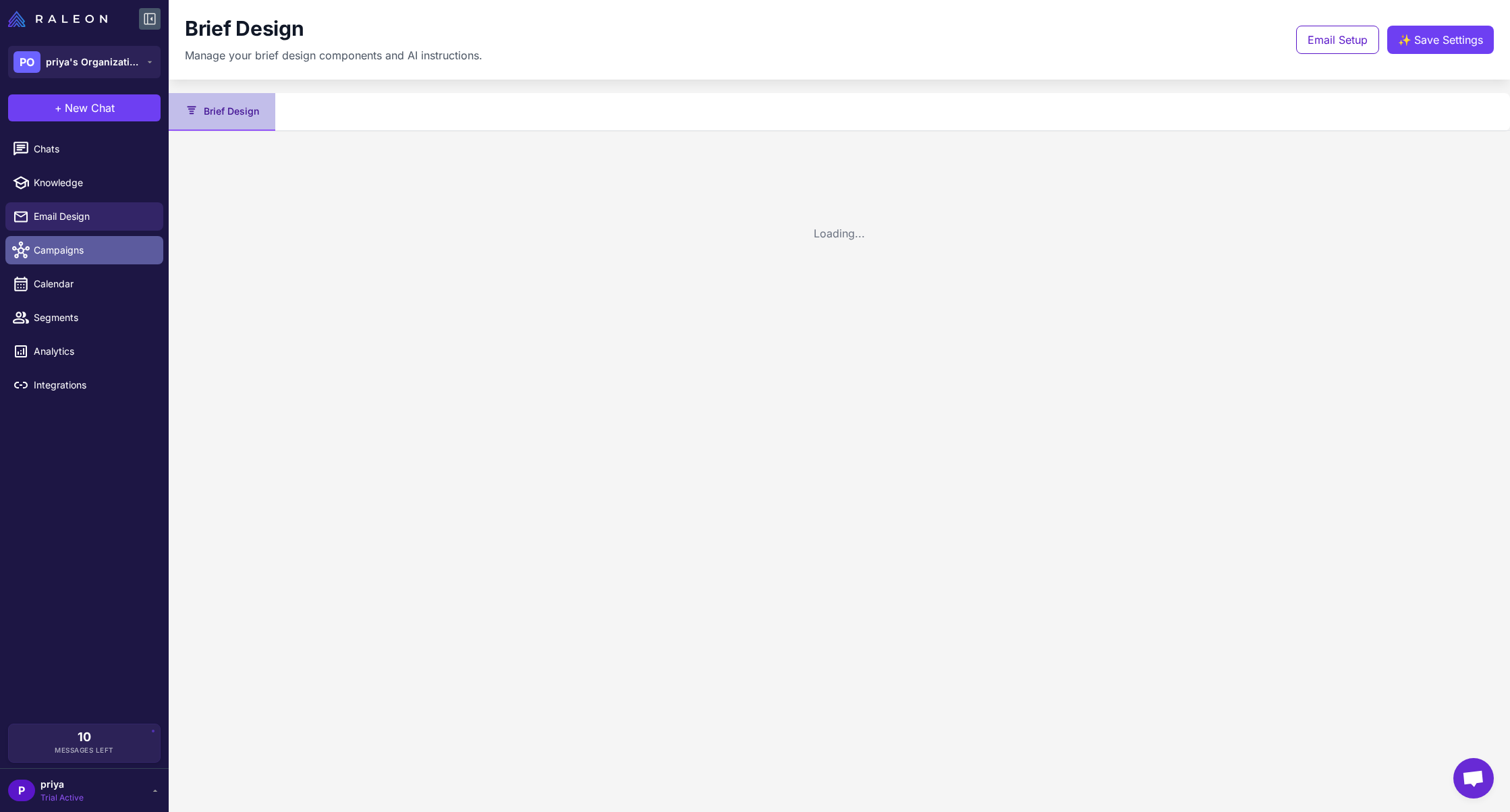
click at [93, 251] on span "Campaigns" at bounding box center [93, 251] width 119 height 15
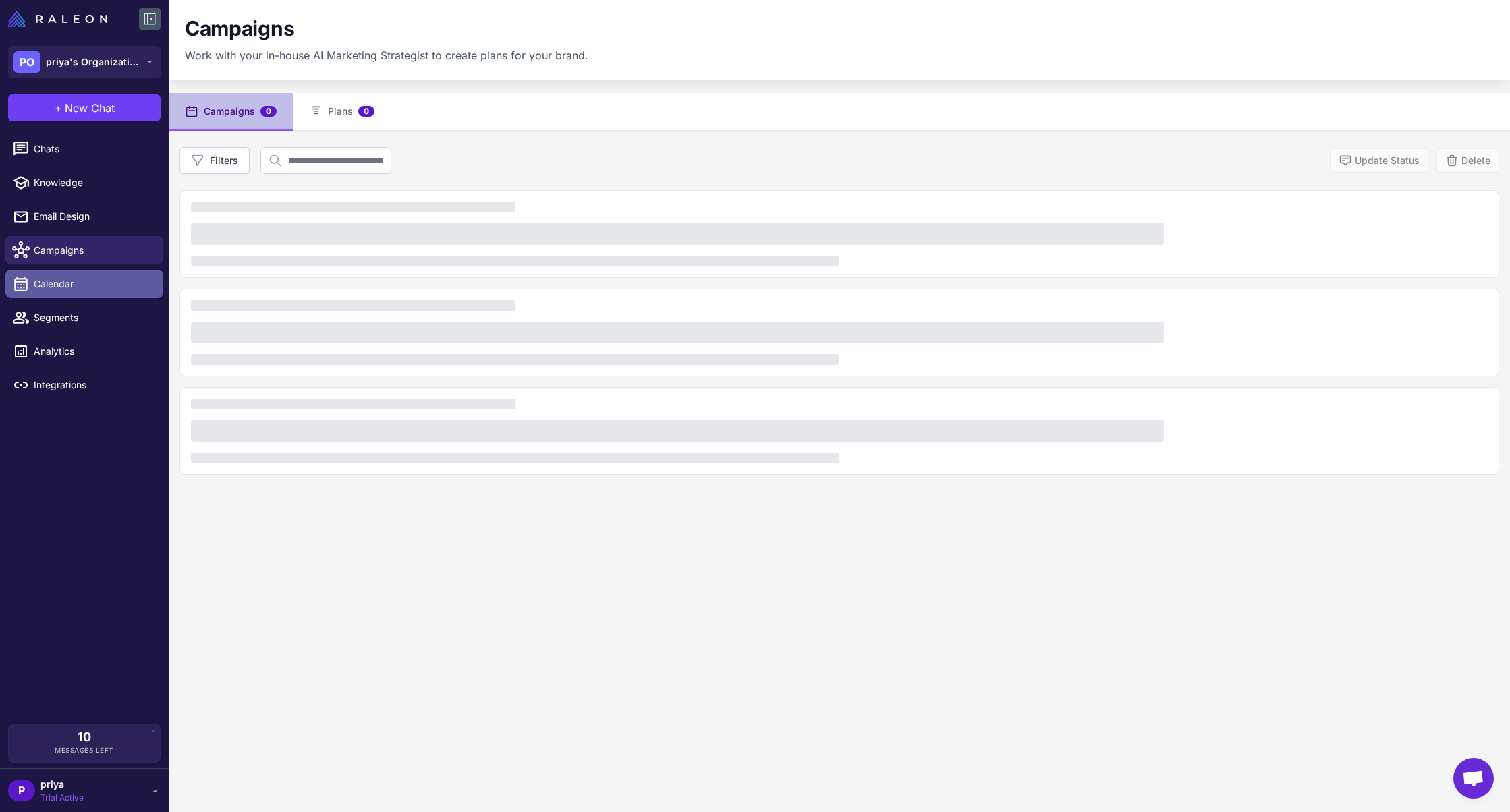
click at [95, 297] on link "Calendar" at bounding box center [84, 284] width 158 height 28
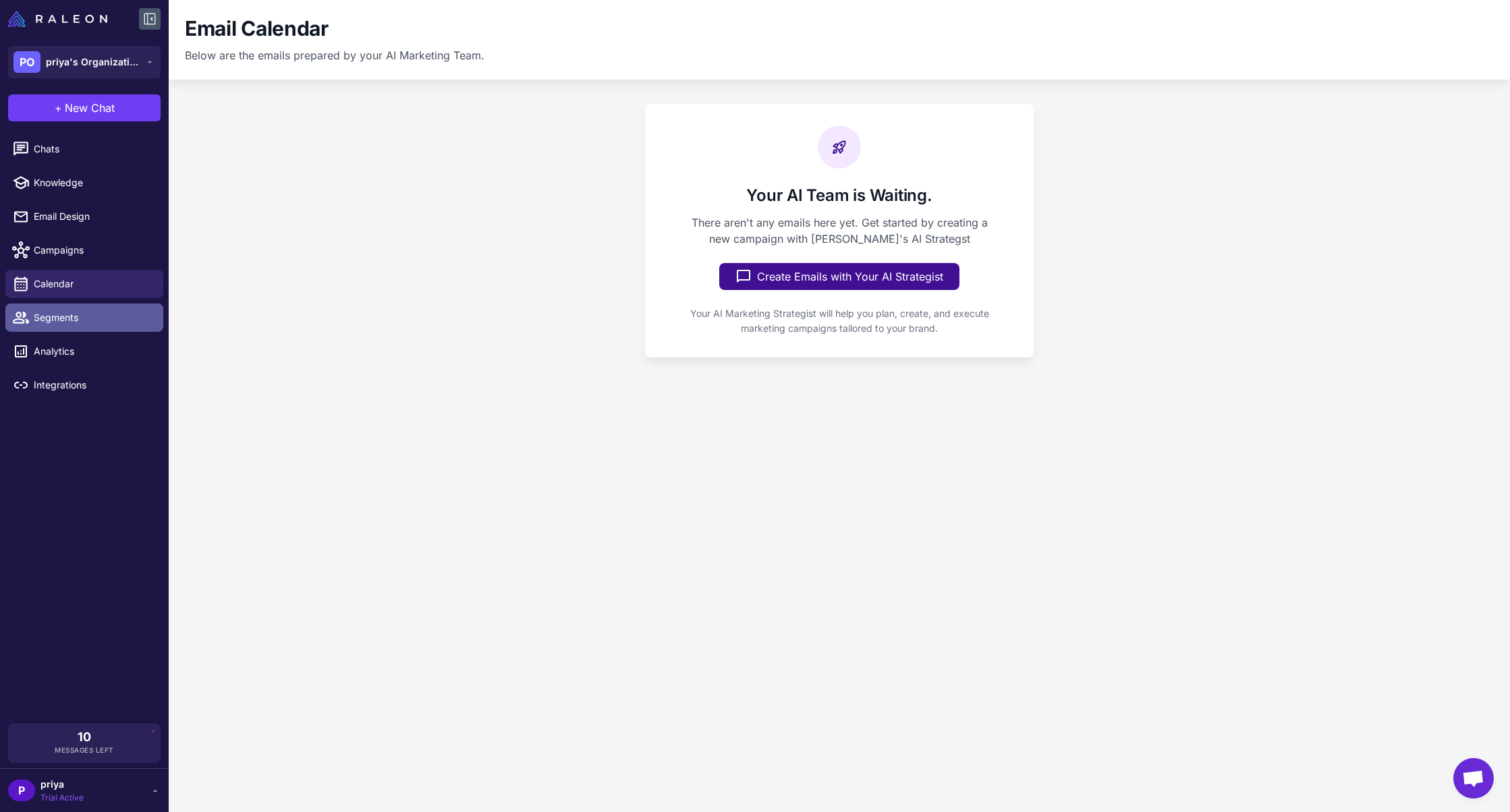
click at [95, 318] on span "Segments" at bounding box center [93, 318] width 119 height 15
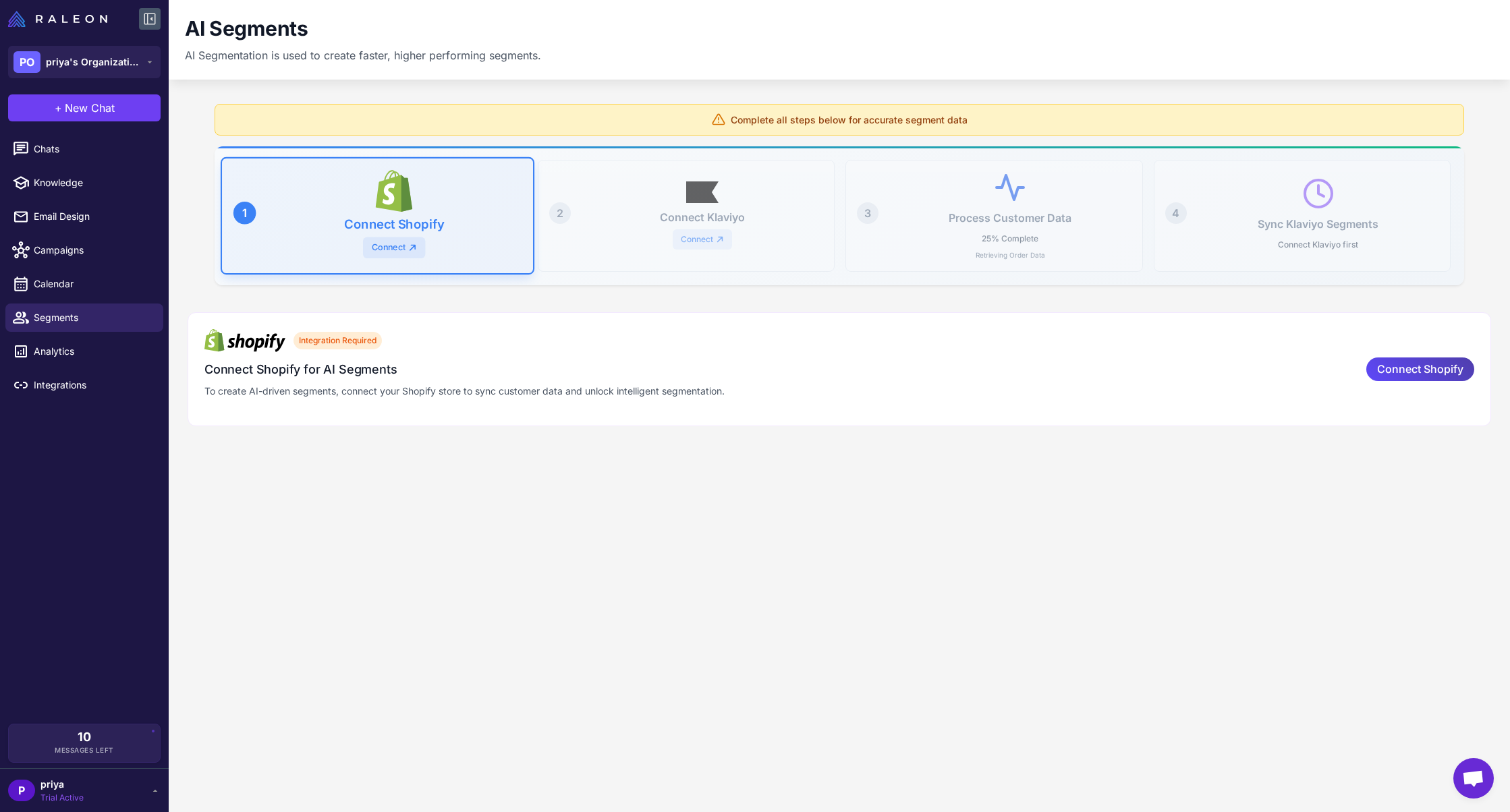
click at [92, 370] on li "Integrations" at bounding box center [84, 385] width 169 height 34
click at [92, 353] on span "Analytics" at bounding box center [93, 351] width 119 height 15
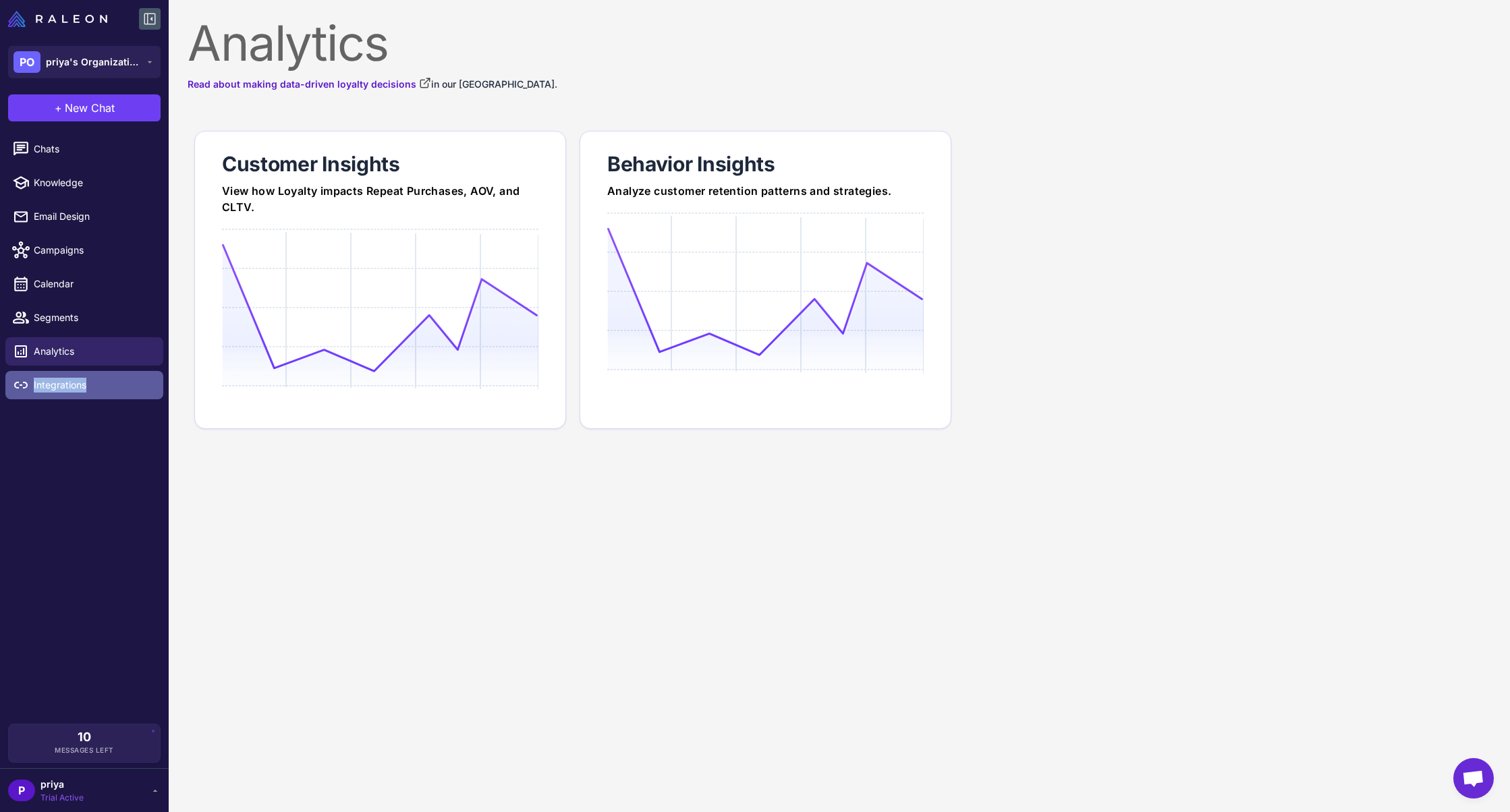
click at [87, 389] on span "Integrations" at bounding box center [93, 385] width 119 height 15
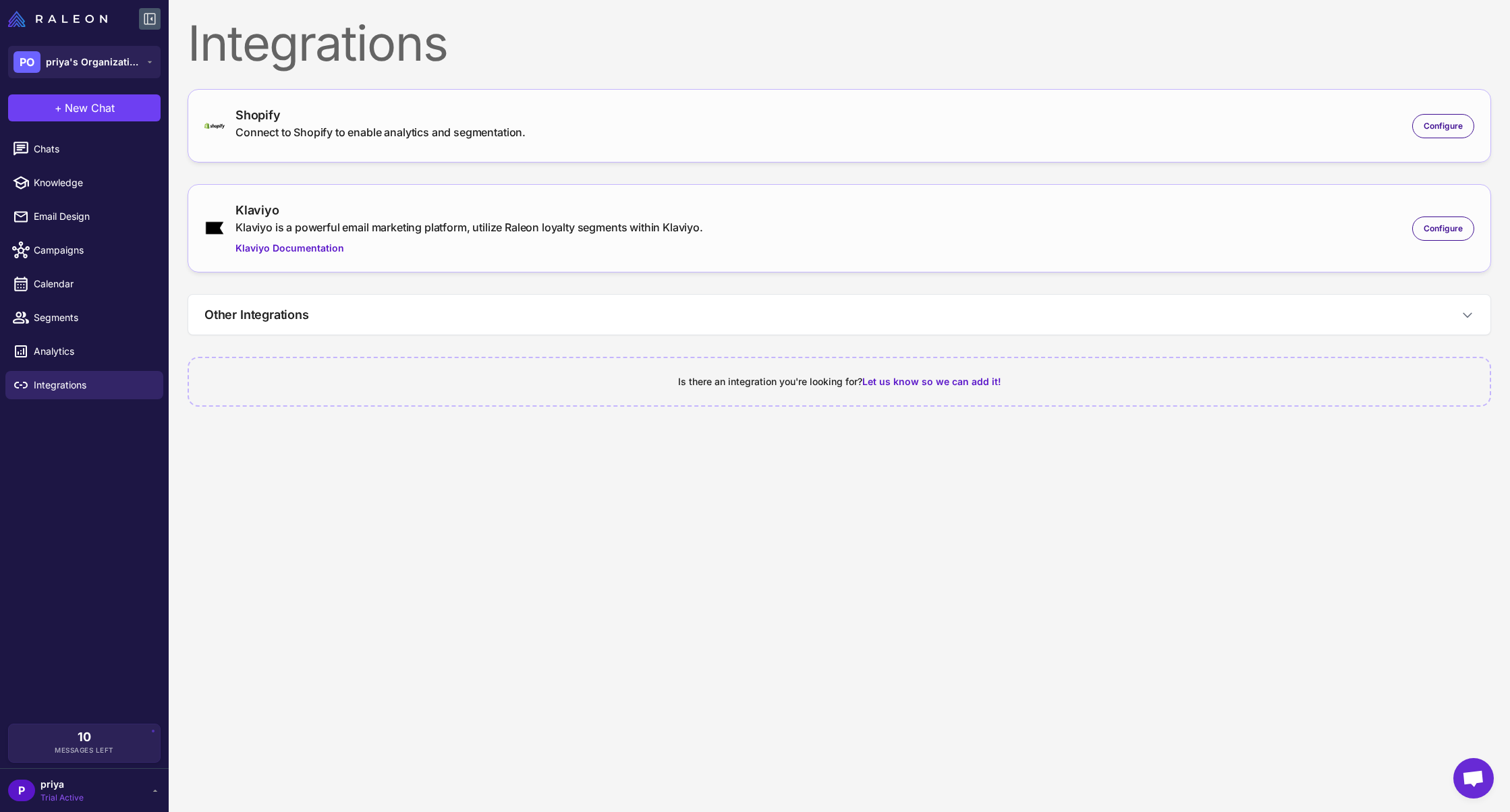
click at [153, 771] on div "P priya Trial Active" at bounding box center [84, 791] width 169 height 44
click at [161, 793] on div "P priya Trial Active" at bounding box center [84, 791] width 169 height 44
click at [159, 792] on icon at bounding box center [155, 791] width 11 height 11
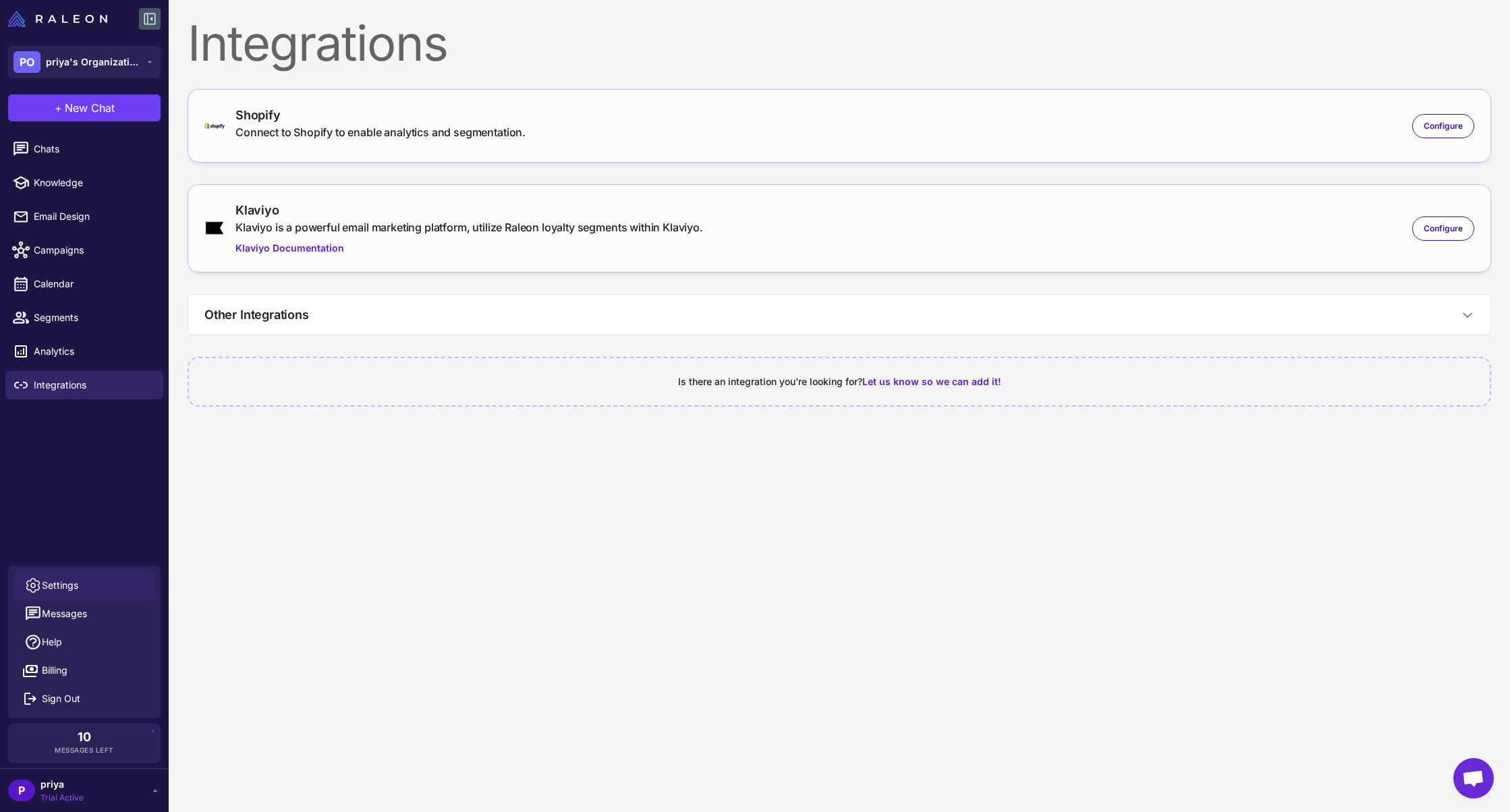
click at [103, 585] on link "Settings" at bounding box center [84, 585] width 141 height 28
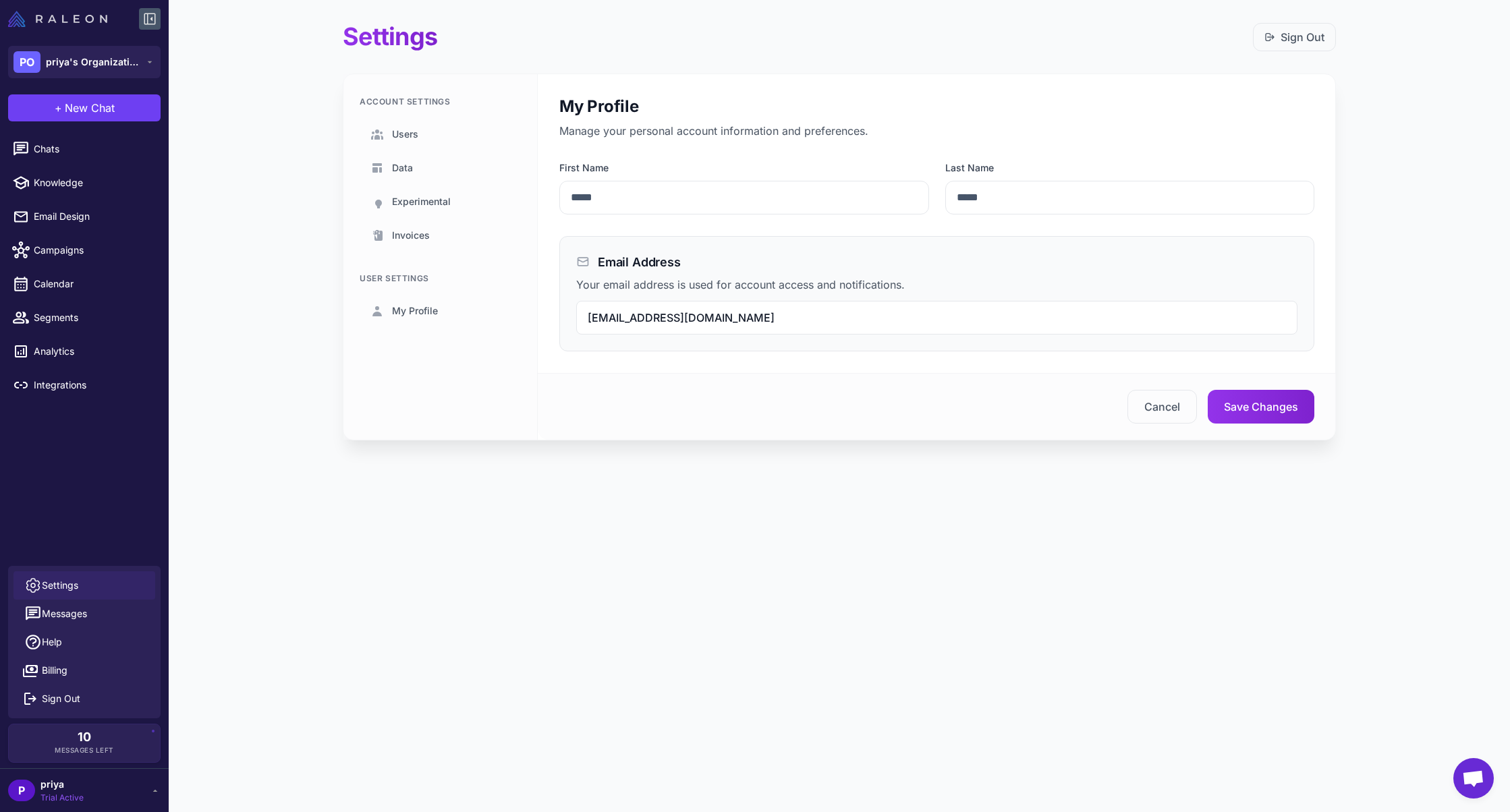
click at [36, 17] on img at bounding box center [58, 19] width 99 height 16
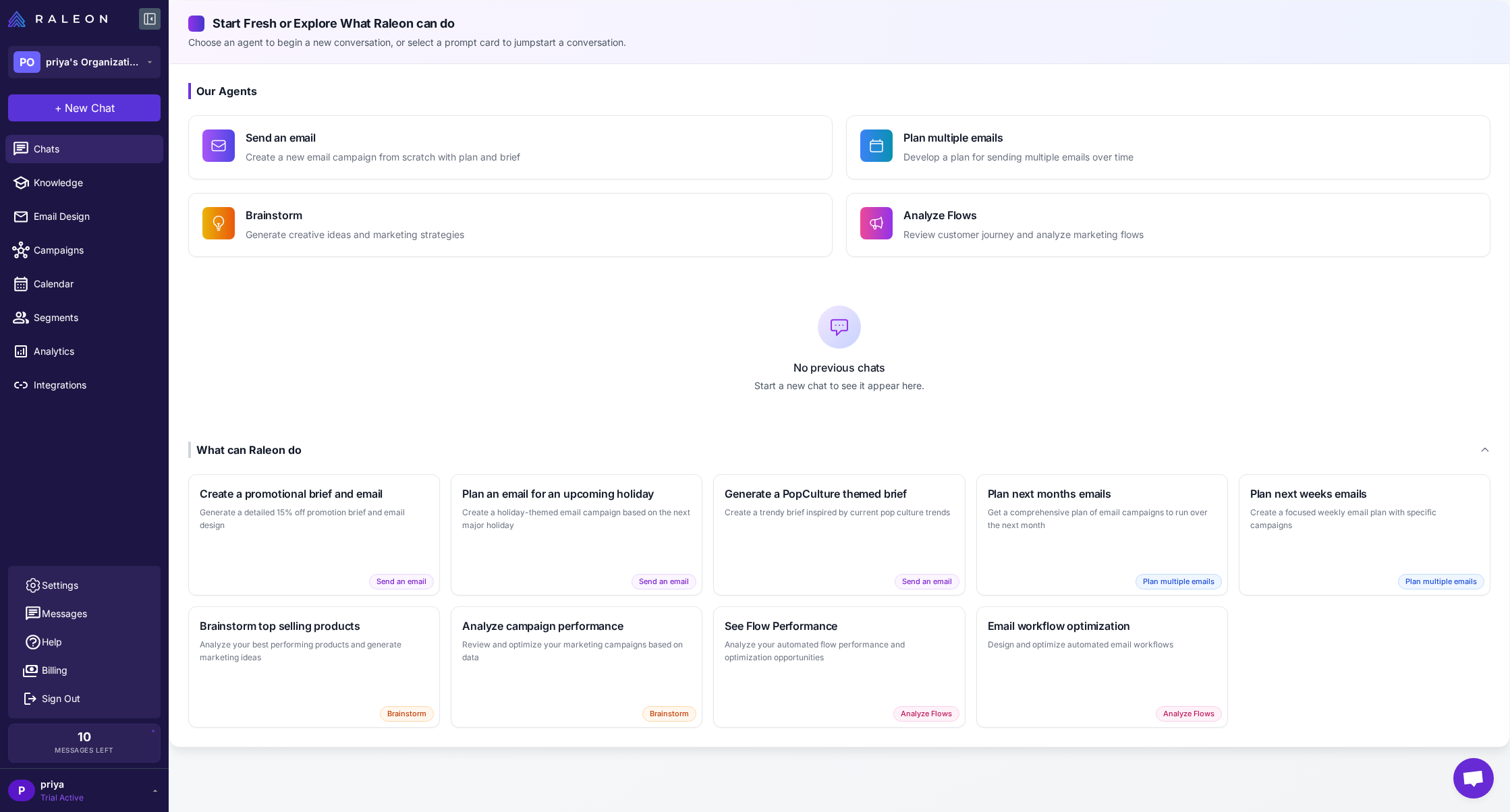
click at [95, 111] on span "New Chat" at bounding box center [89, 108] width 50 height 16
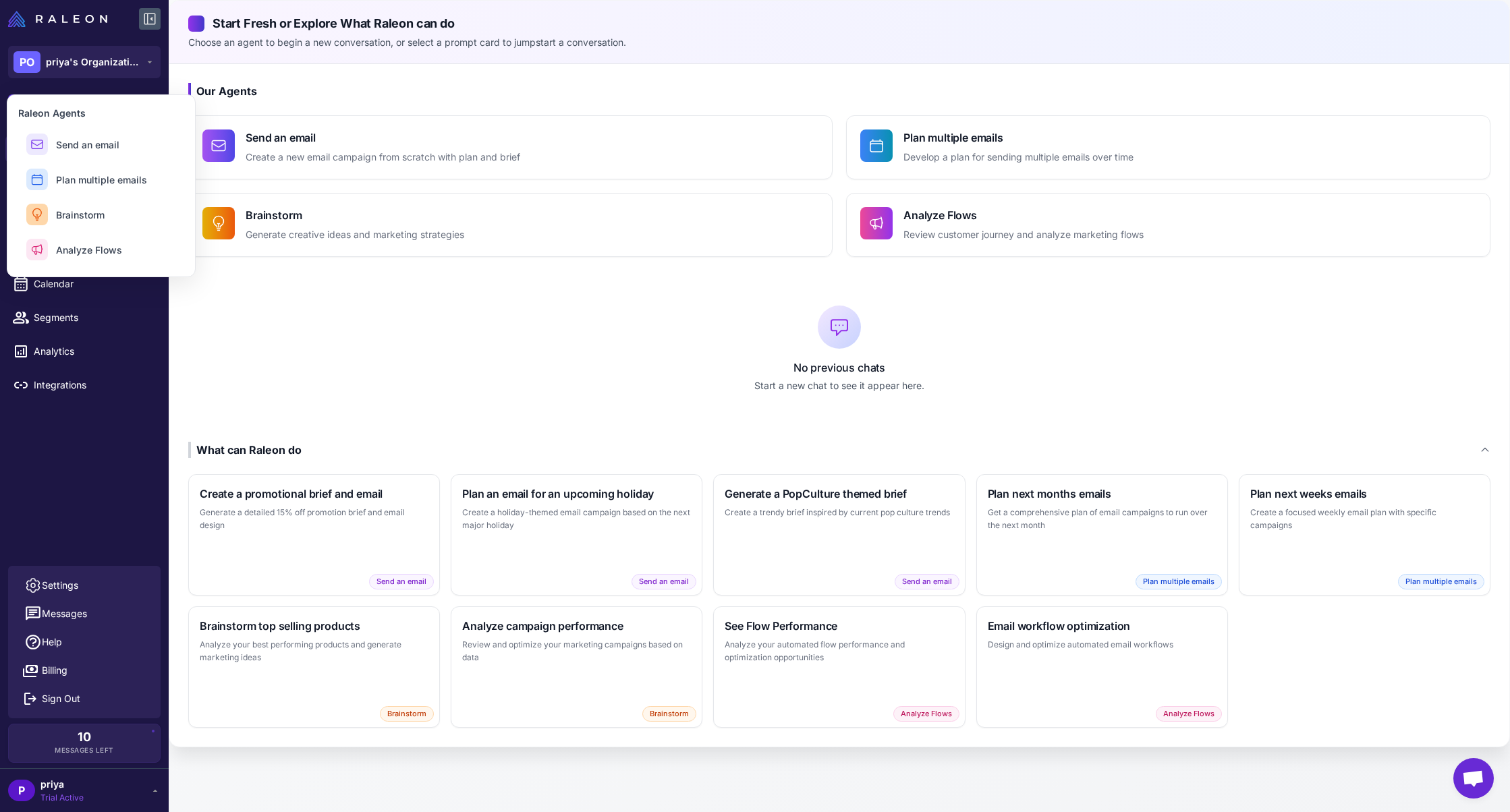
click at [214, 308] on div "No previous chats Start a new chat to see it appear here." at bounding box center [839, 349] width 1303 height 141
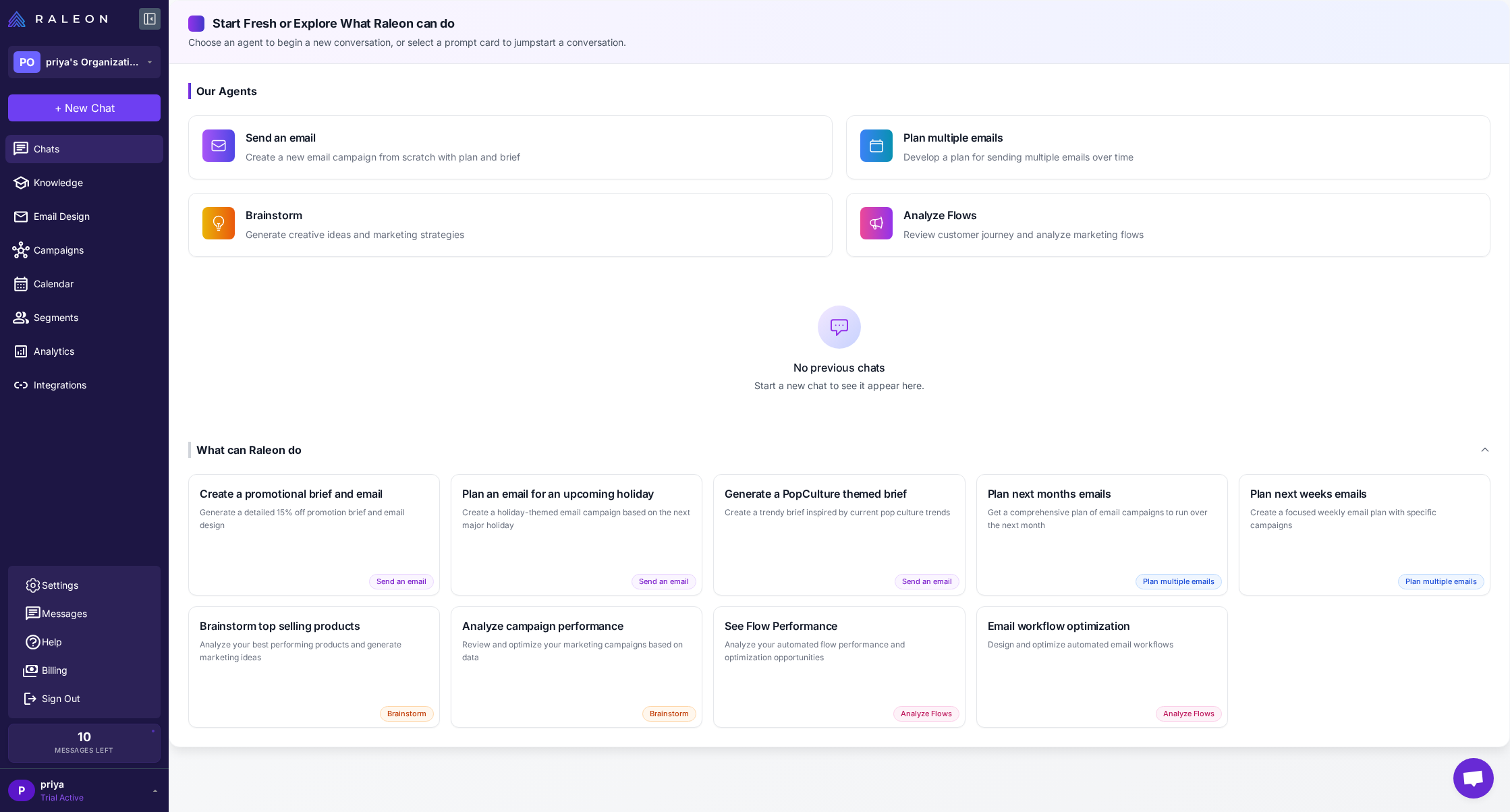
click at [136, 80] on div "PO priya's Organization" at bounding box center [84, 62] width 169 height 48
click at [149, 25] on icon at bounding box center [151, 19] width 12 height 12
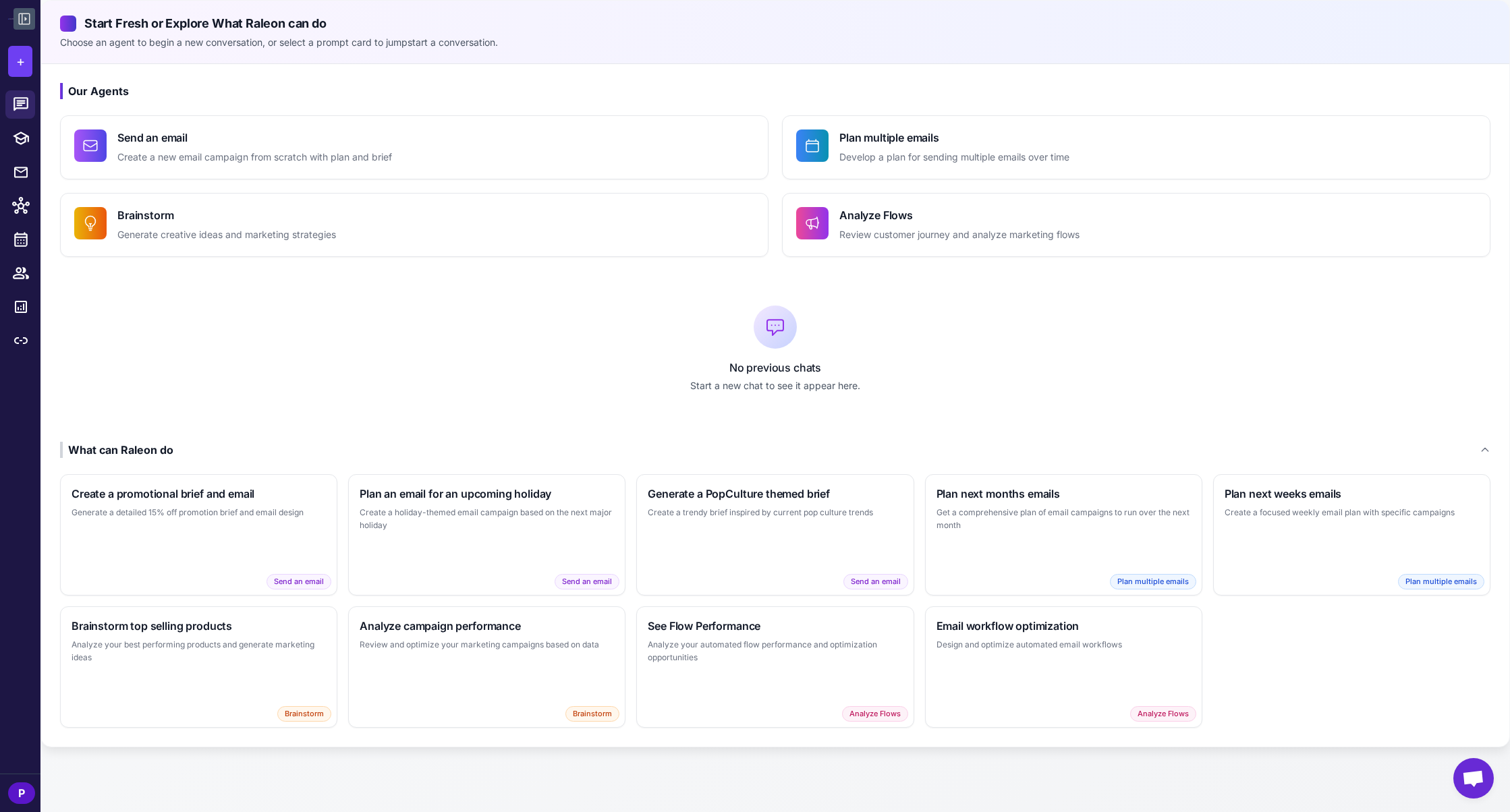
click at [25, 15] on icon at bounding box center [24, 19] width 16 height 16
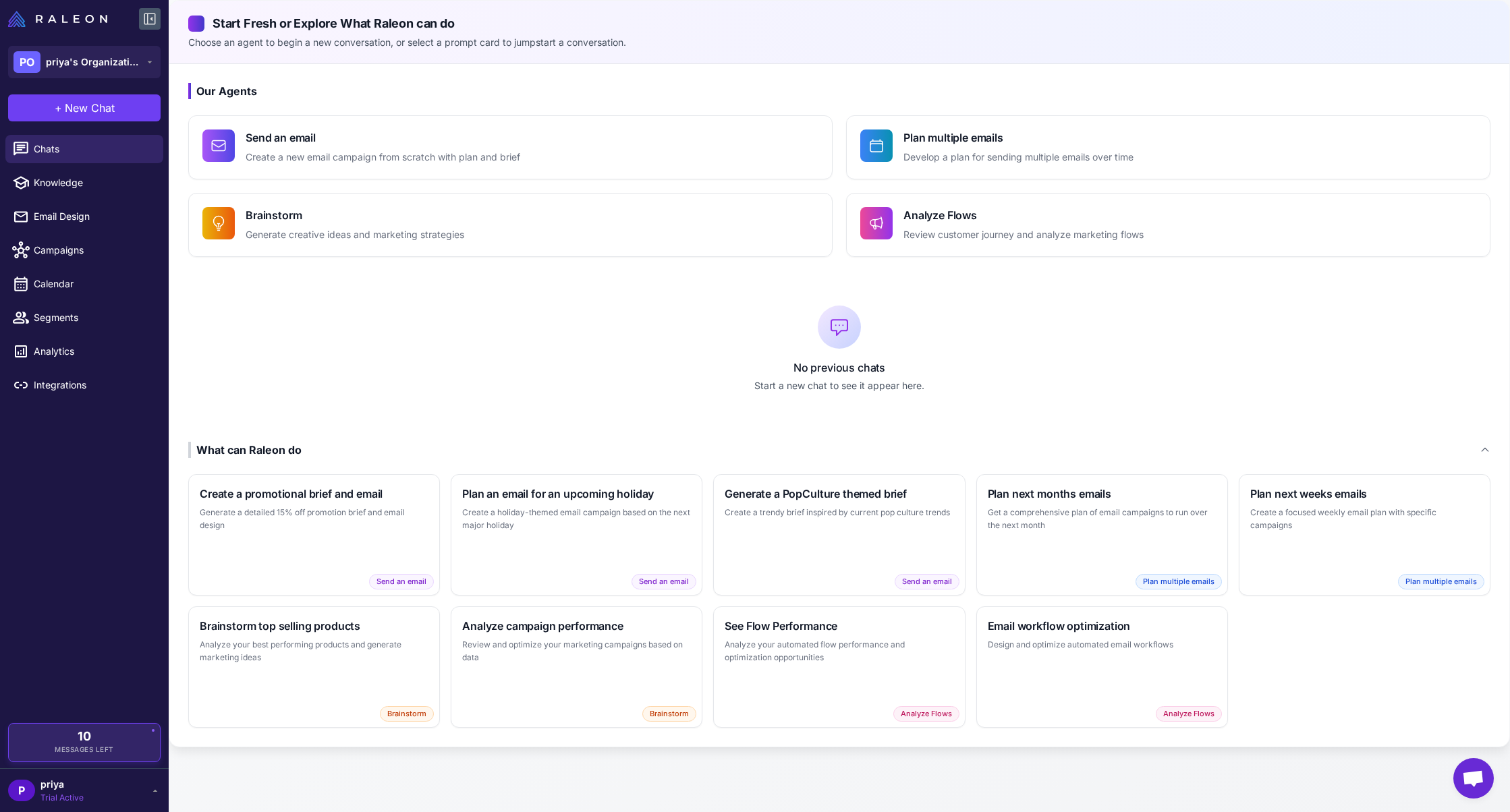
click at [82, 737] on span "10" at bounding box center [85, 737] width 14 height 12
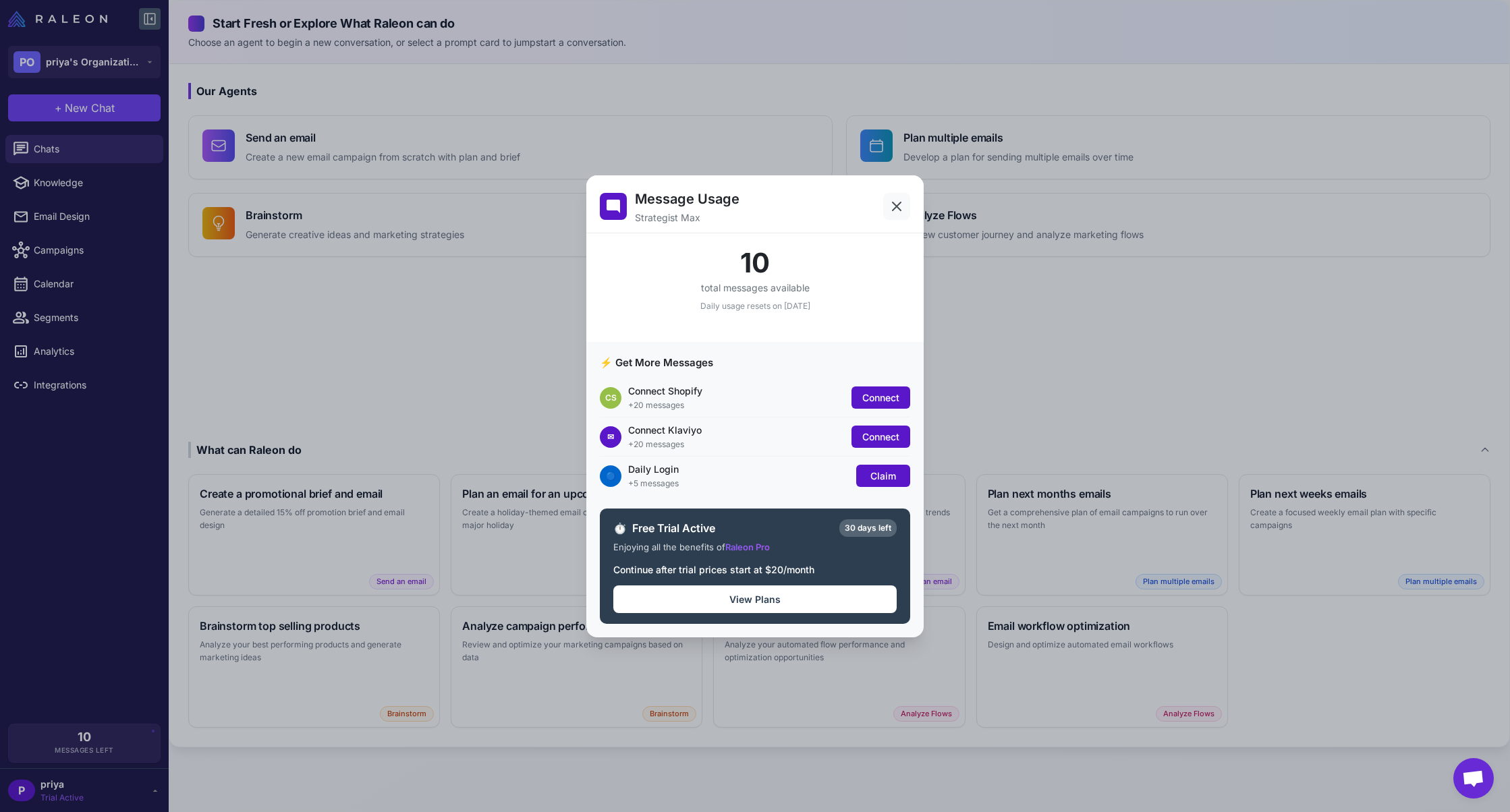
click at [897, 207] on icon at bounding box center [897, 207] width 8 height 8
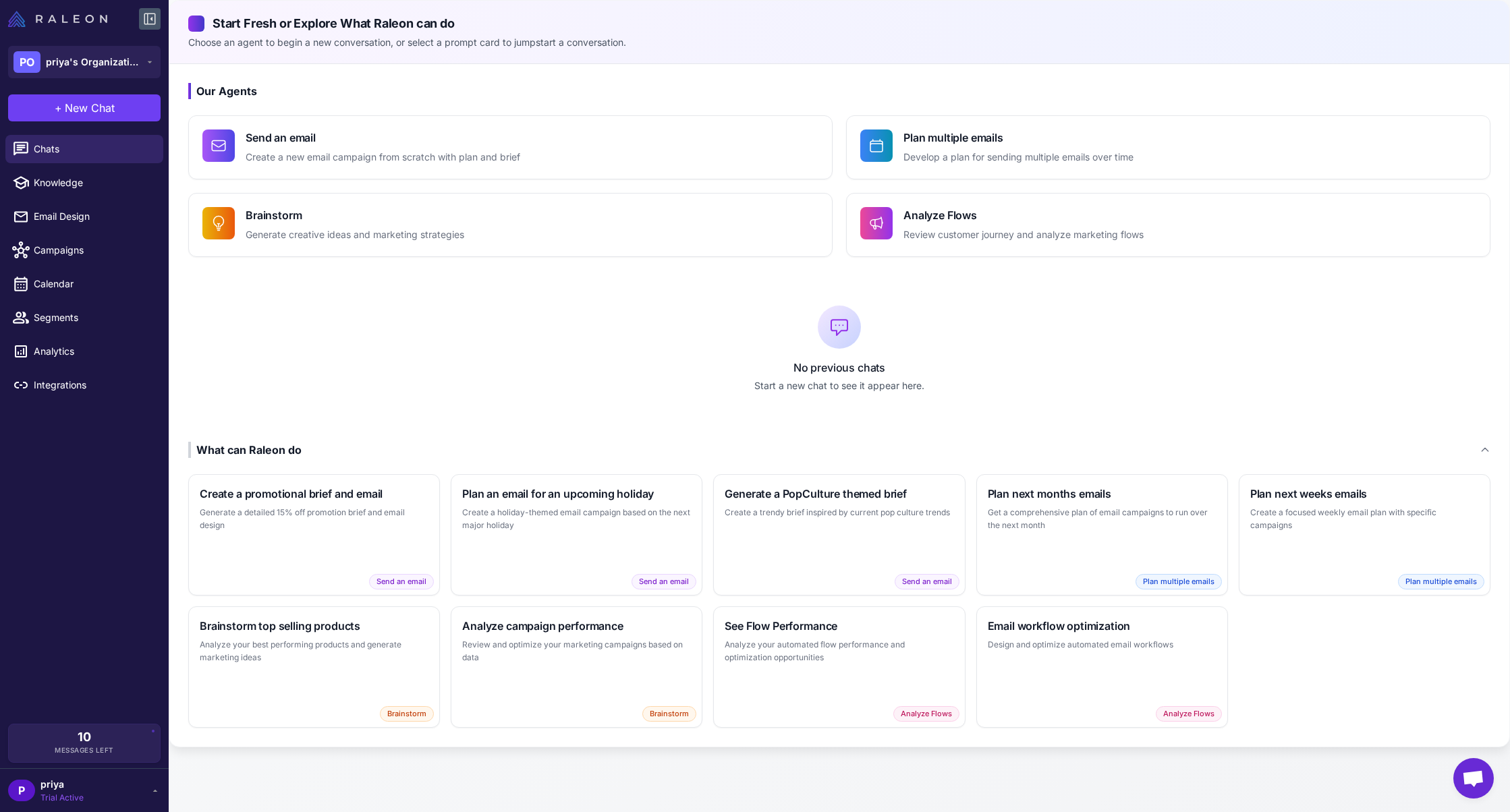
click at [15, 12] on img at bounding box center [58, 19] width 99 height 16
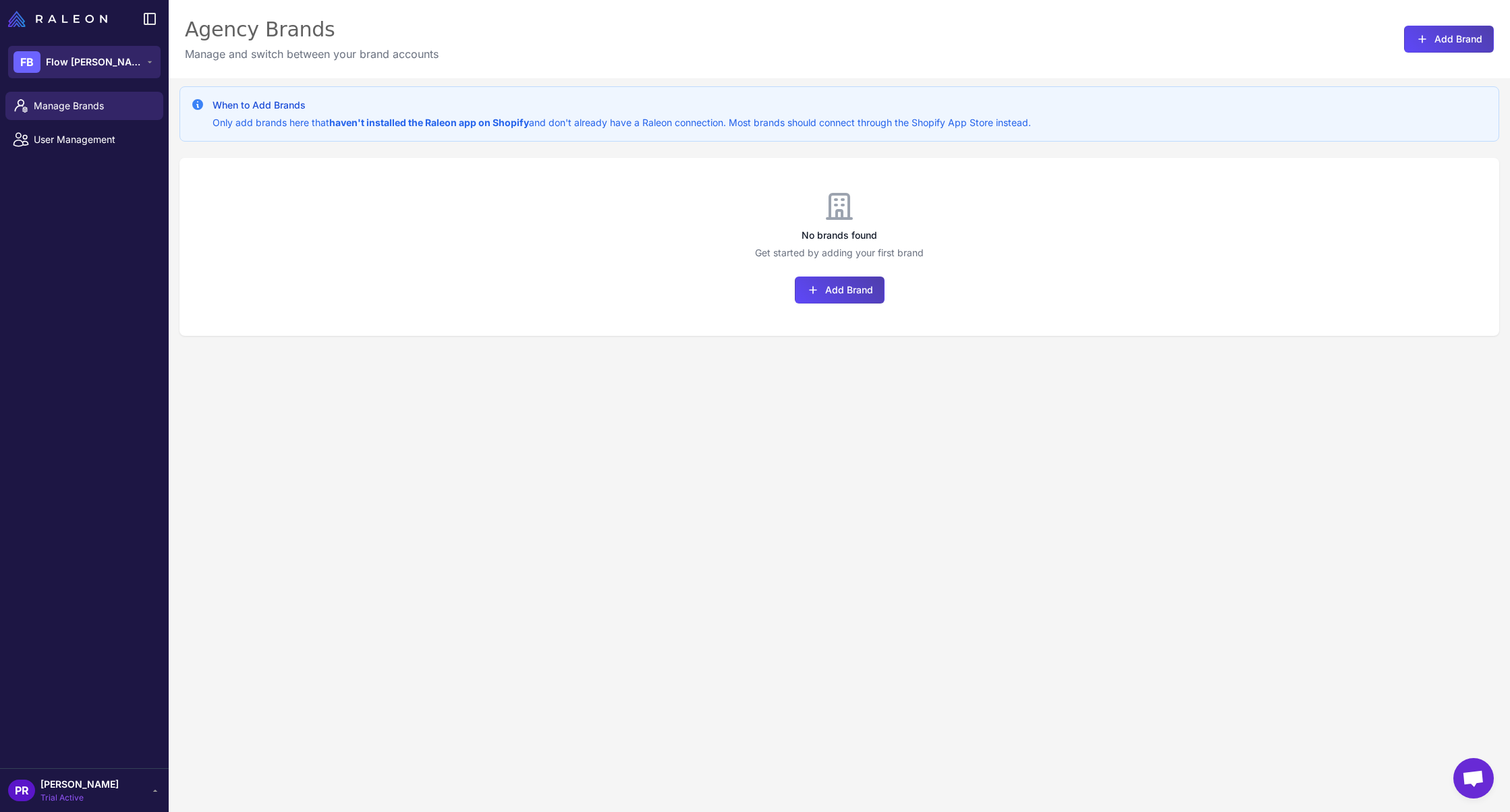
click at [152, 62] on icon at bounding box center [150, 62] width 11 height 11
click at [212, 62] on div "Agency Brands Manage and switch between your brand accounts Add Brand" at bounding box center [839, 39] width 1341 height 78
click at [838, 296] on button "Add Brand" at bounding box center [840, 290] width 90 height 27
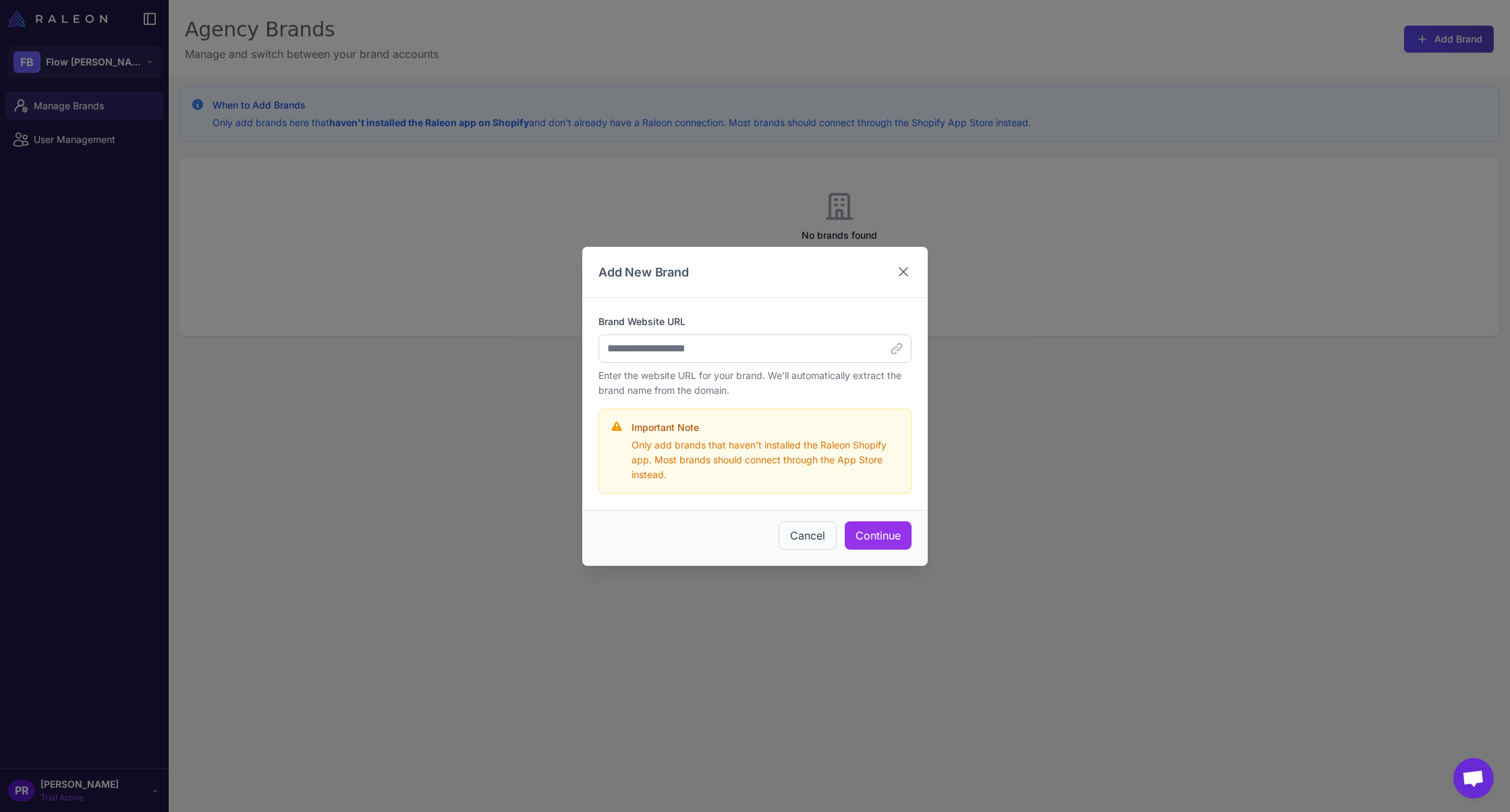
click at [899, 269] on icon at bounding box center [903, 272] width 16 height 16
